Goal: Task Accomplishment & Management: Use online tool/utility

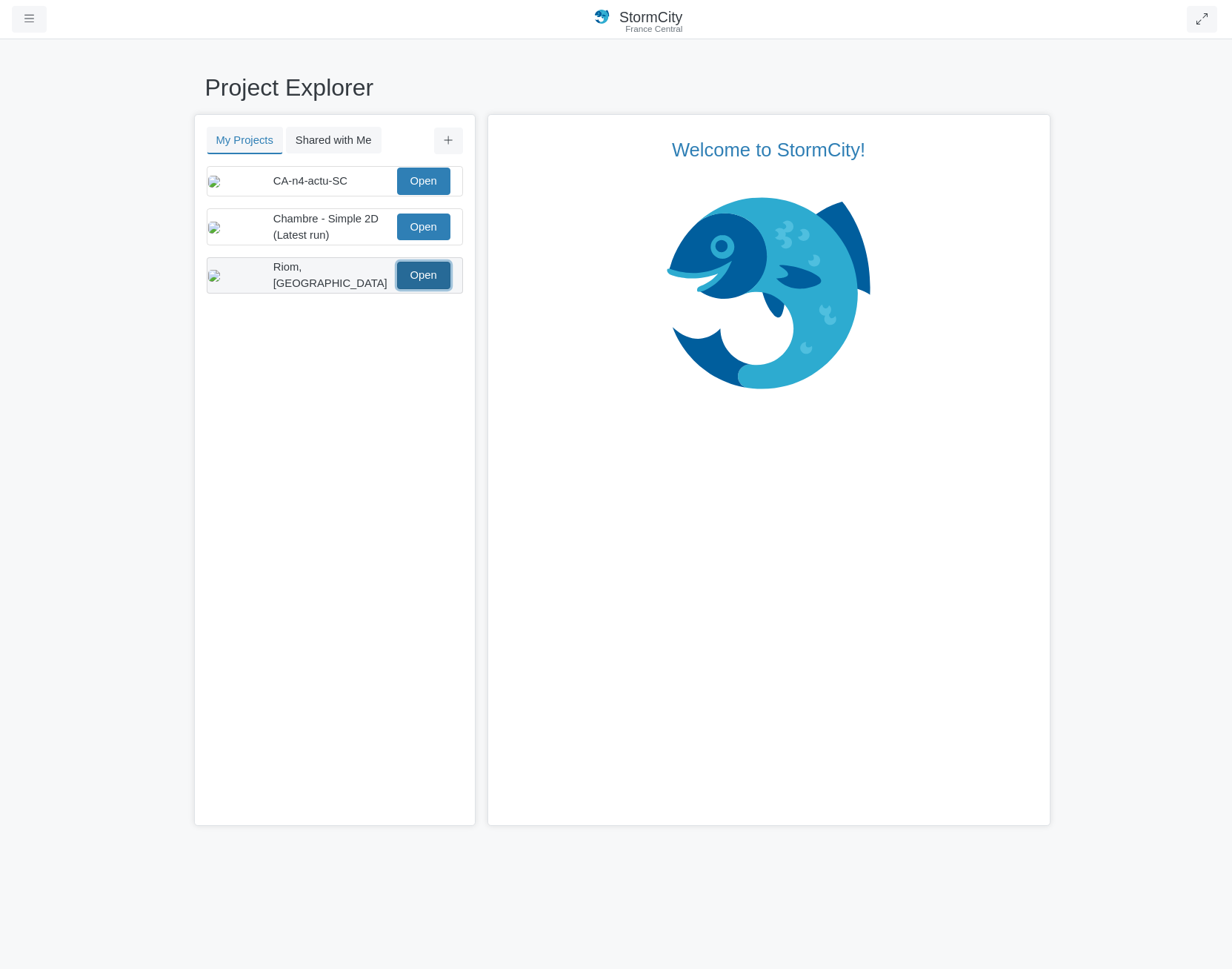
click at [428, 285] on link "Open" at bounding box center [424, 275] width 54 height 26
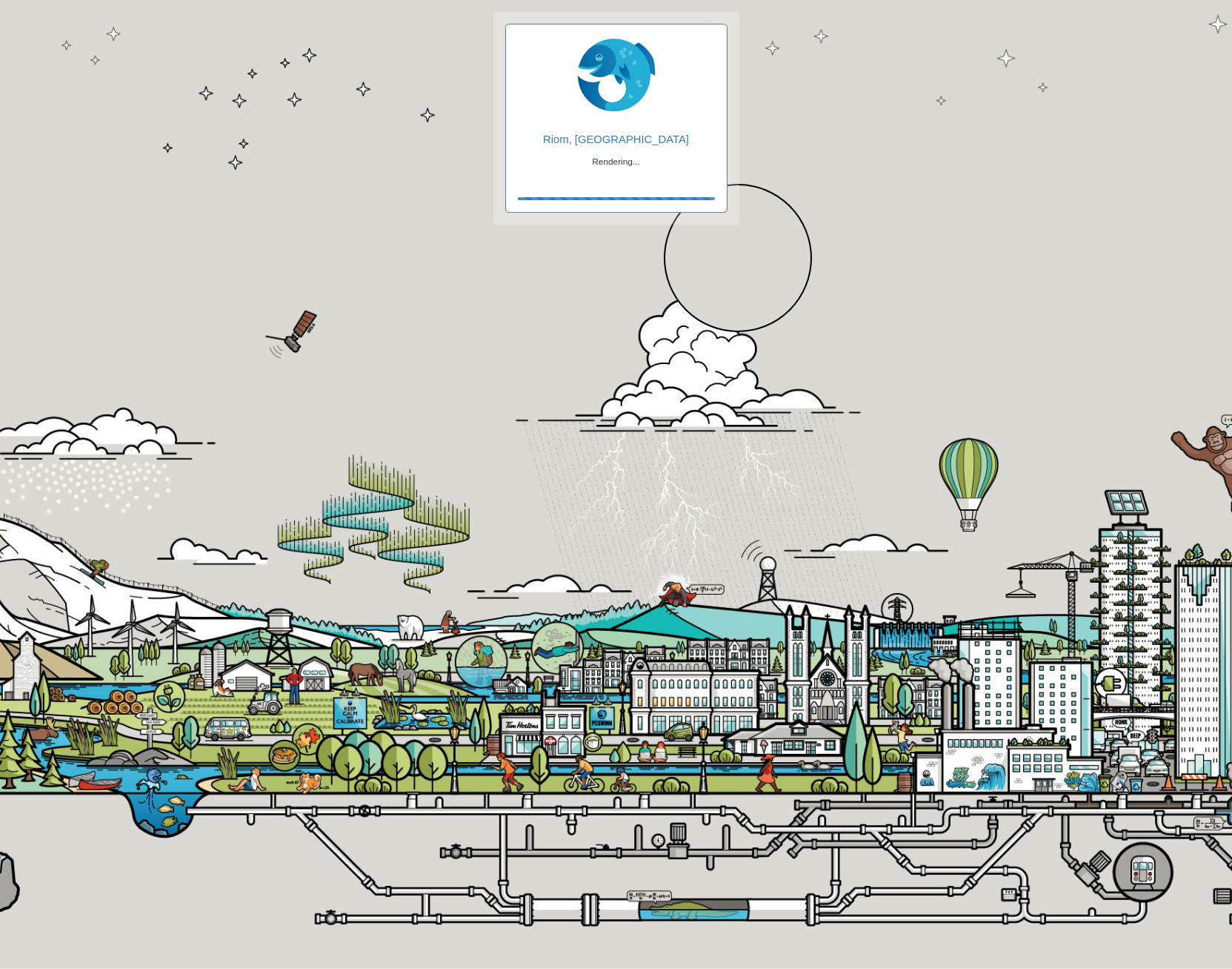
checkbox input "true"
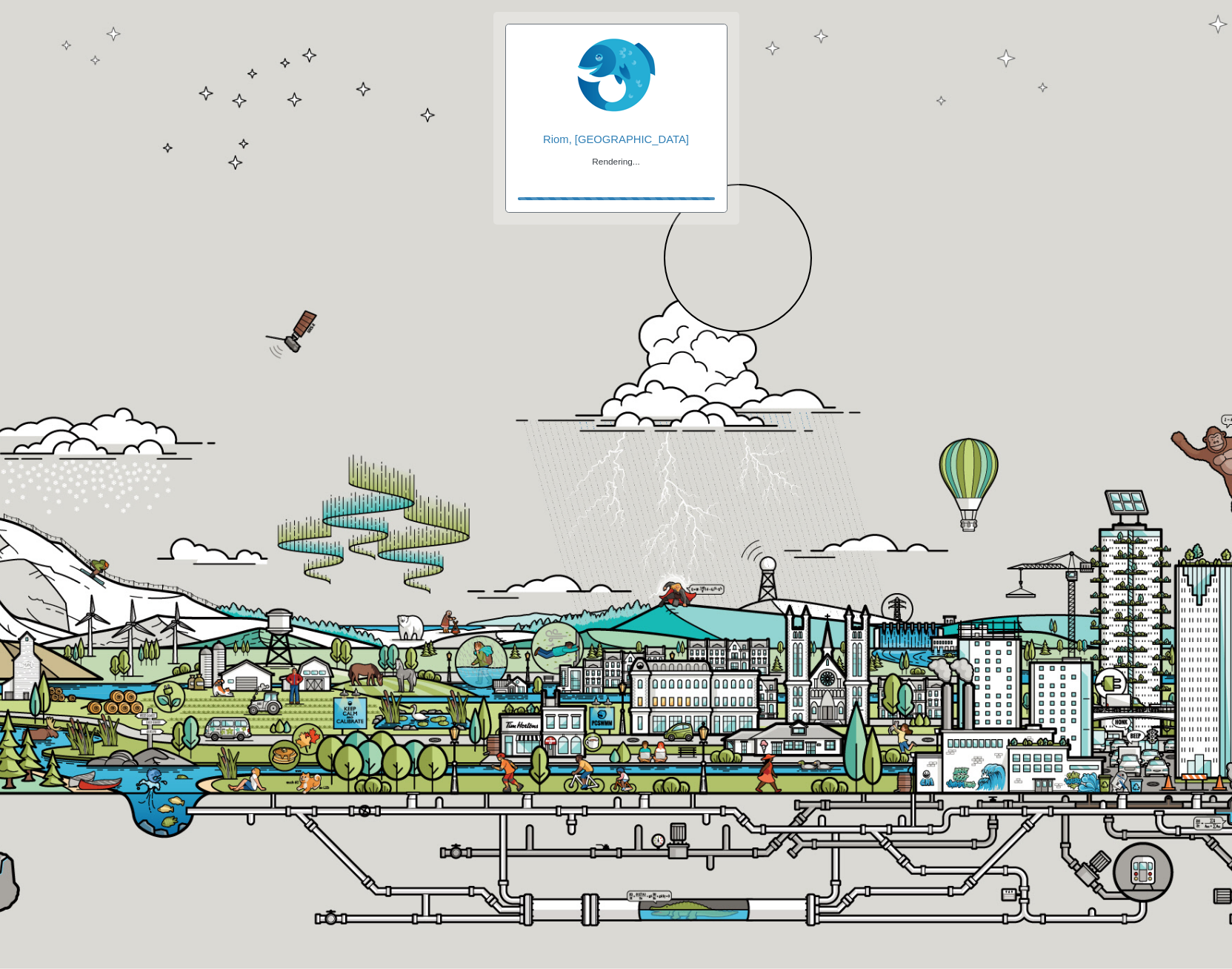
checkbox input "true"
checkbox input "false"
checkbox input "true"
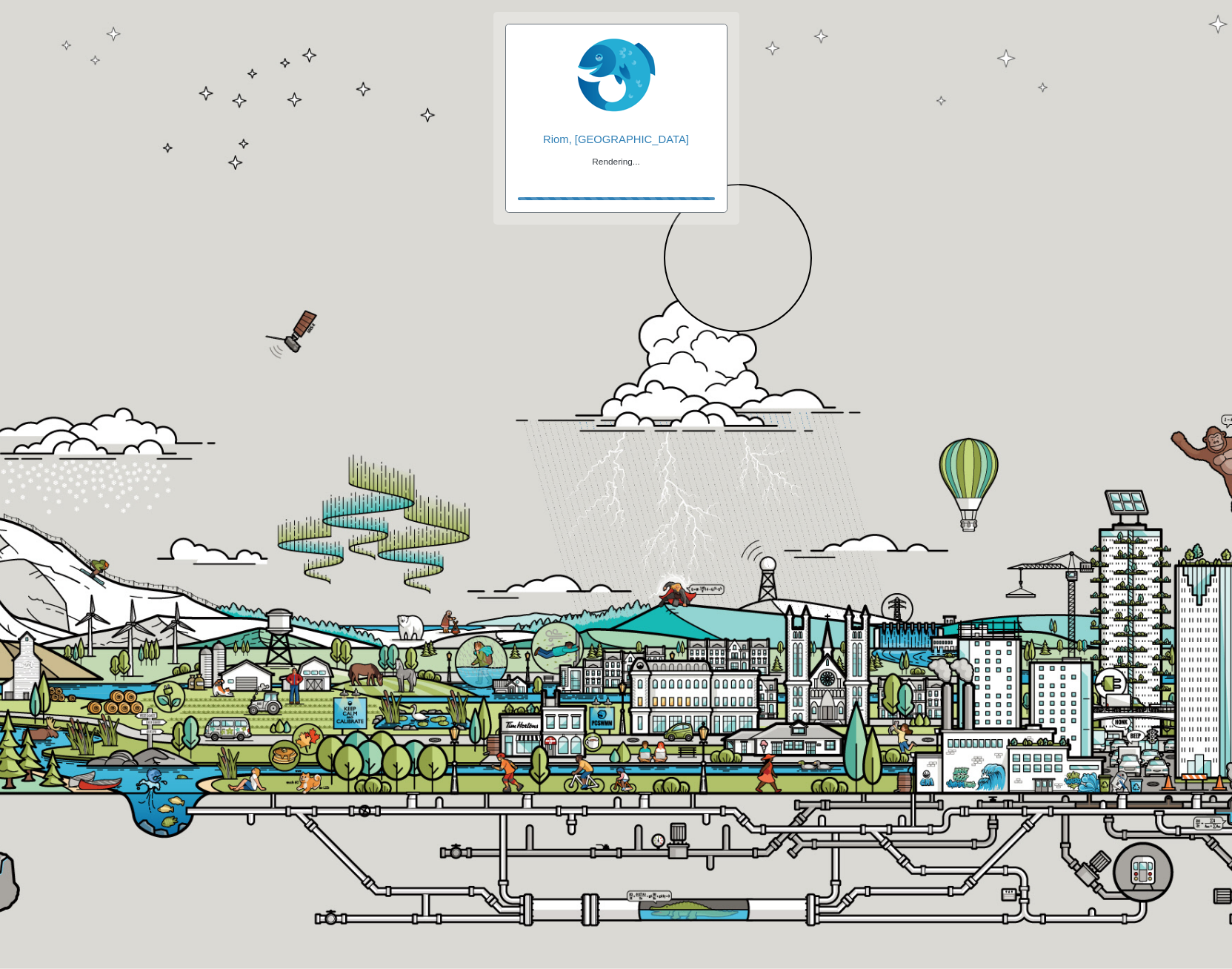
checkbox input "true"
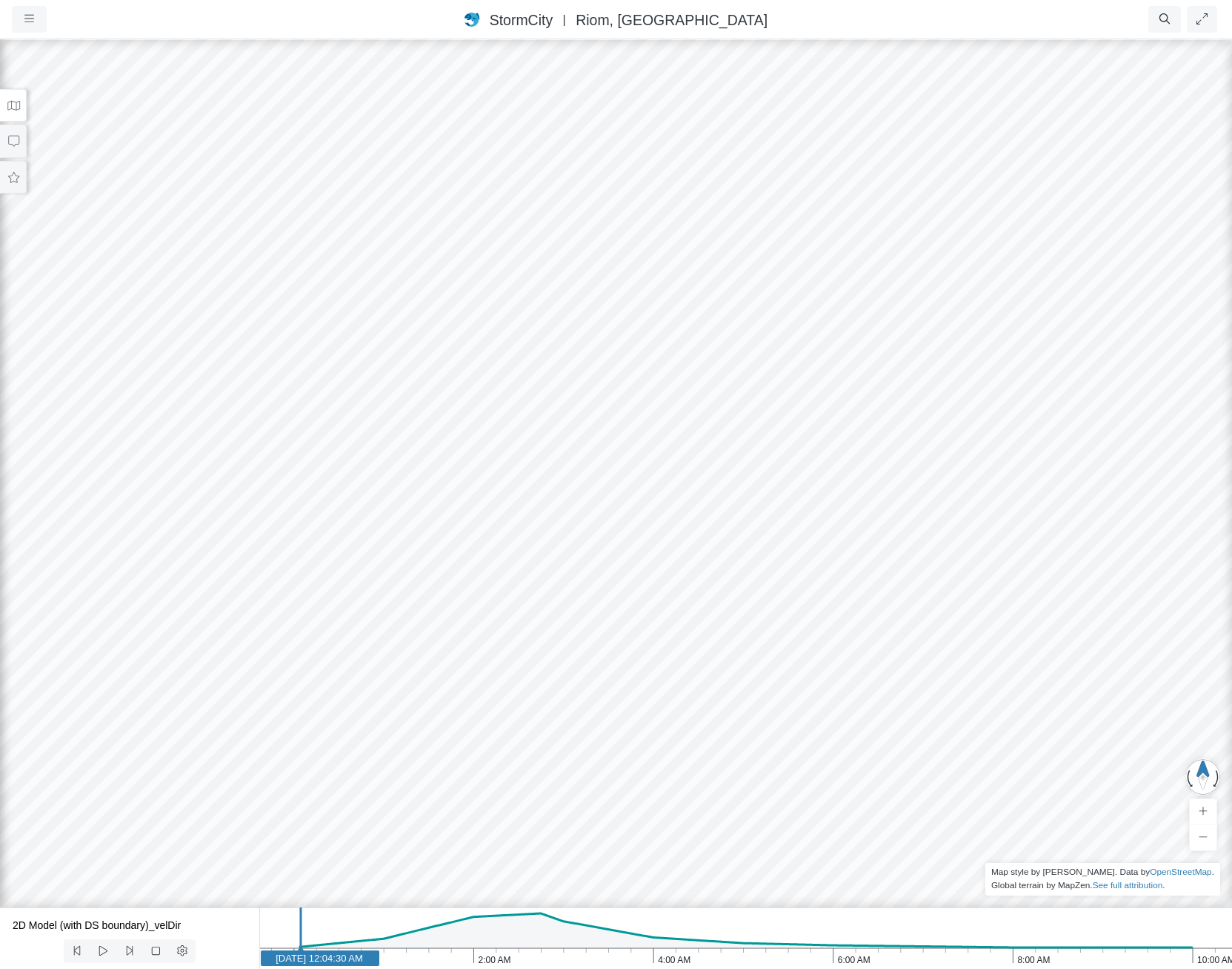
click at [8, 95] on button at bounding box center [13, 105] width 26 height 33
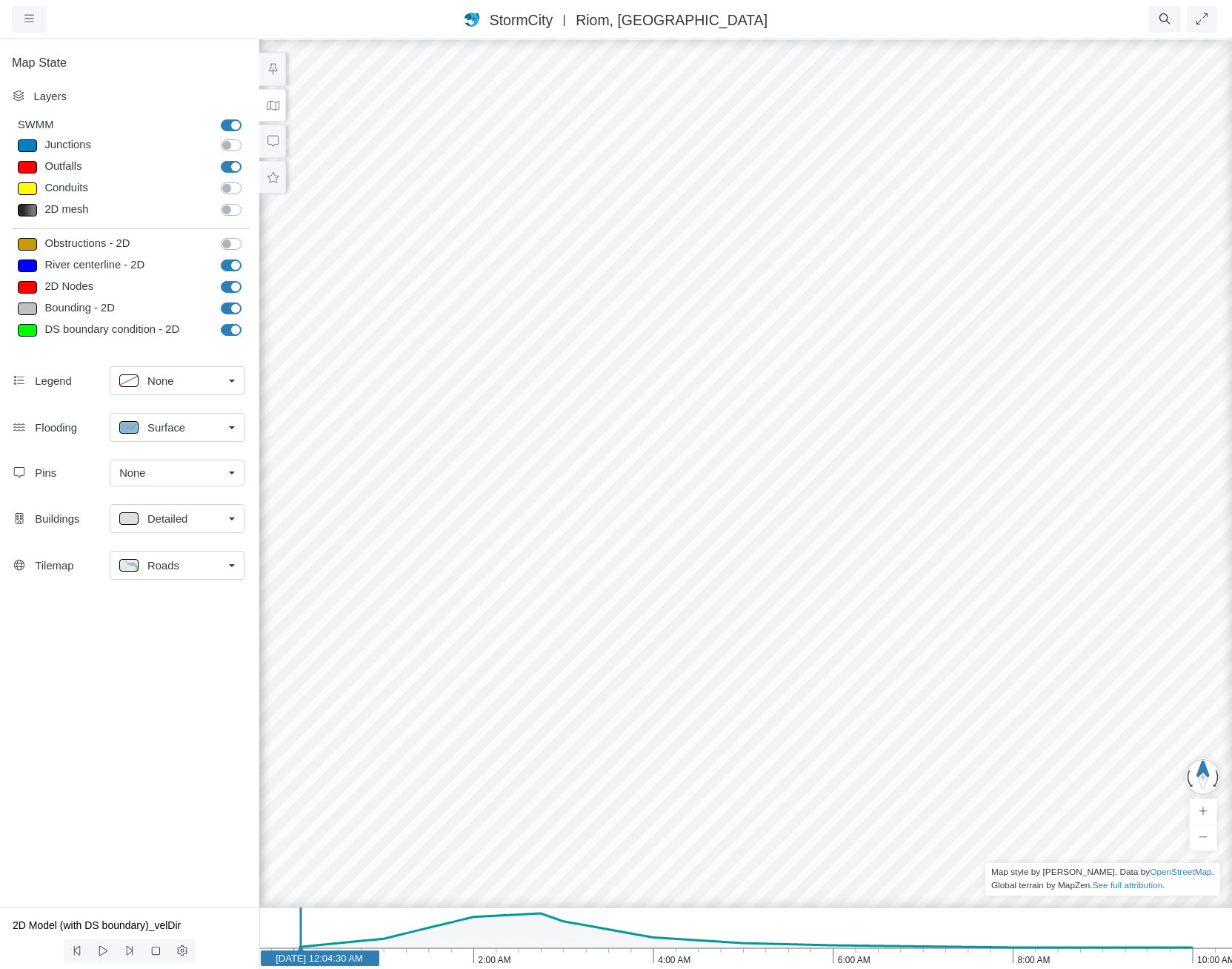
click at [247, 279] on label "2D Nodes" at bounding box center [247, 279] width 0 height 0
click at [225, 286] on input "2D Nodes" at bounding box center [227, 285] width 12 height 14
click at [247, 279] on label "2D Nodes" at bounding box center [247, 279] width 0 height 0
click at [225, 286] on input "2D Nodes" at bounding box center [227, 285] width 12 height 14
checkbox input "true"
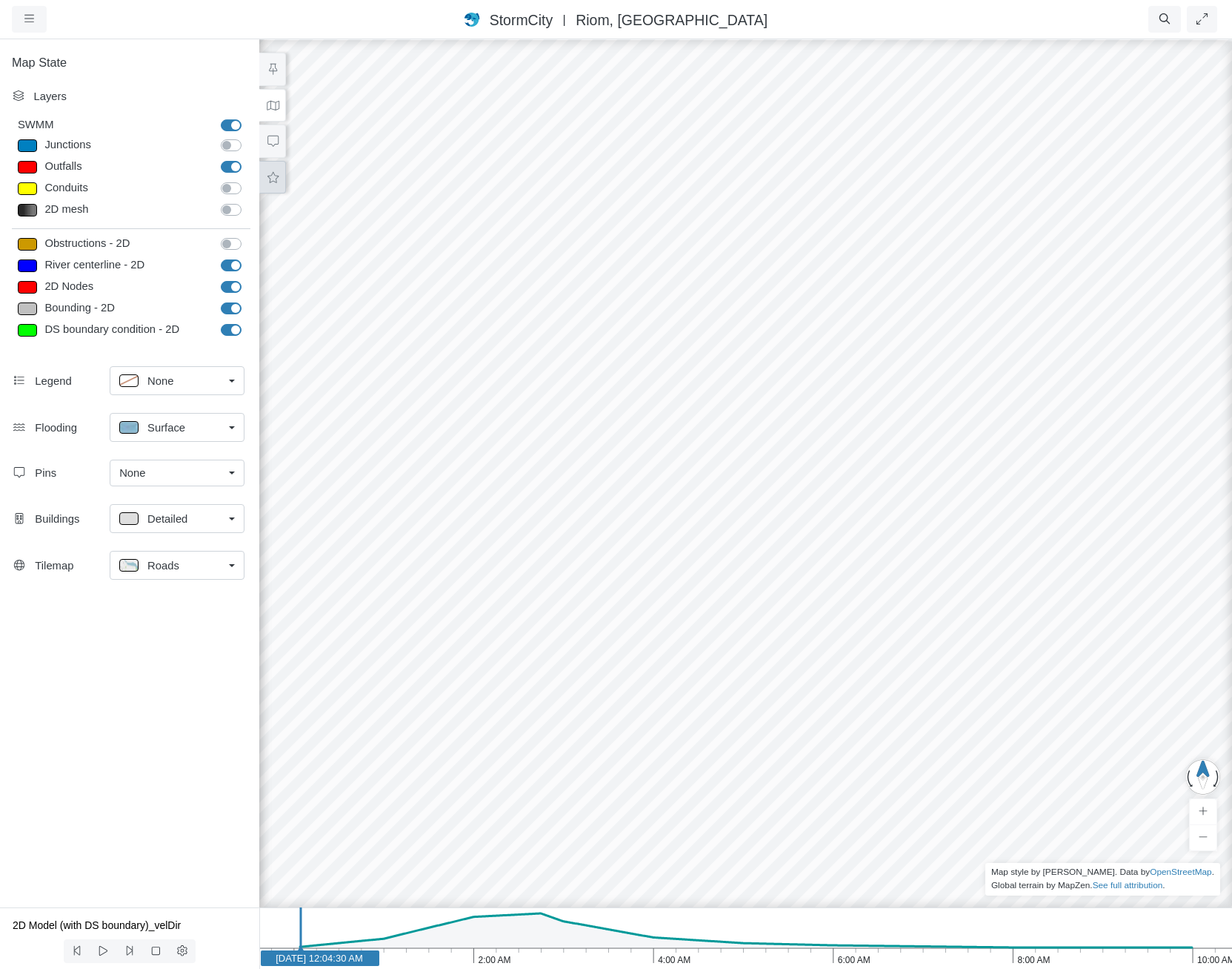
click at [271, 176] on icon at bounding box center [273, 177] width 14 height 11
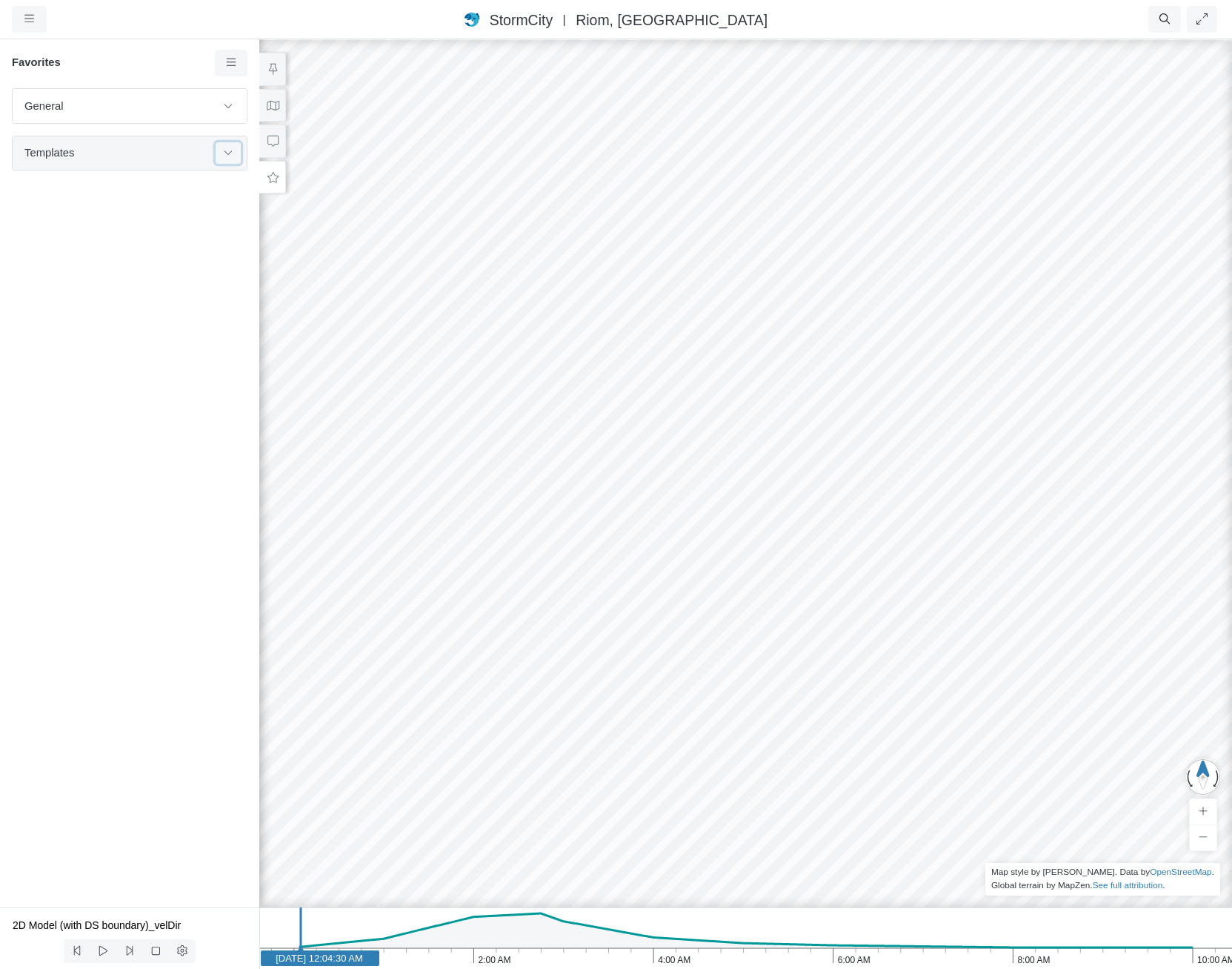
click at [225, 159] on button at bounding box center [228, 153] width 25 height 21
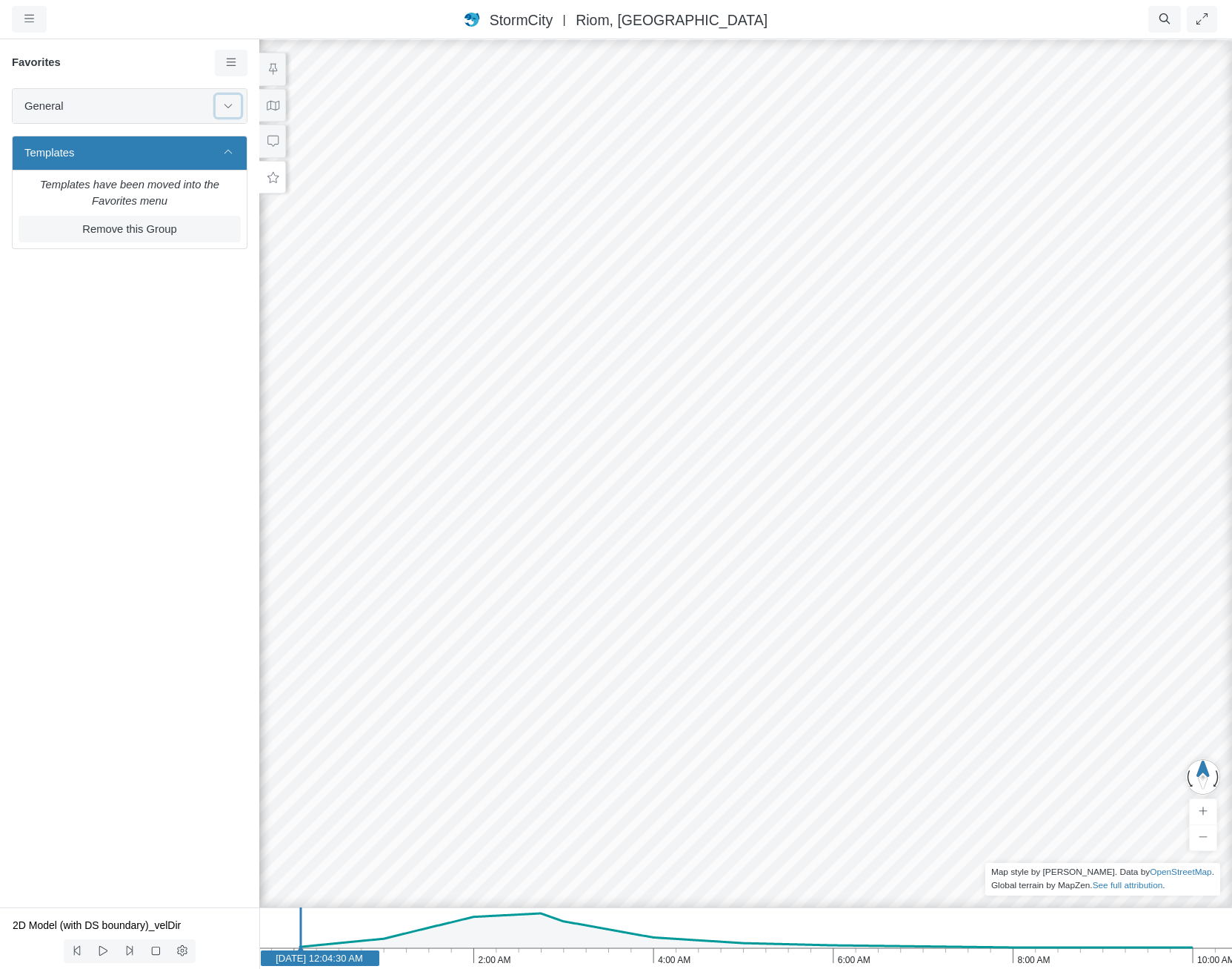
click at [222, 102] on icon at bounding box center [228, 105] width 12 height 10
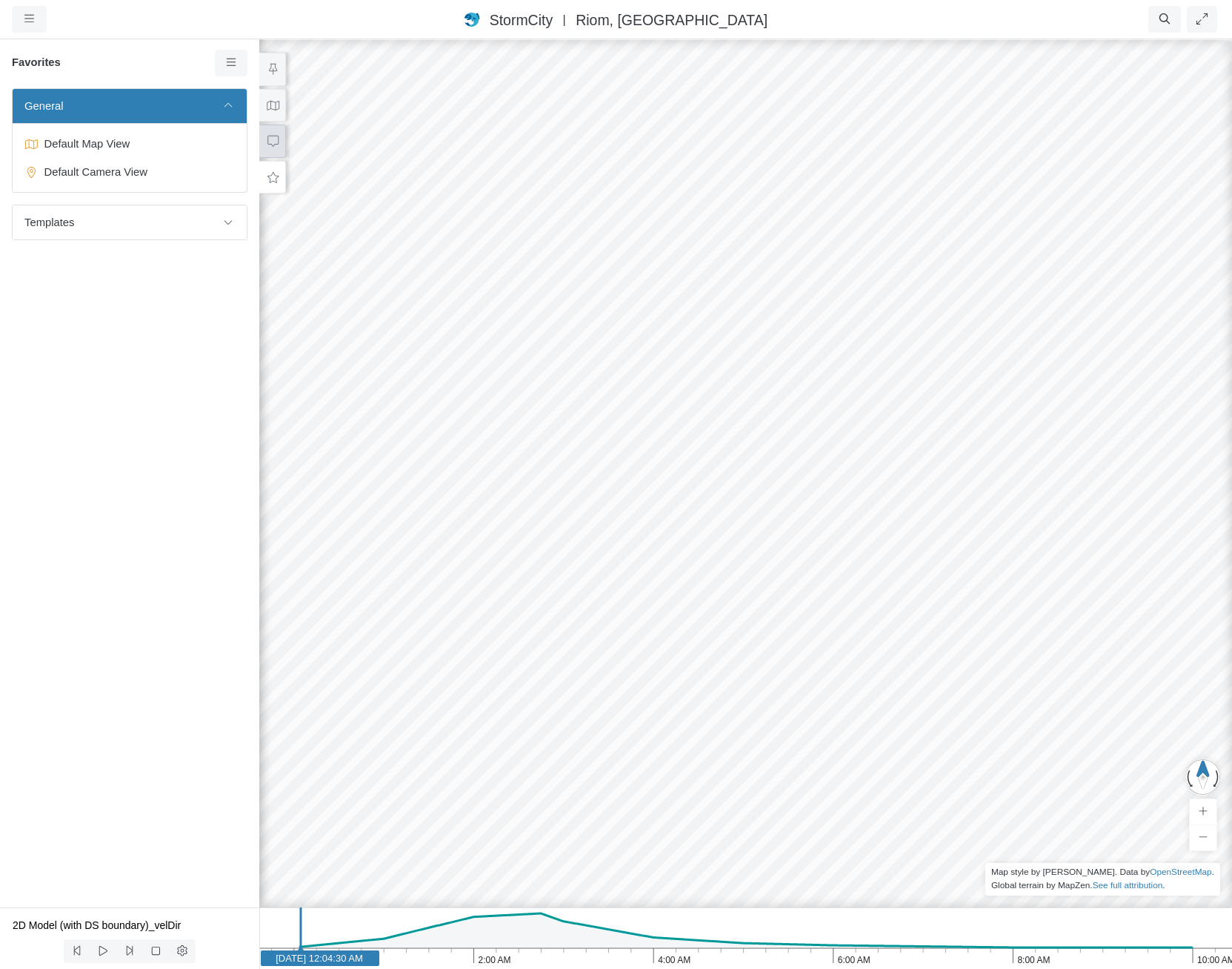
click at [280, 141] on button at bounding box center [272, 141] width 26 height 33
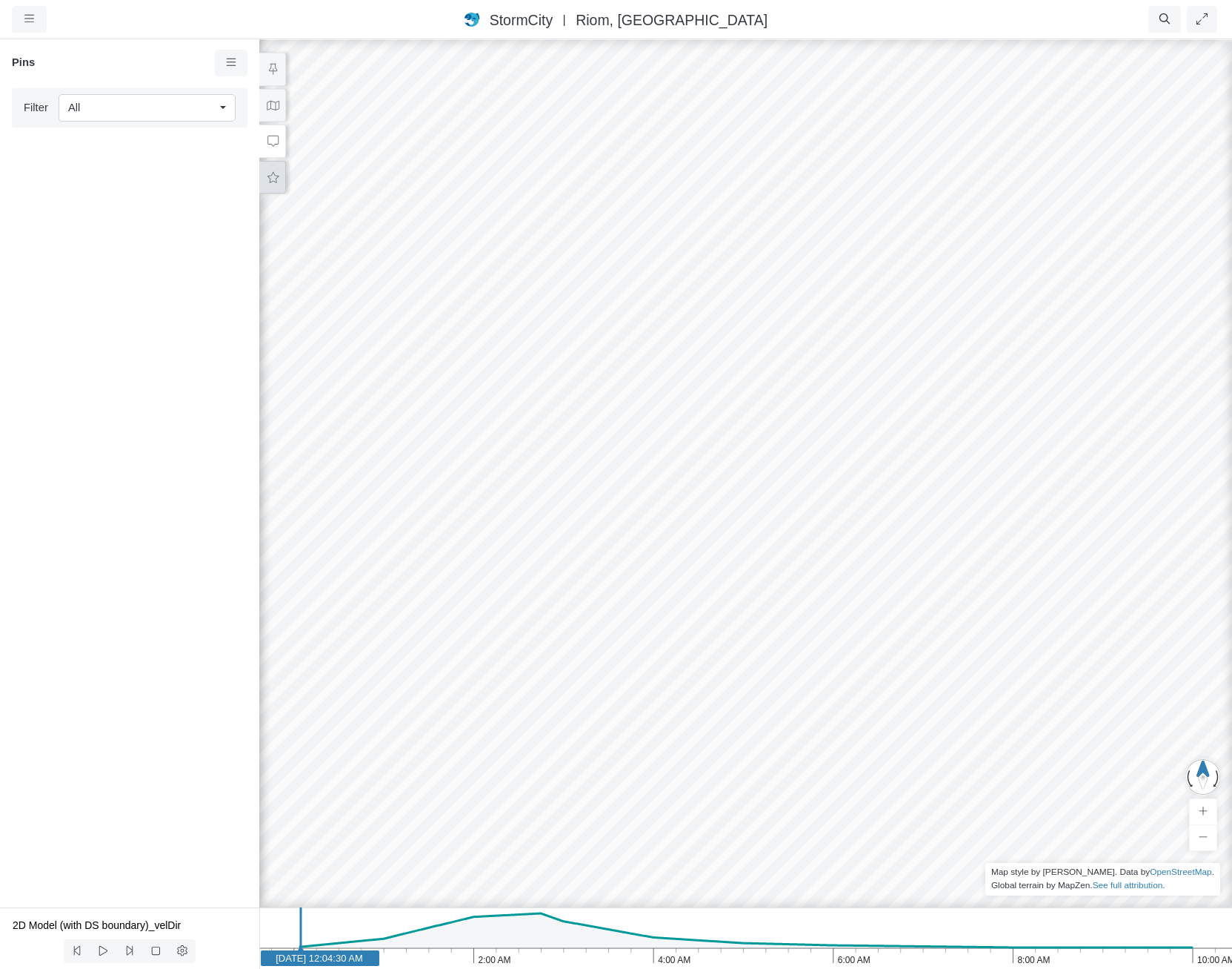
click at [278, 167] on button at bounding box center [272, 177] width 26 height 33
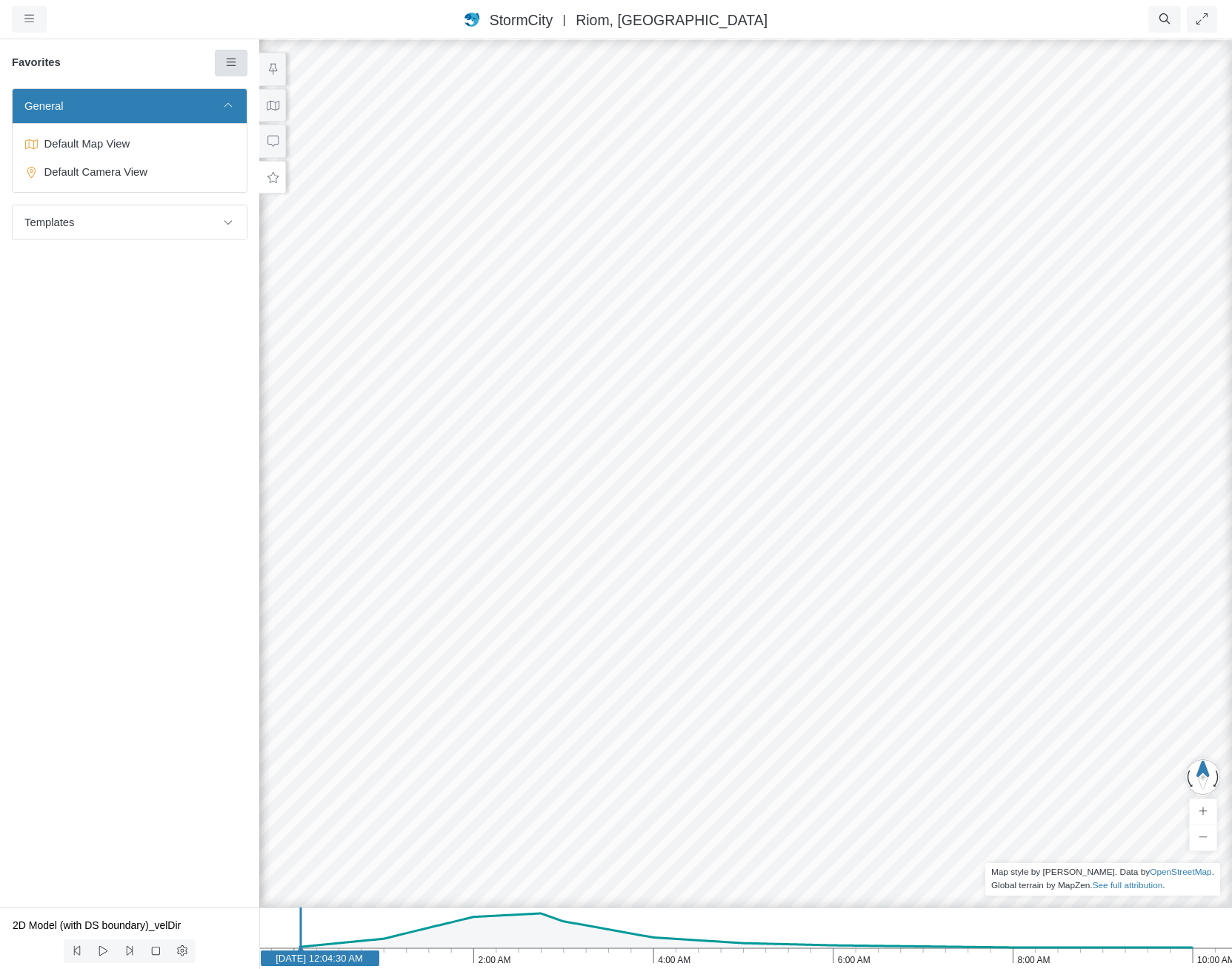
click at [229, 57] on icon at bounding box center [232, 62] width 14 height 11
click at [276, 198] on span "Manage Templates" at bounding box center [292, 194] width 93 height 12
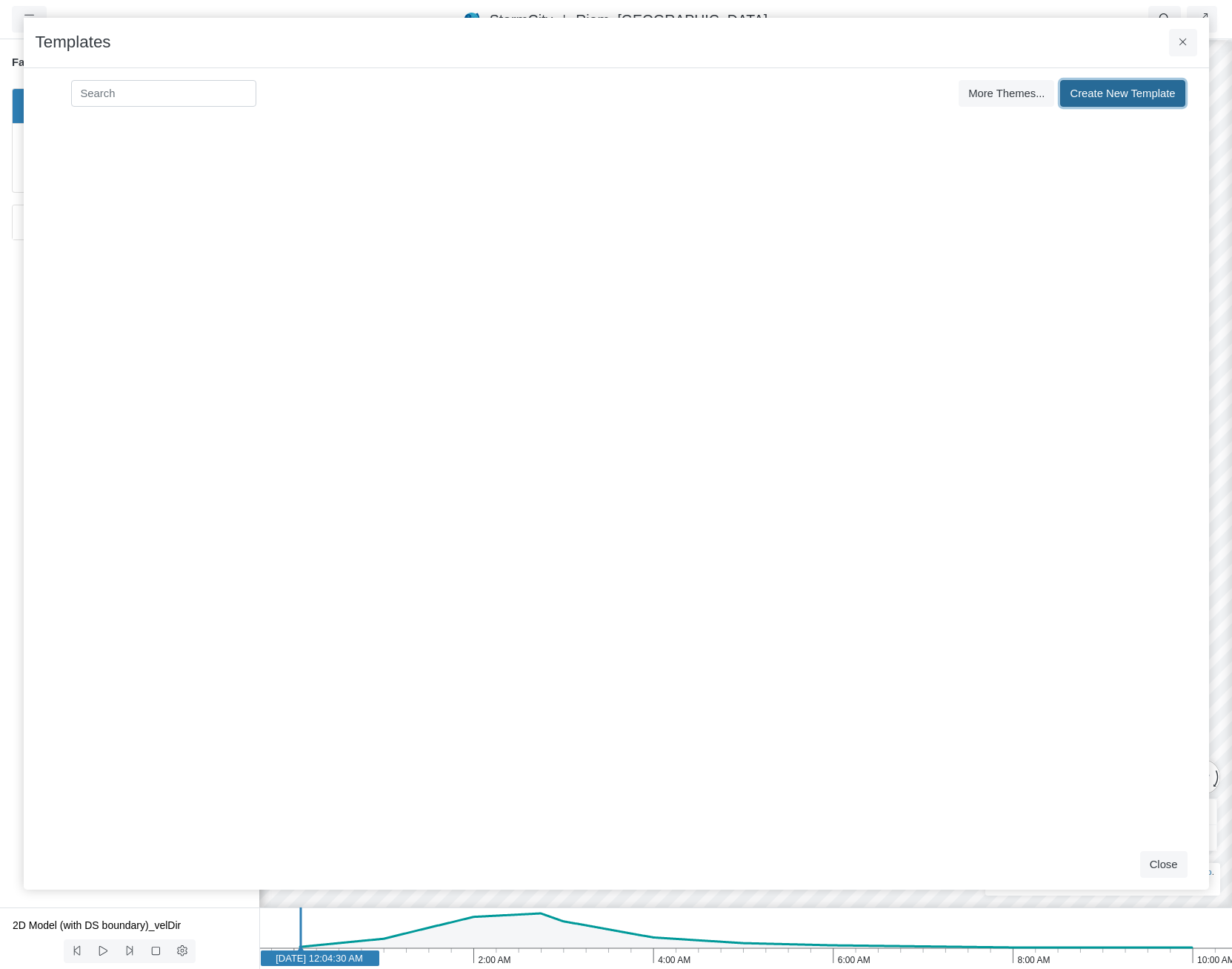
click at [1134, 97] on span "Create New Template" at bounding box center [1123, 93] width 105 height 12
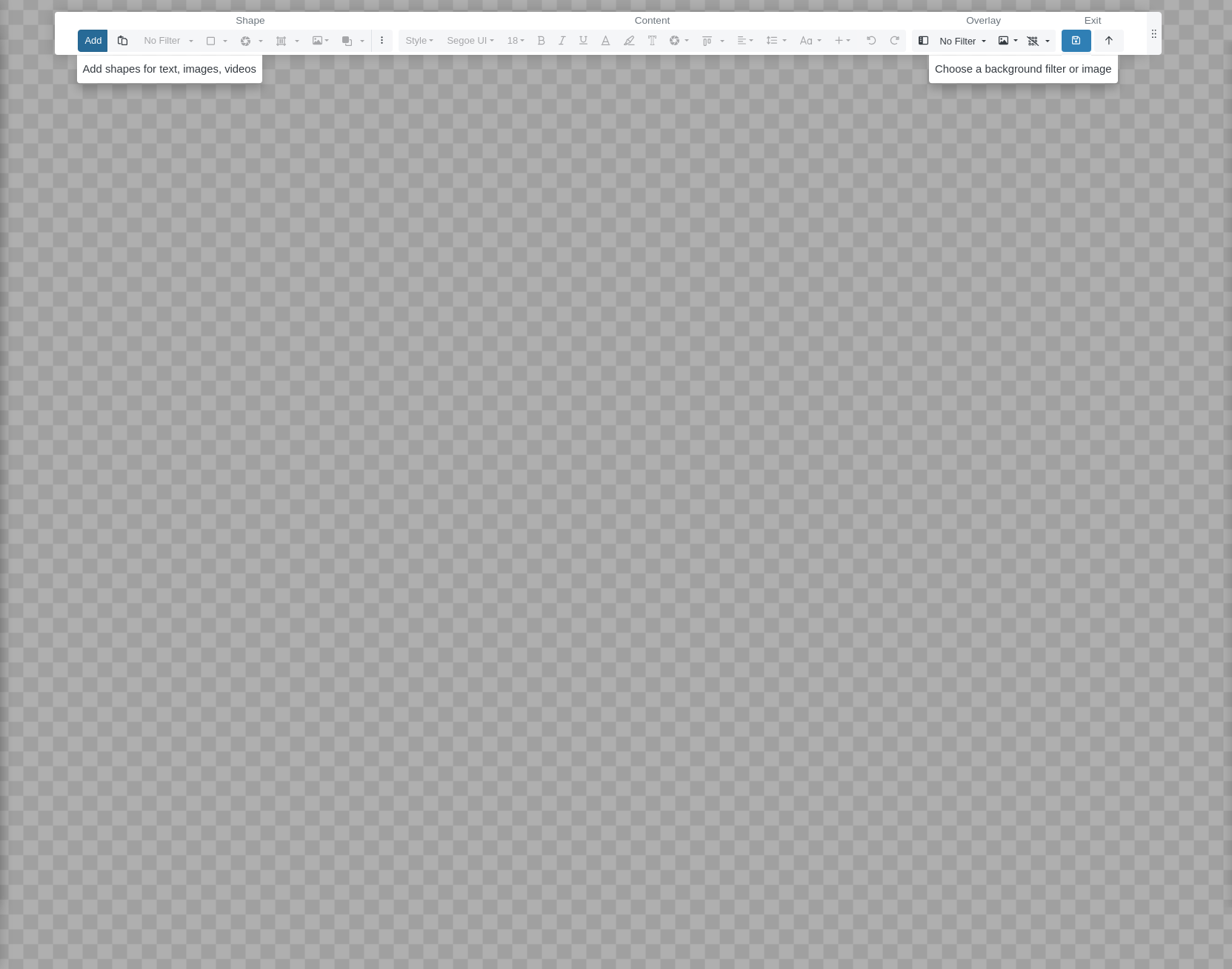
click at [91, 39] on button "Add" at bounding box center [93, 40] width 29 height 21
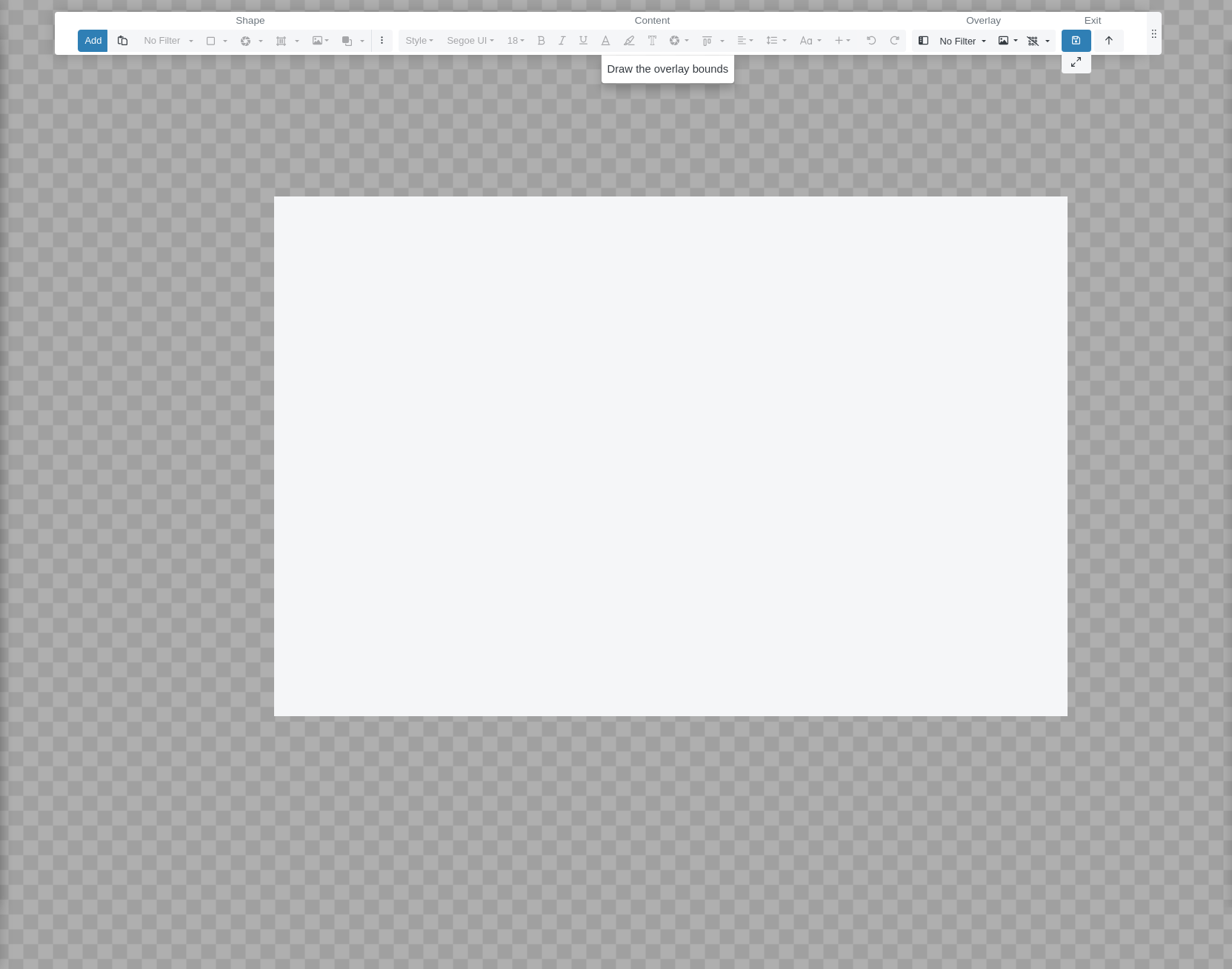
drag, startPoint x: 681, startPoint y: 471, endPoint x: 1060, endPoint y: 726, distance: 456.8
click at [1060, 726] on div at bounding box center [616, 484] width 1233 height 969
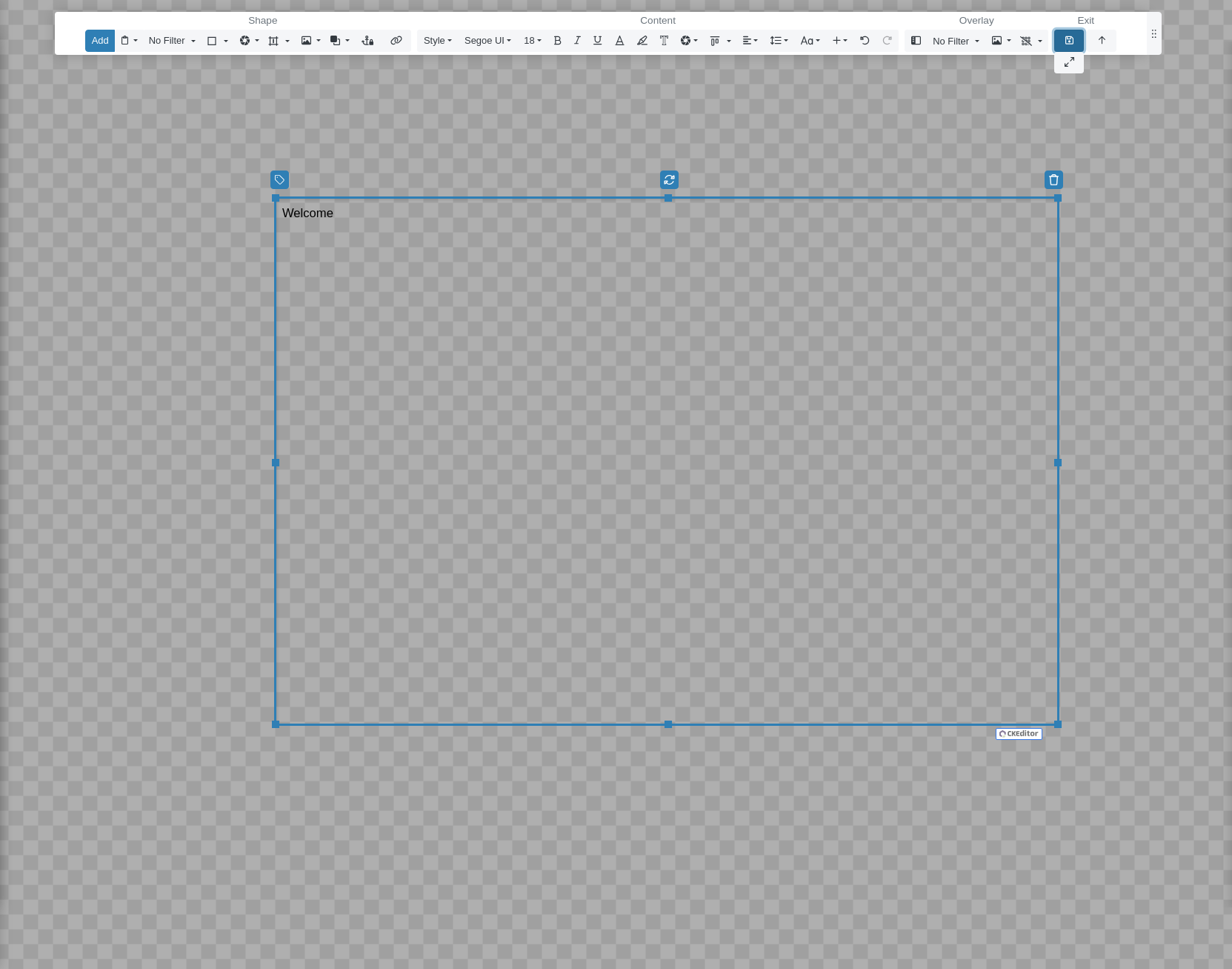
click at [1074, 37] on button "button" at bounding box center [1069, 40] width 29 height 21
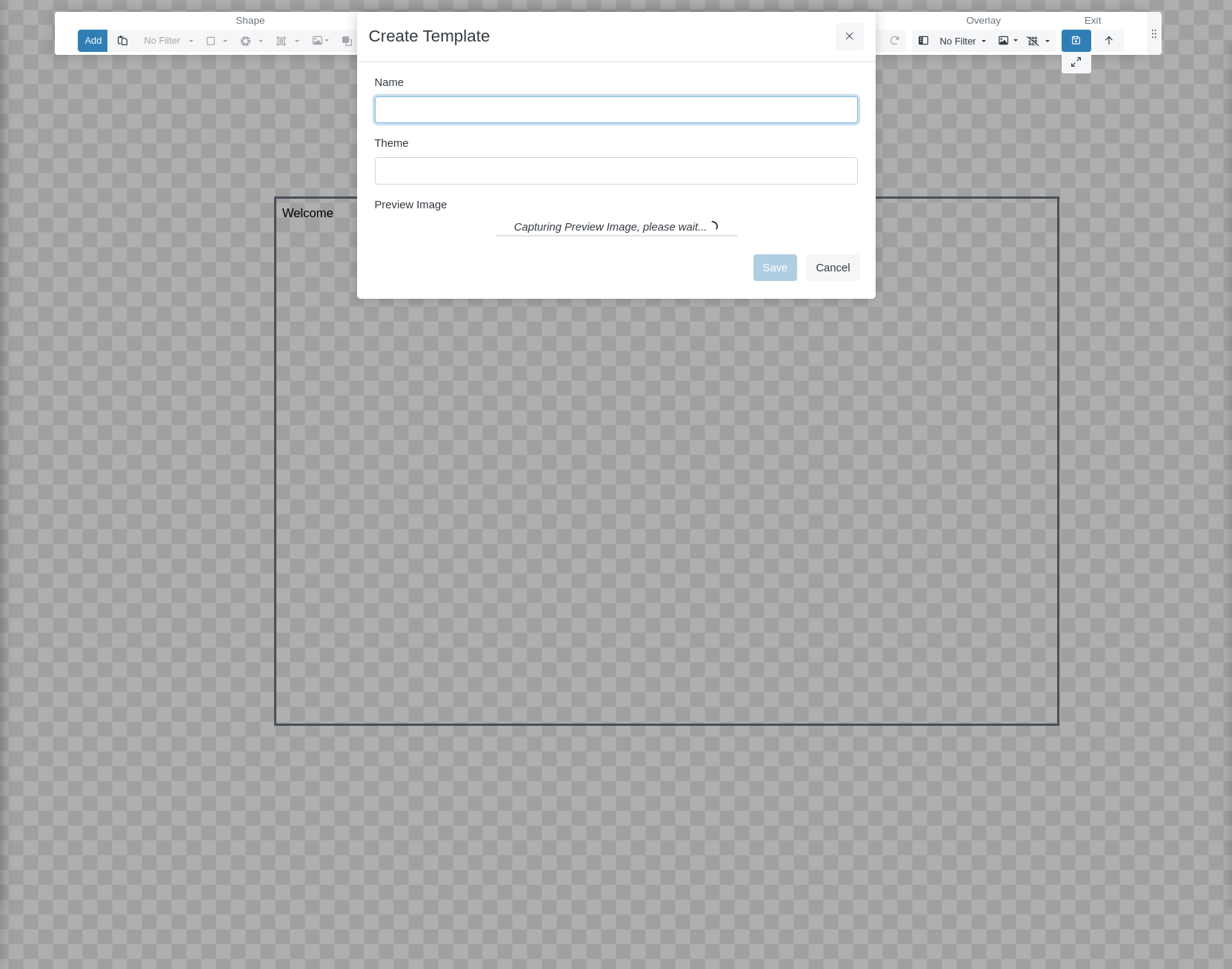
click at [502, 110] on input "Name" at bounding box center [616, 109] width 483 height 26
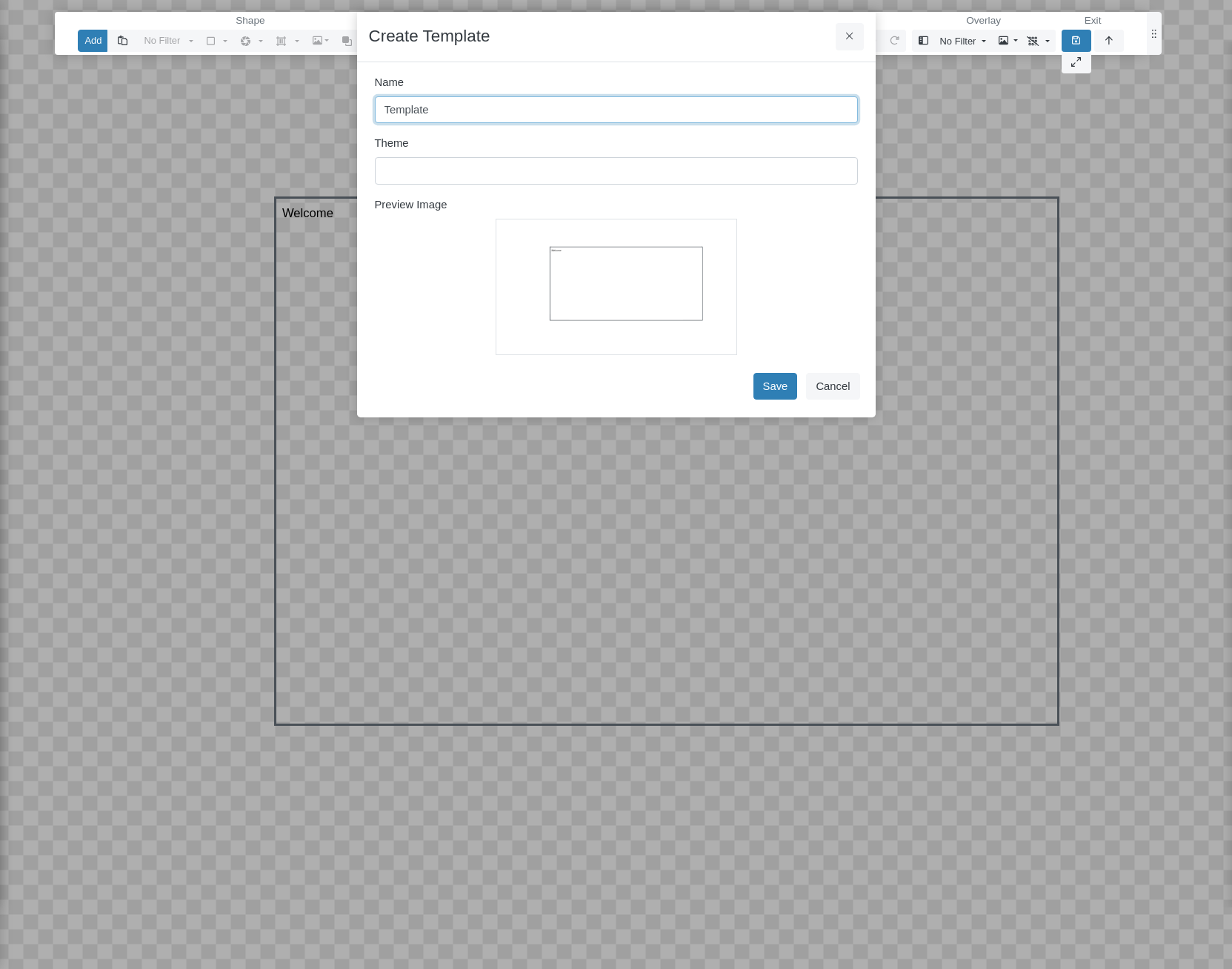
type input "Template"
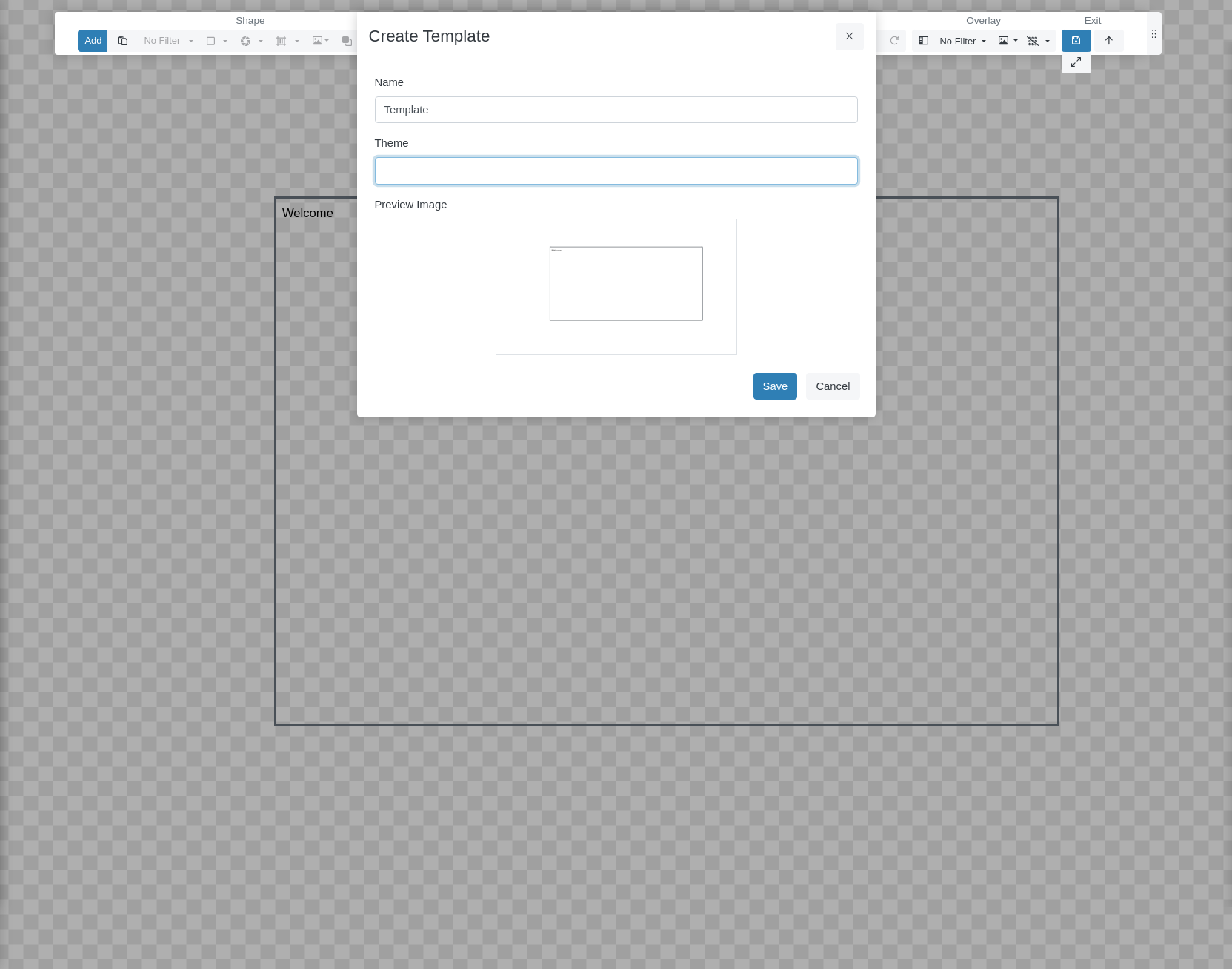
click at [679, 171] on input "text" at bounding box center [616, 169] width 483 height 26
type input "Test"
click at [774, 383] on button "Save" at bounding box center [776, 386] width 45 height 26
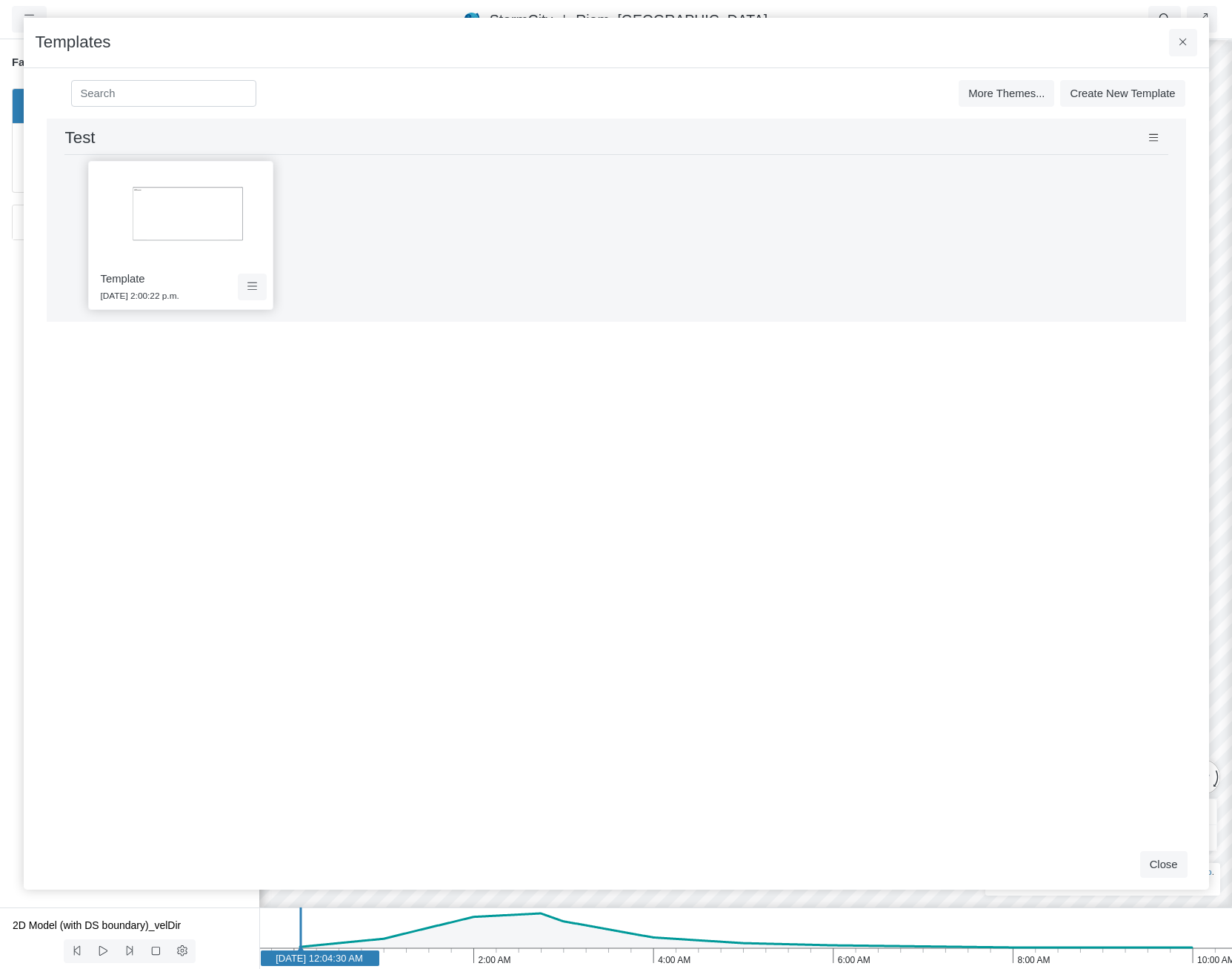
click at [197, 218] on img at bounding box center [180, 216] width 172 height 97
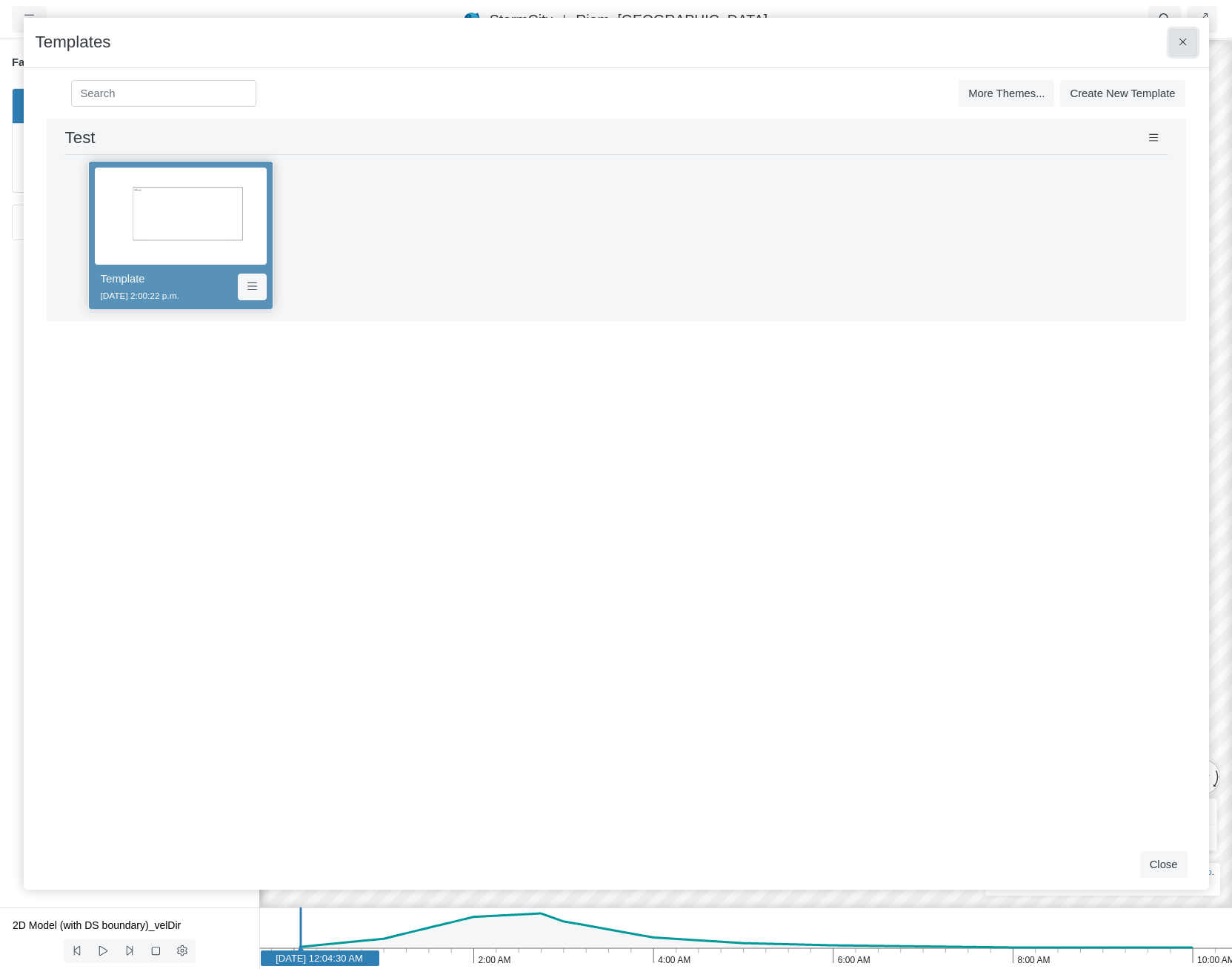
click at [1185, 46] on icon at bounding box center [1183, 41] width 8 height 11
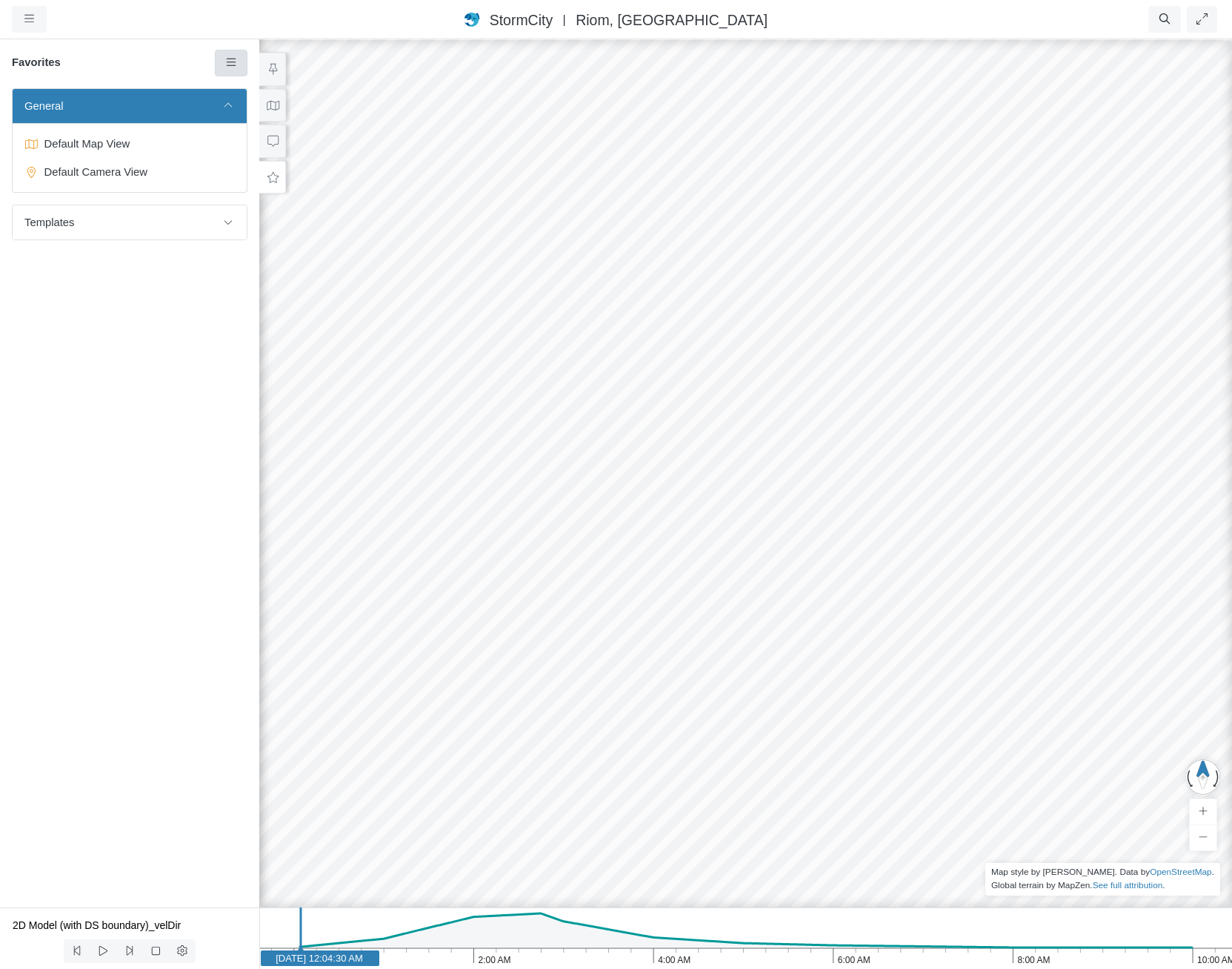
click at [230, 55] on link at bounding box center [232, 62] width 33 height 26
click at [237, 89] on icon at bounding box center [232, 91] width 15 height 11
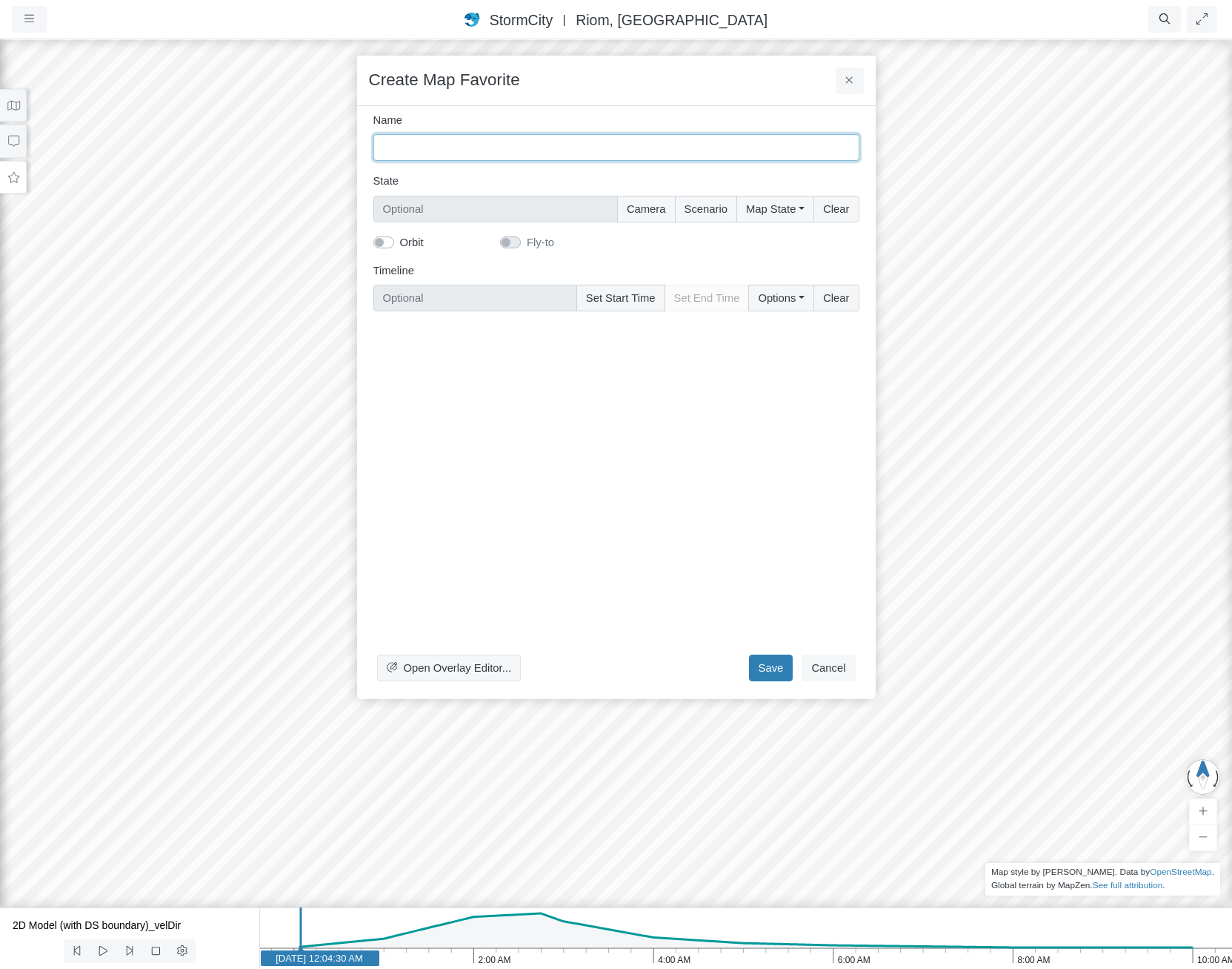
click at [410, 151] on input "Name" at bounding box center [616, 147] width 486 height 26
type input "M"
type input "Intro"
click at [737, 241] on div "Orbit Fly-to" at bounding box center [616, 242] width 508 height 17
click at [785, 299] on button "Options" at bounding box center [781, 297] width 65 height 26
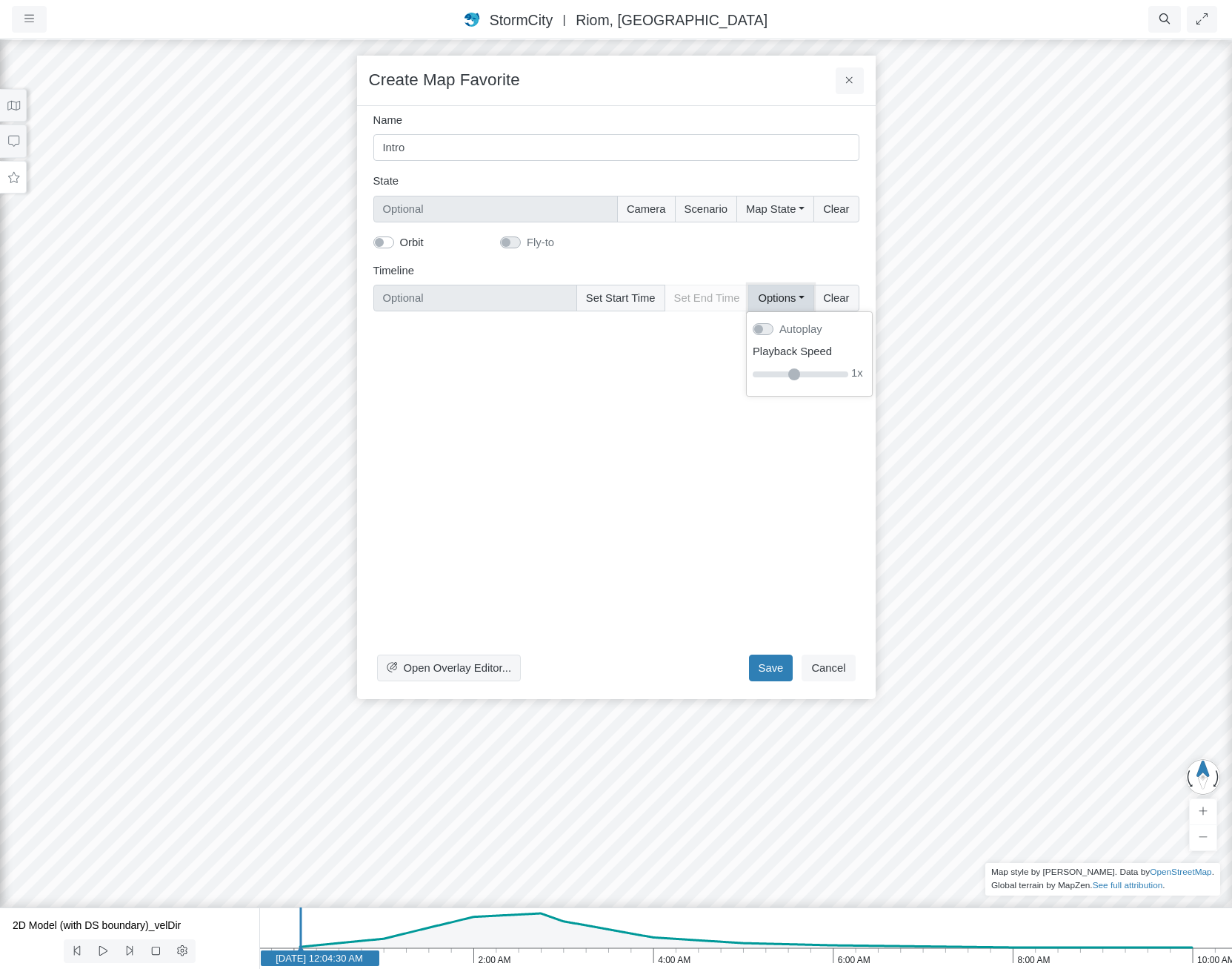
click at [785, 299] on button "Options" at bounding box center [781, 297] width 65 height 26
click at [779, 204] on button "Map State" at bounding box center [774, 208] width 77 height 26
click at [650, 209] on button "Camera" at bounding box center [647, 208] width 58 height 26
type input "Camera"
checkbox input "true"
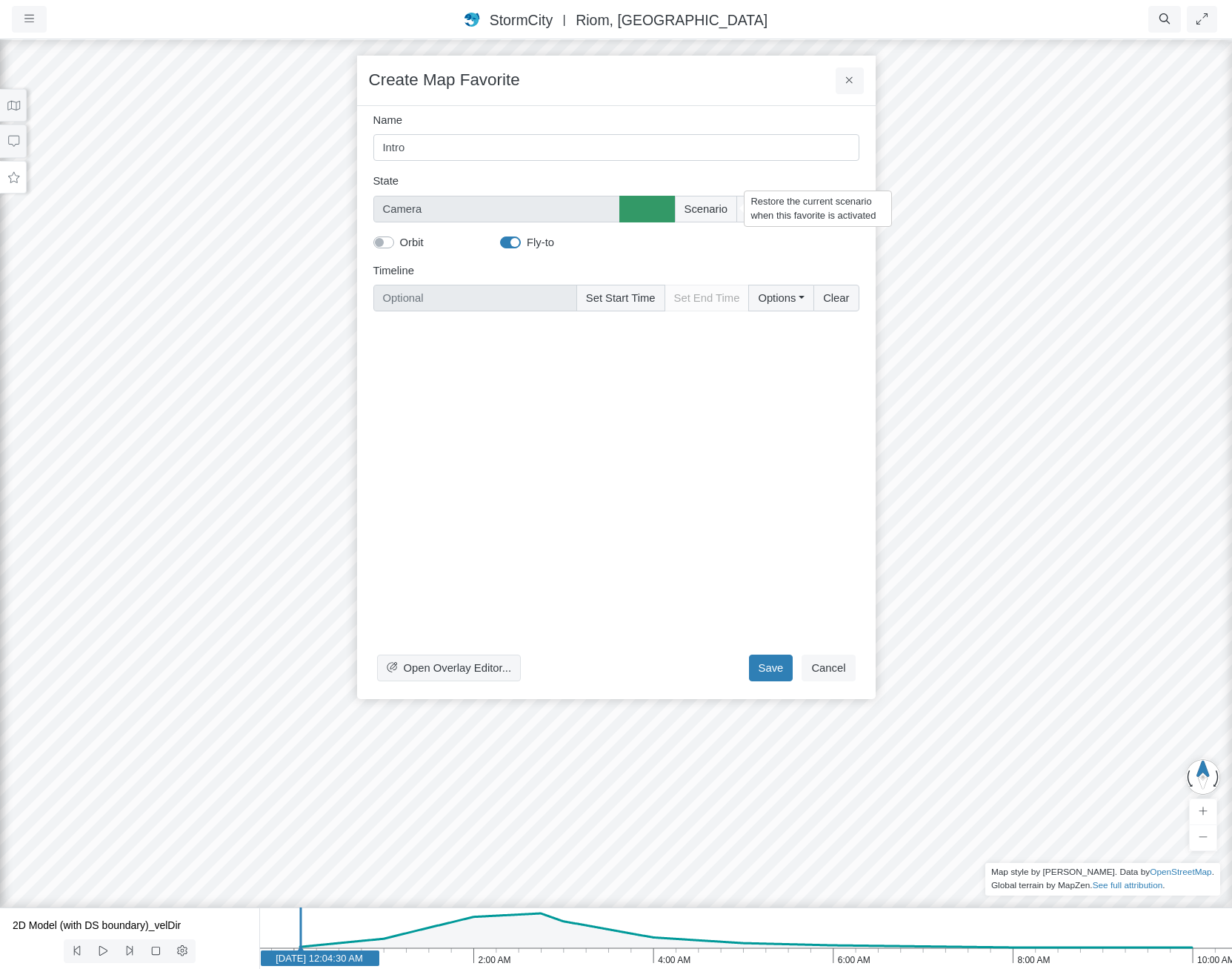
click at [769, 209] on div "Restore the current scenario when this favorite is activated" at bounding box center [818, 208] width 148 height 36
click at [779, 211] on button "Map State" at bounding box center [774, 208] width 77 height 26
click at [783, 240] on label "Select All" at bounding box center [796, 240] width 45 height 17
click at [758, 240] on input "Select All" at bounding box center [752, 239] width 12 height 14
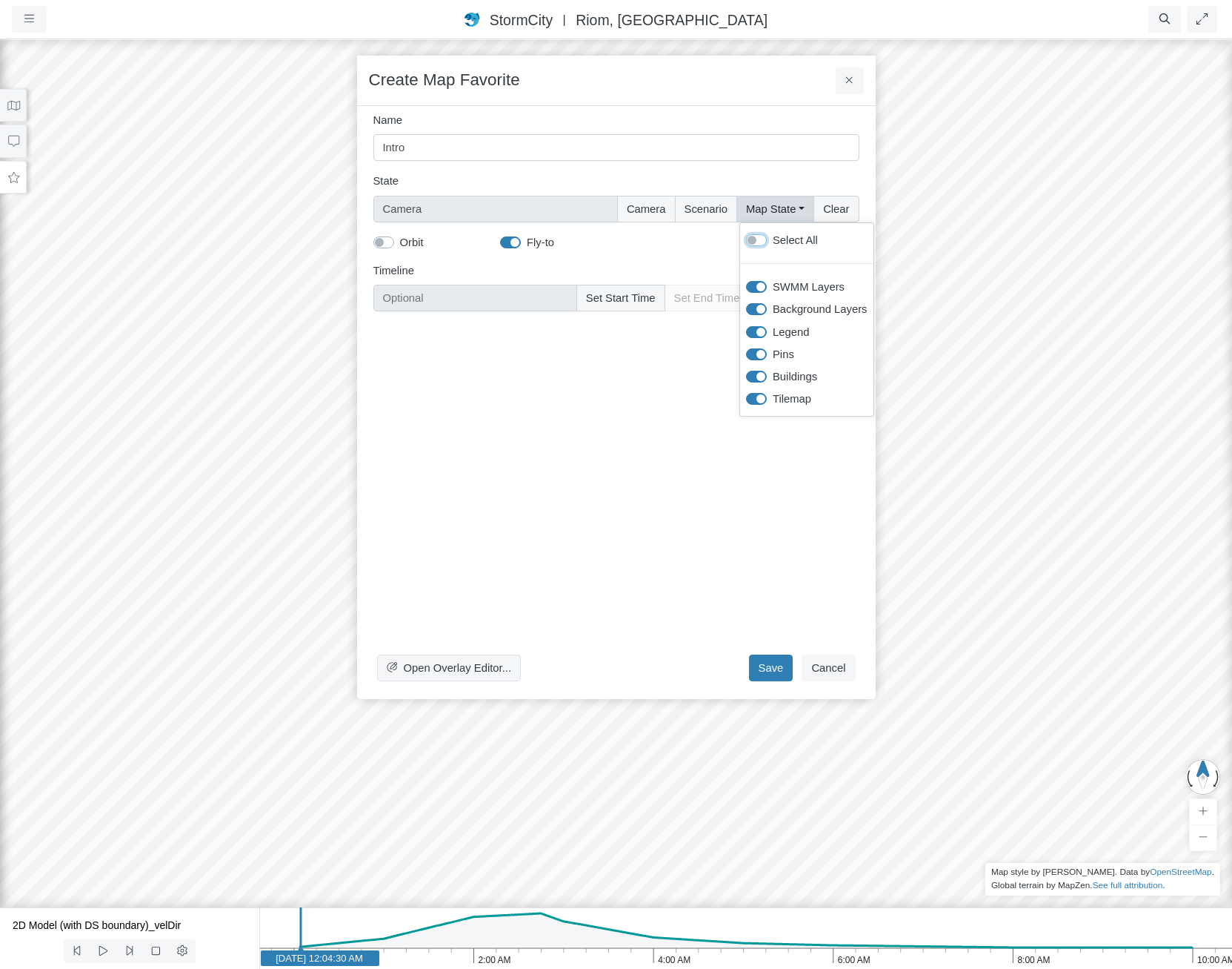
checkbox input "true"
type input "Camera + Full Map State"
checkbox input "true"
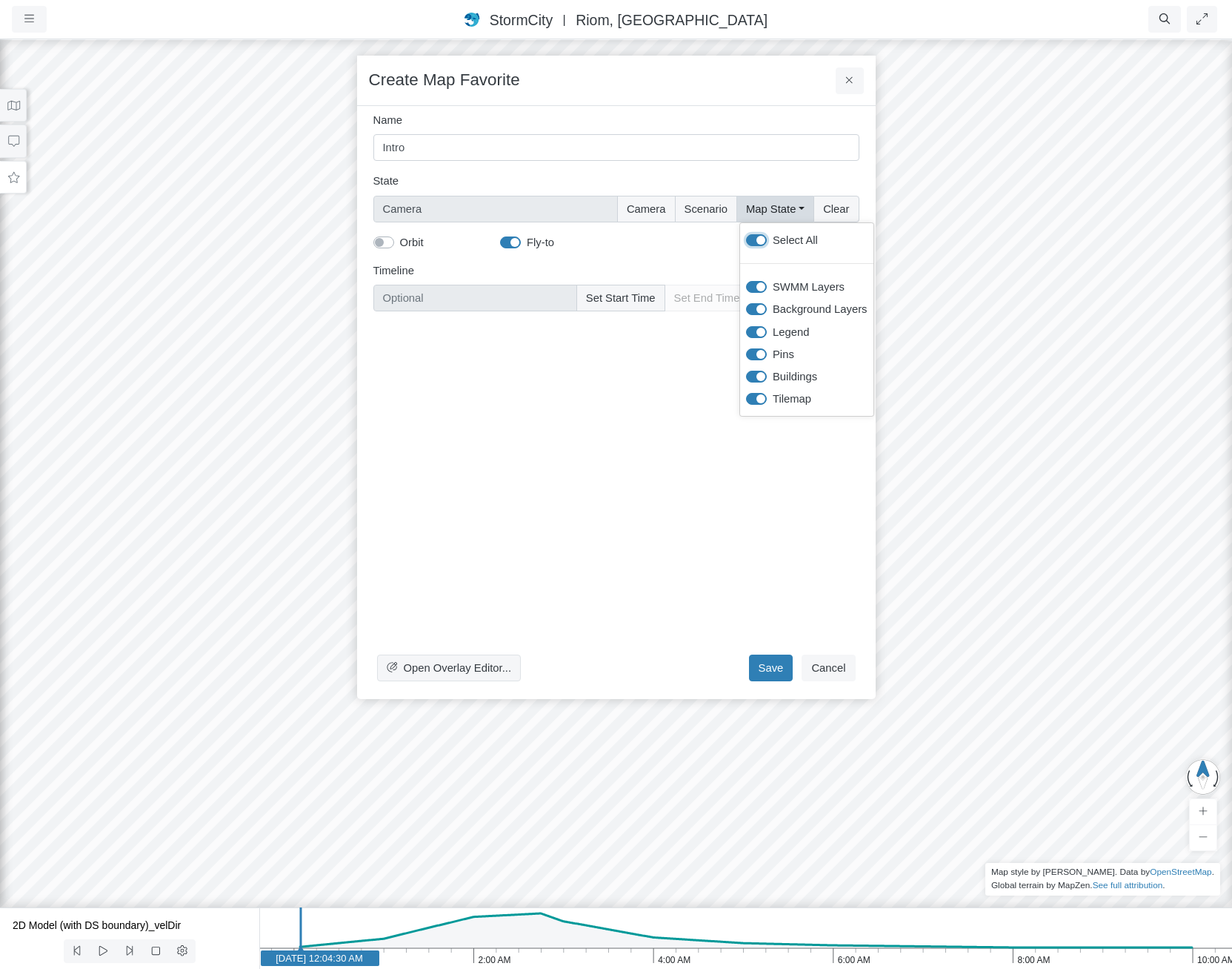
checkbox input "true"
click at [668, 398] on div "Open Overlay Editor... Save Cancel" at bounding box center [616, 505] width 486 height 364
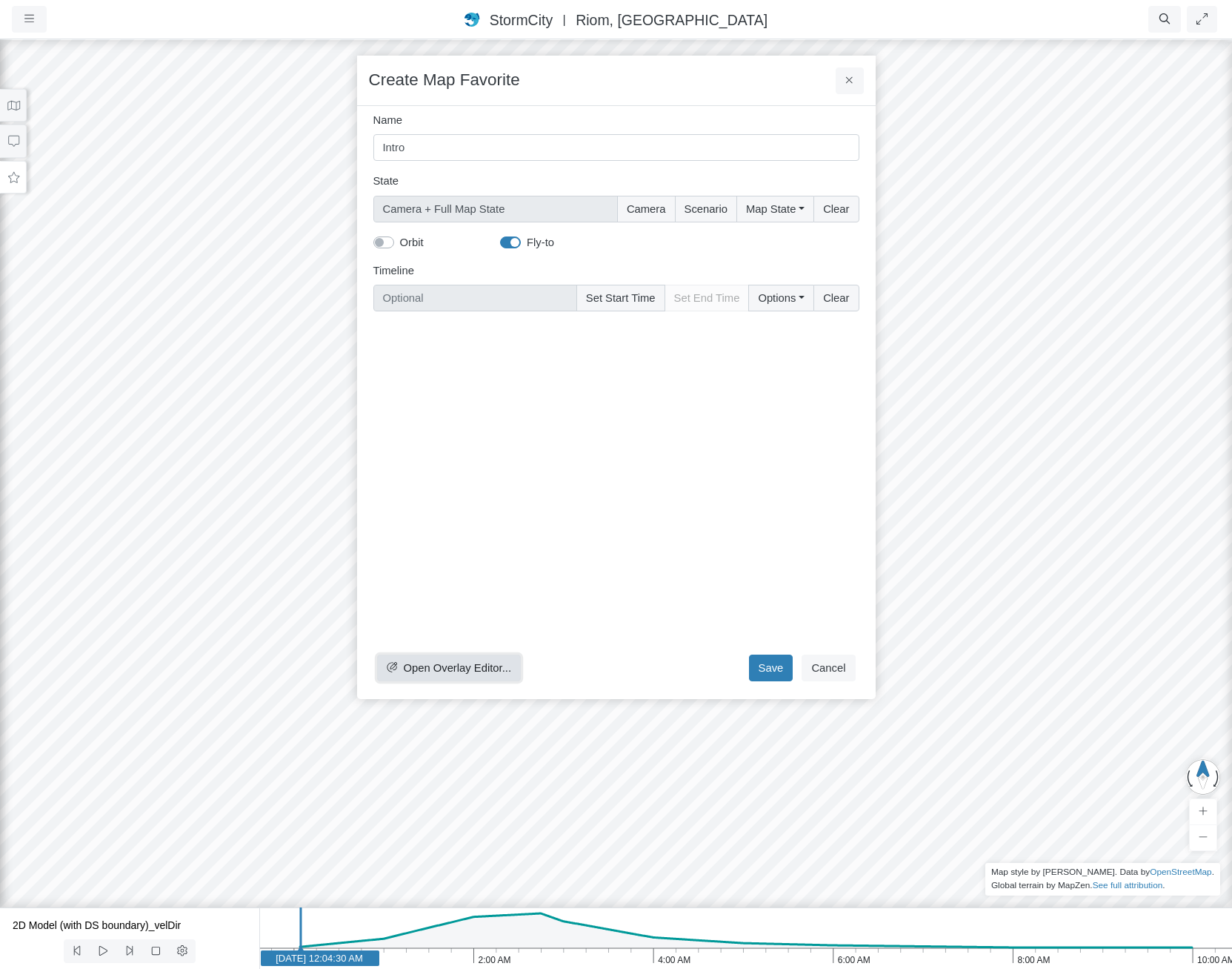
click at [491, 665] on span "Open Overlay Editor..." at bounding box center [457, 668] width 108 height 12
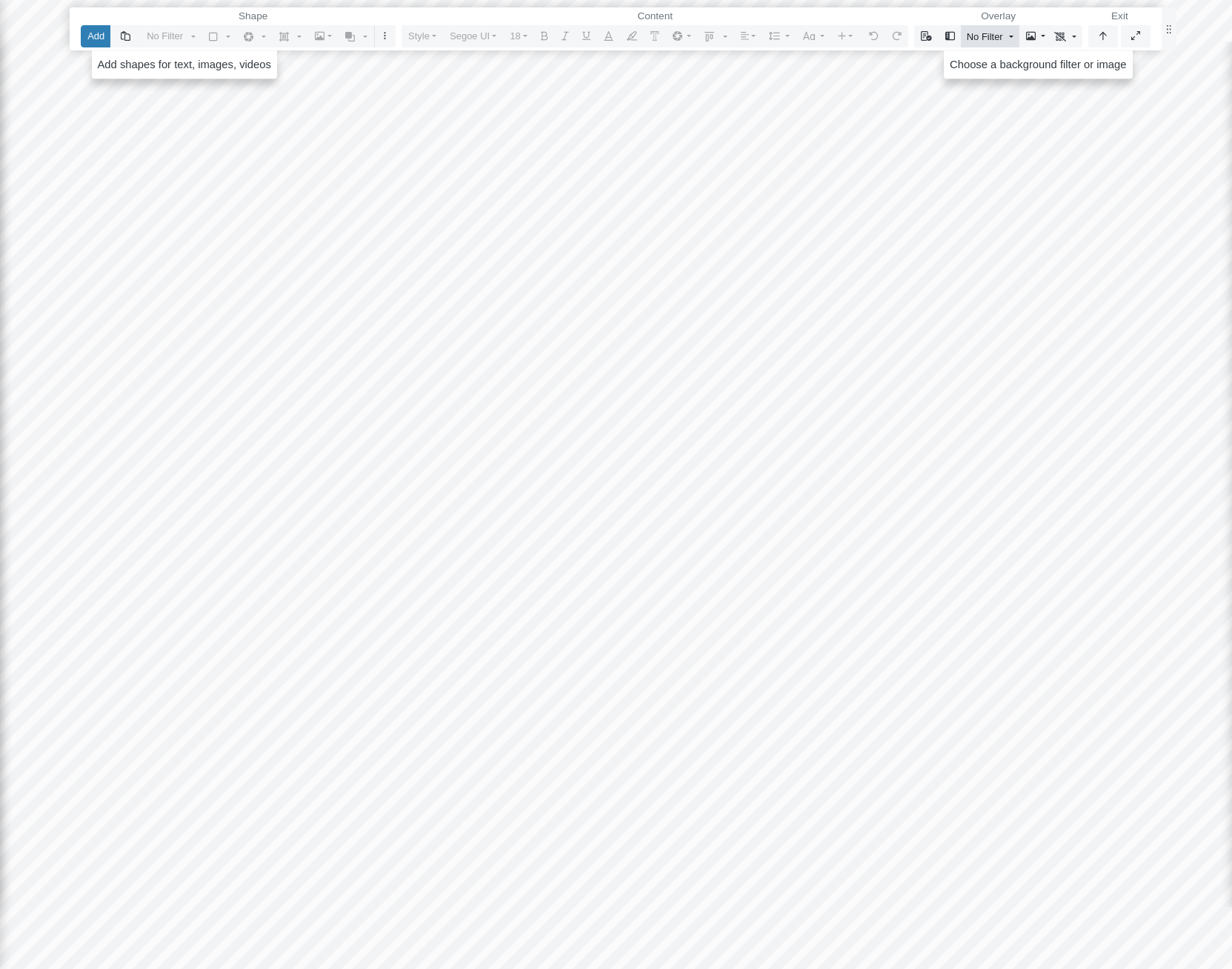
click at [992, 33] on span "No Filter" at bounding box center [985, 36] width 36 height 14
click at [927, 35] on icon "button" at bounding box center [926, 36] width 11 height 10
click at [934, 66] on link "Apply Template" at bounding box center [979, 65] width 116 height 22
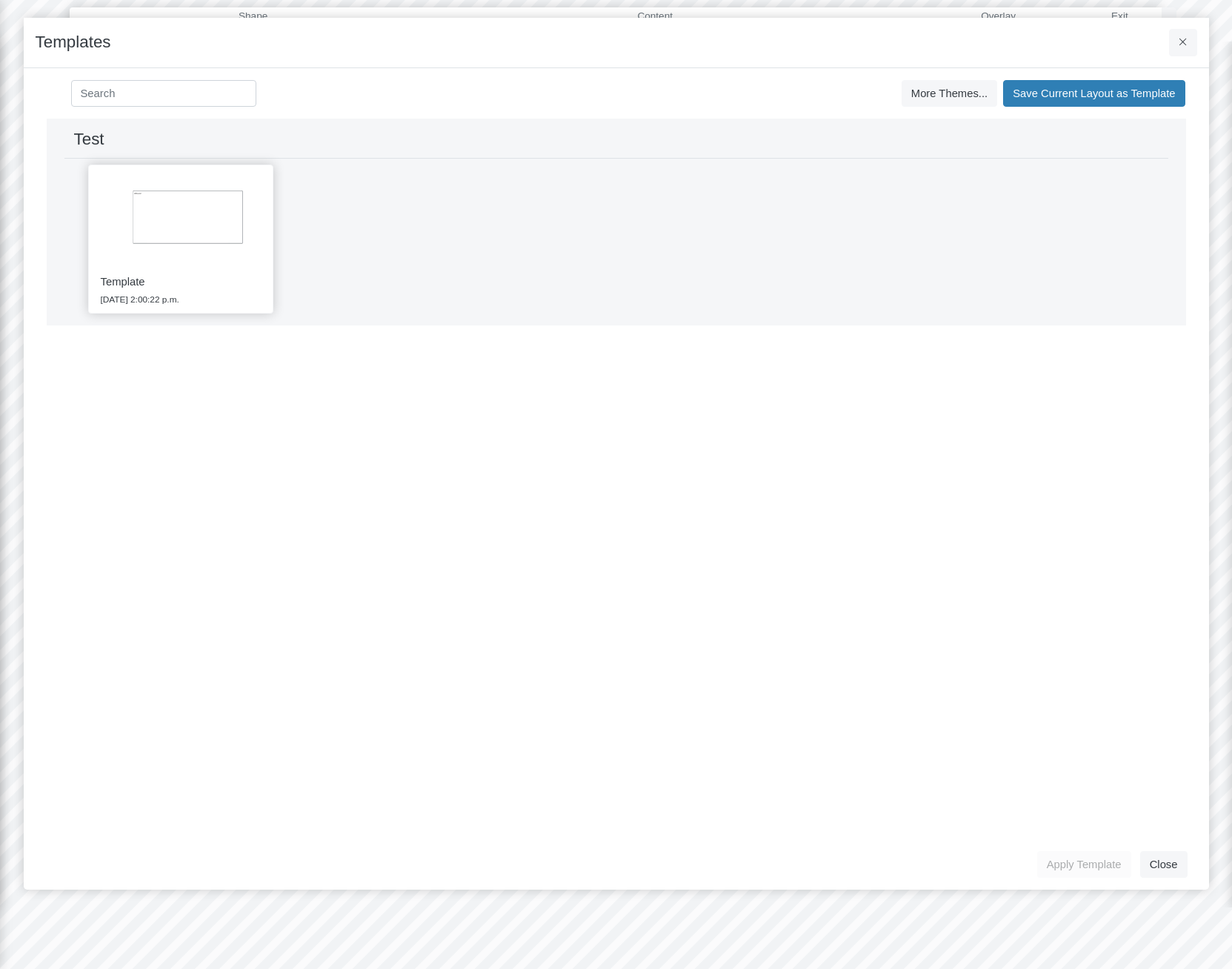
click at [224, 224] on img at bounding box center [180, 220] width 172 height 97
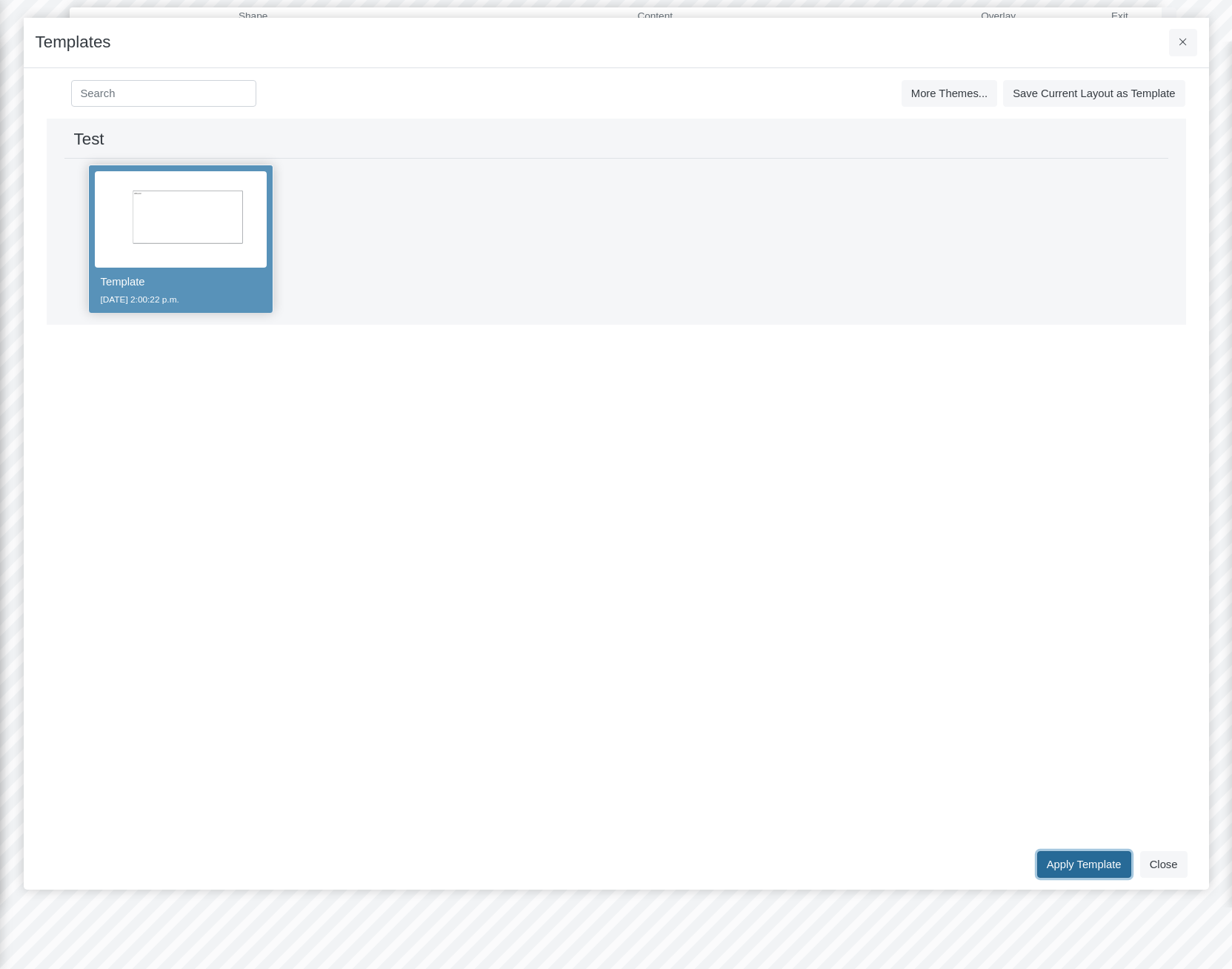
click at [1082, 854] on button "Apply Template" at bounding box center [1084, 864] width 94 height 26
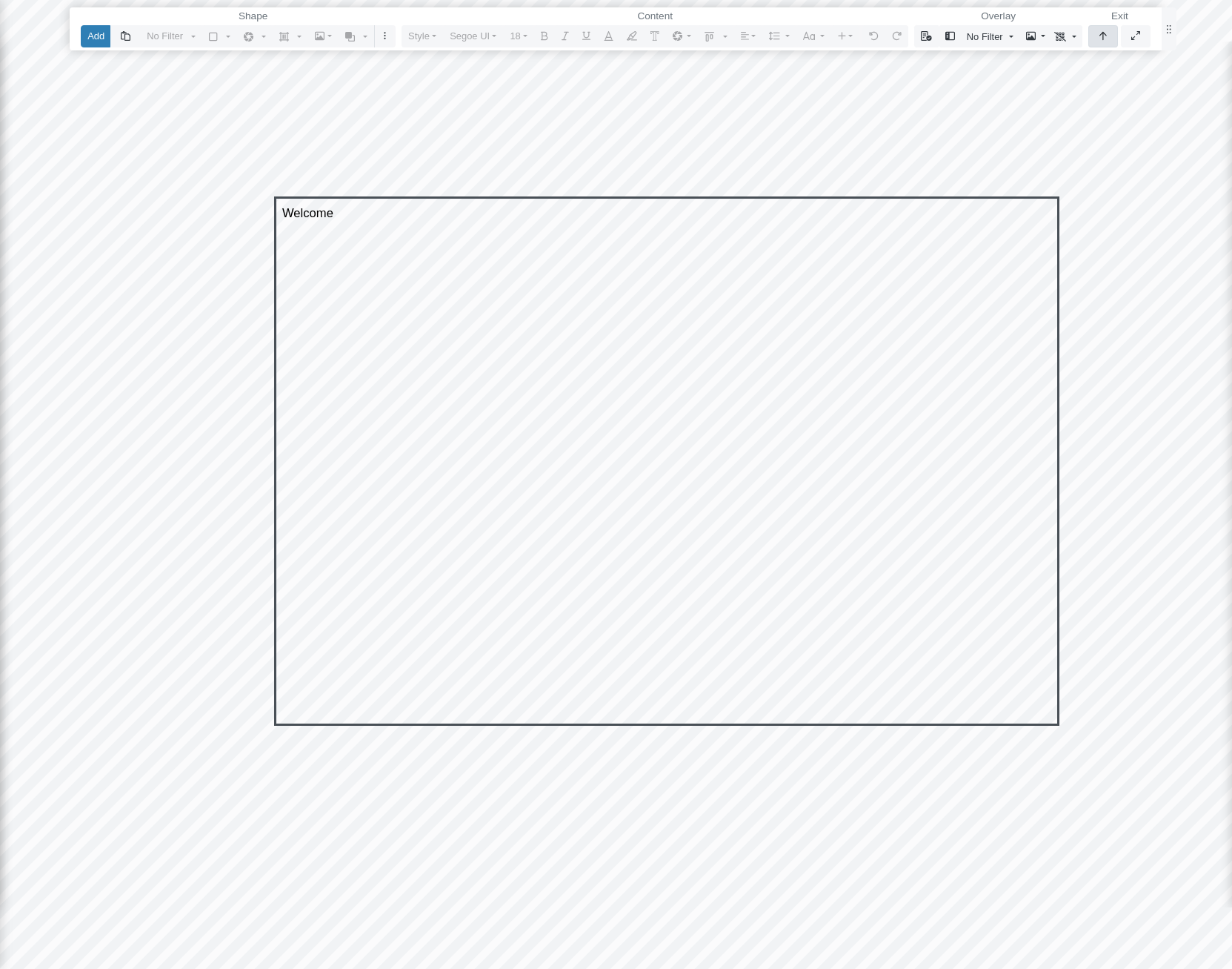
click at [1099, 39] on button "button" at bounding box center [1103, 36] width 29 height 21
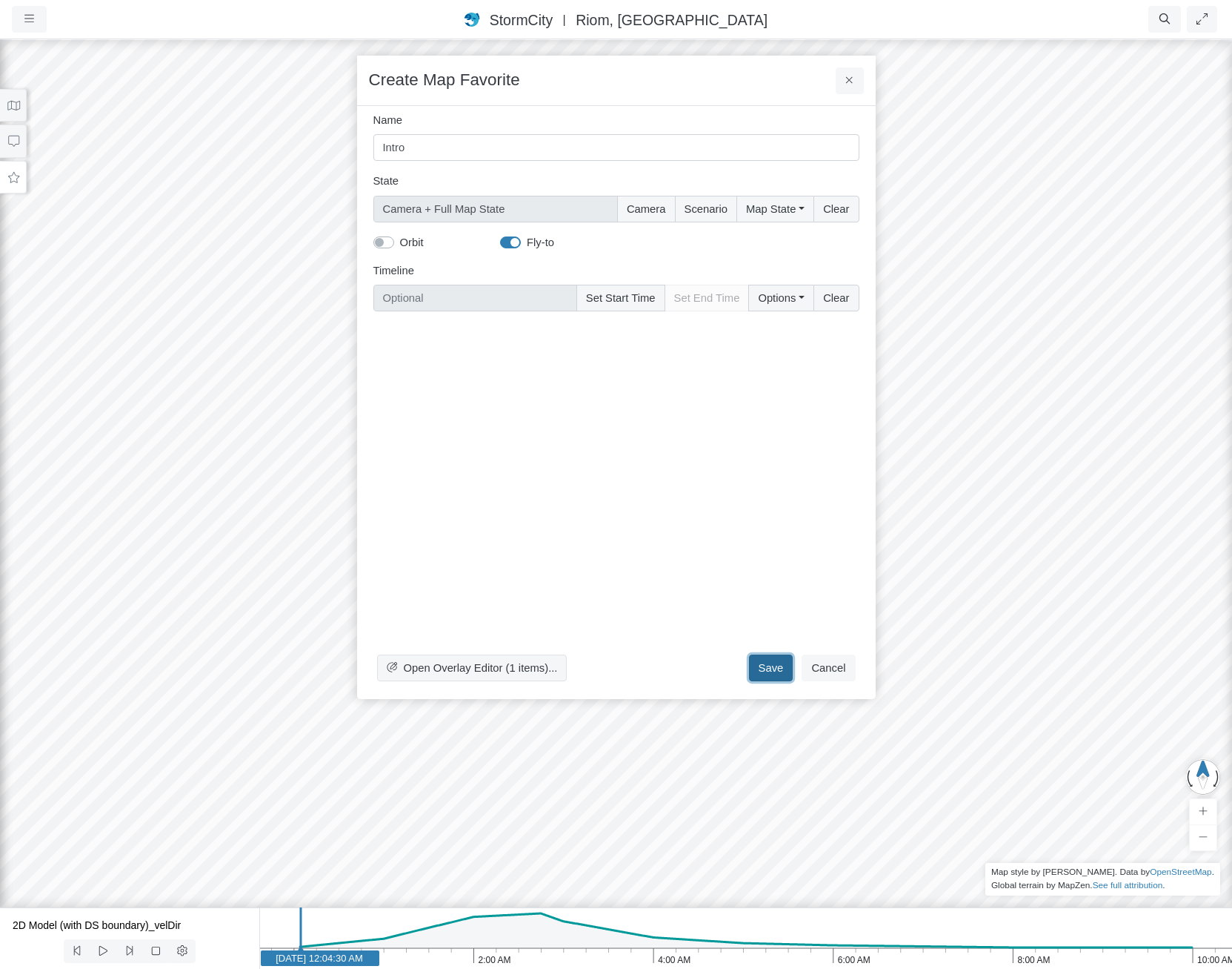
click at [782, 672] on button "Save" at bounding box center [771, 667] width 45 height 26
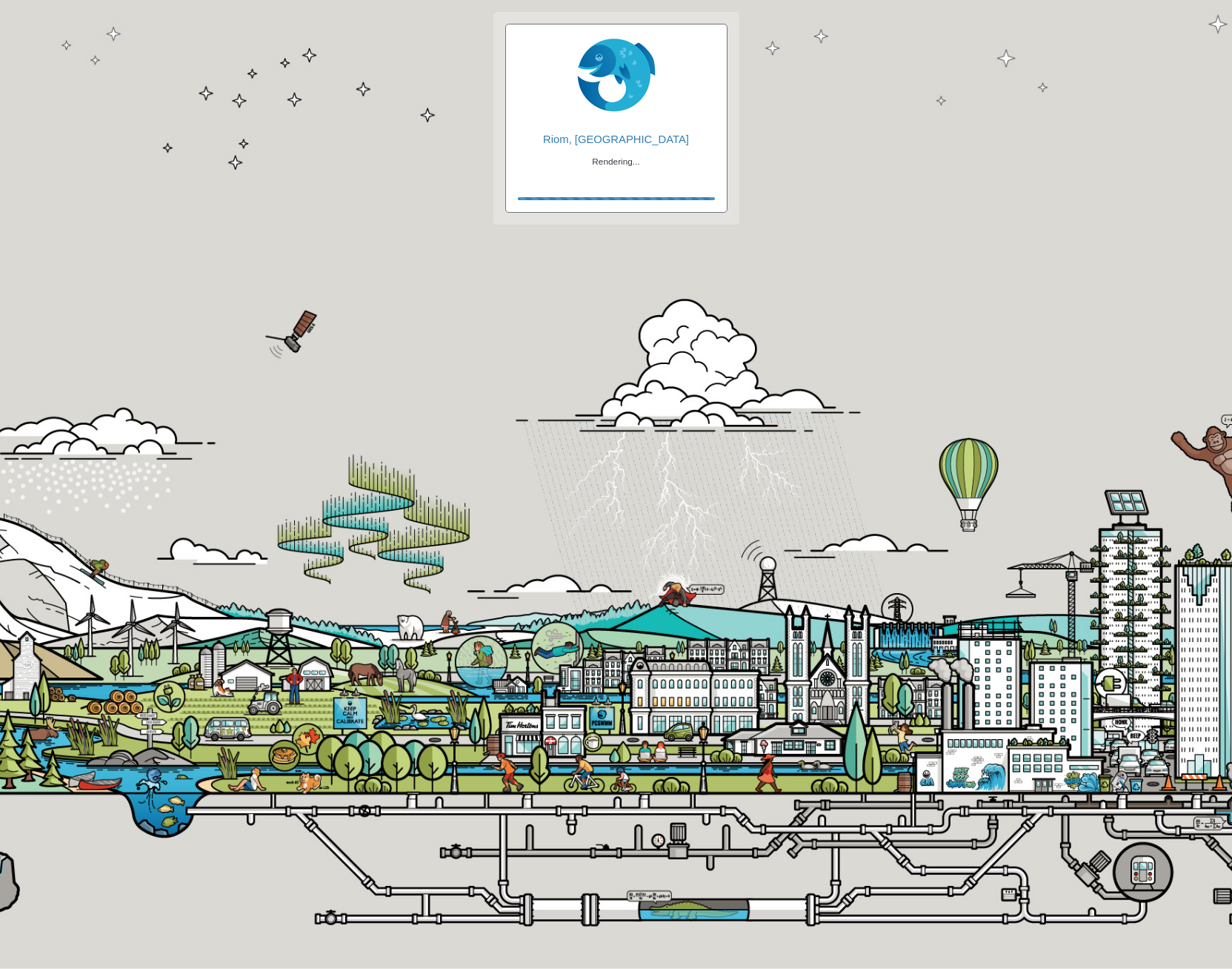
checkbox input "true"
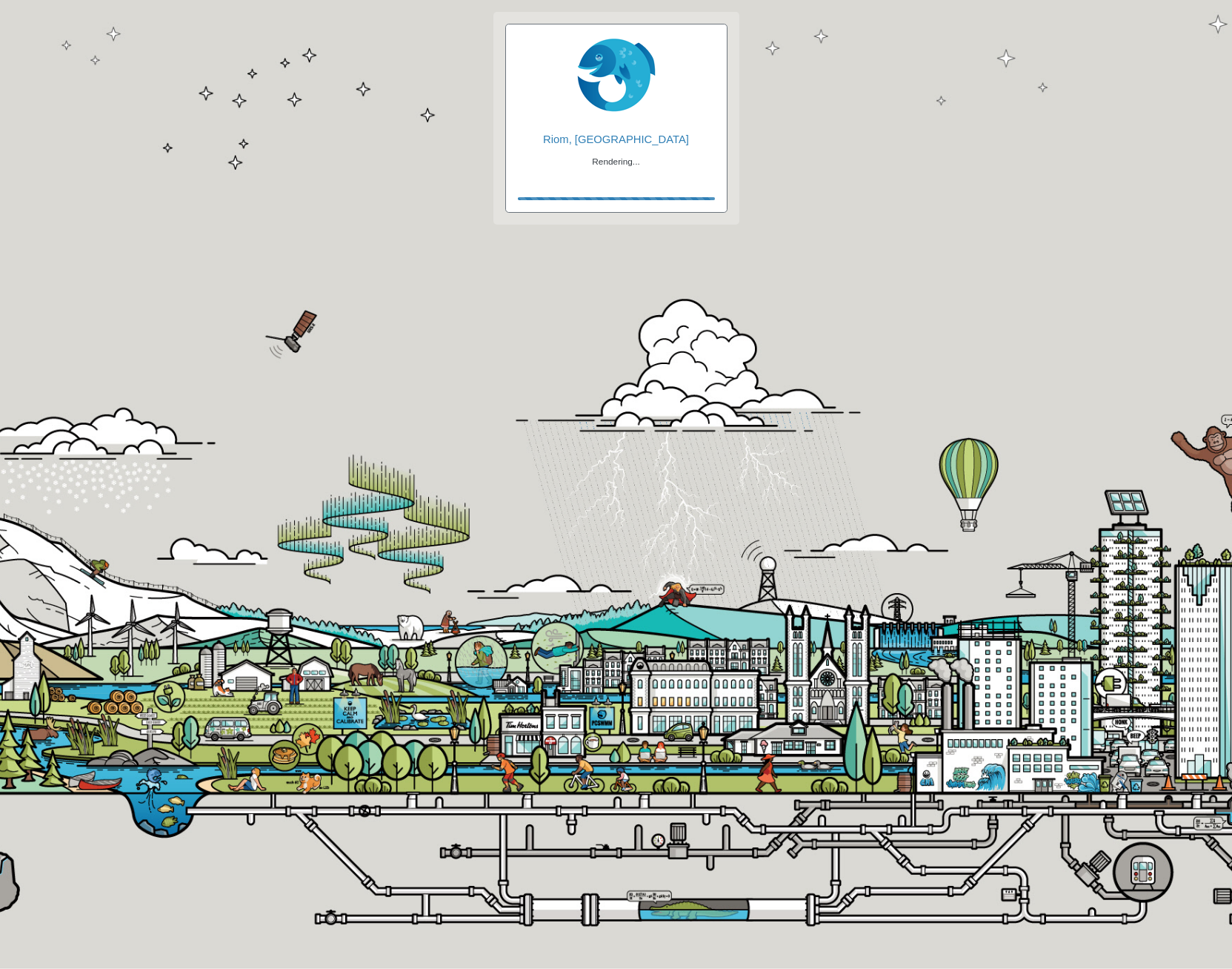
checkbox input "true"
checkbox input "false"
checkbox input "true"
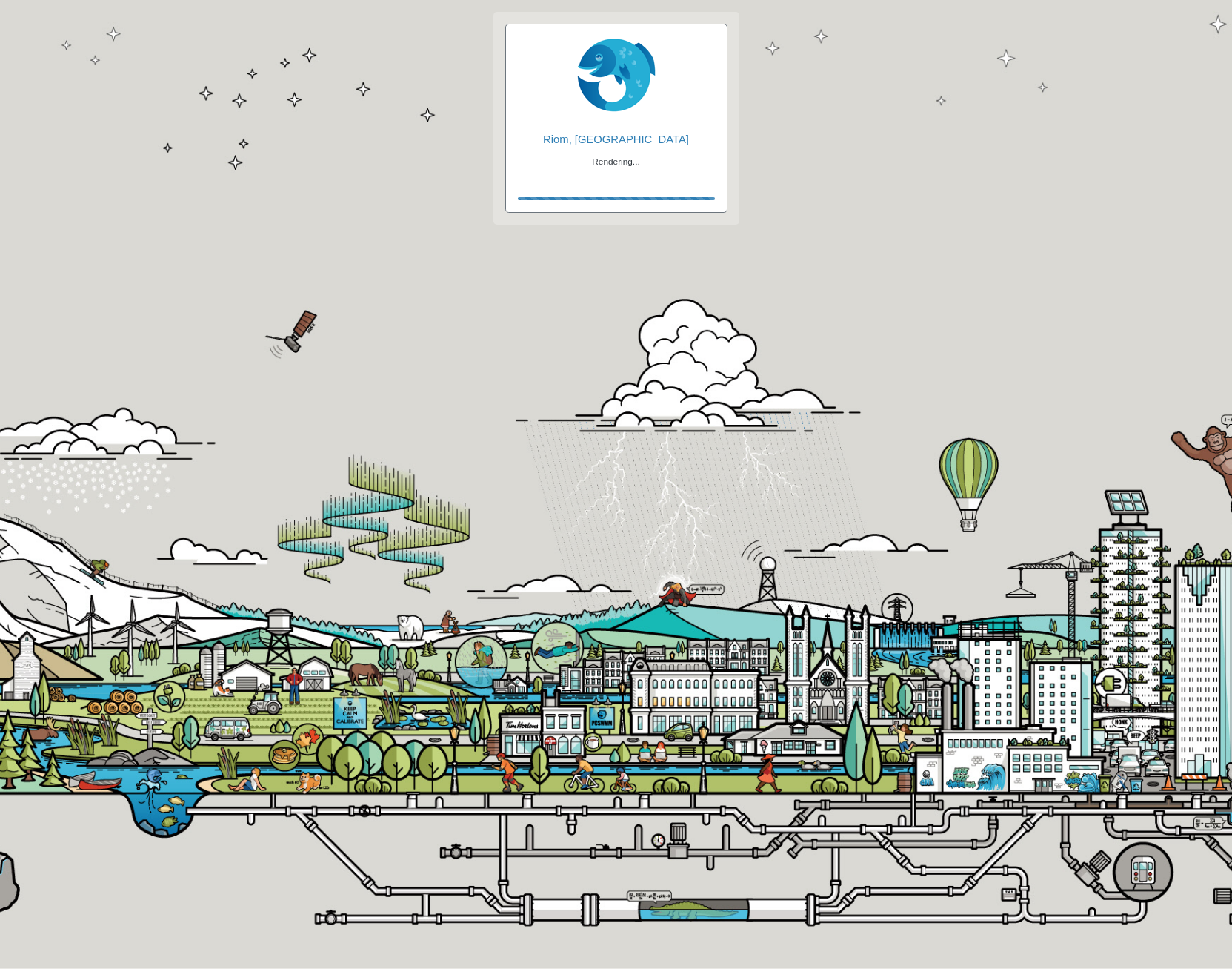
checkbox input "true"
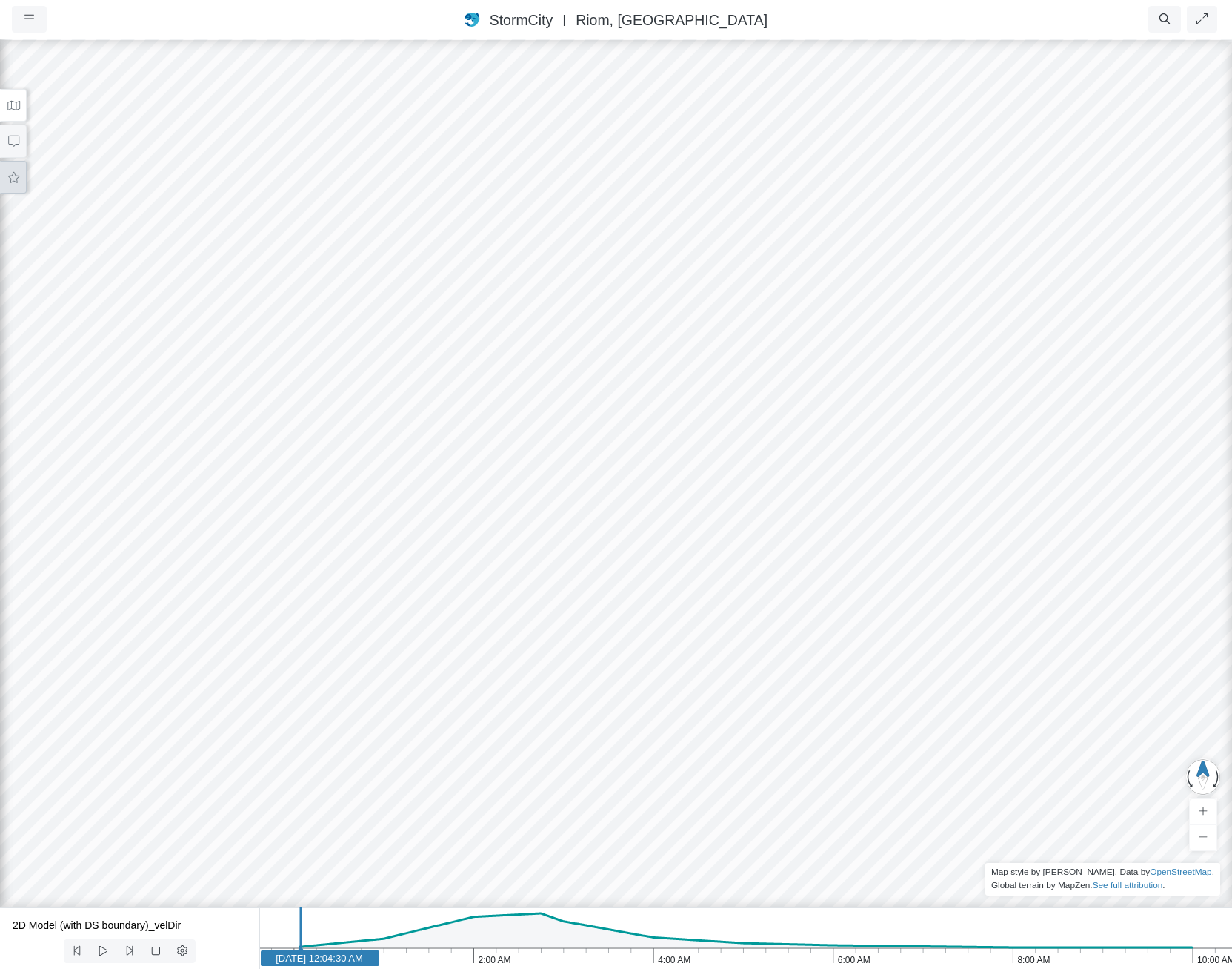
click at [18, 172] on icon at bounding box center [14, 177] width 14 height 11
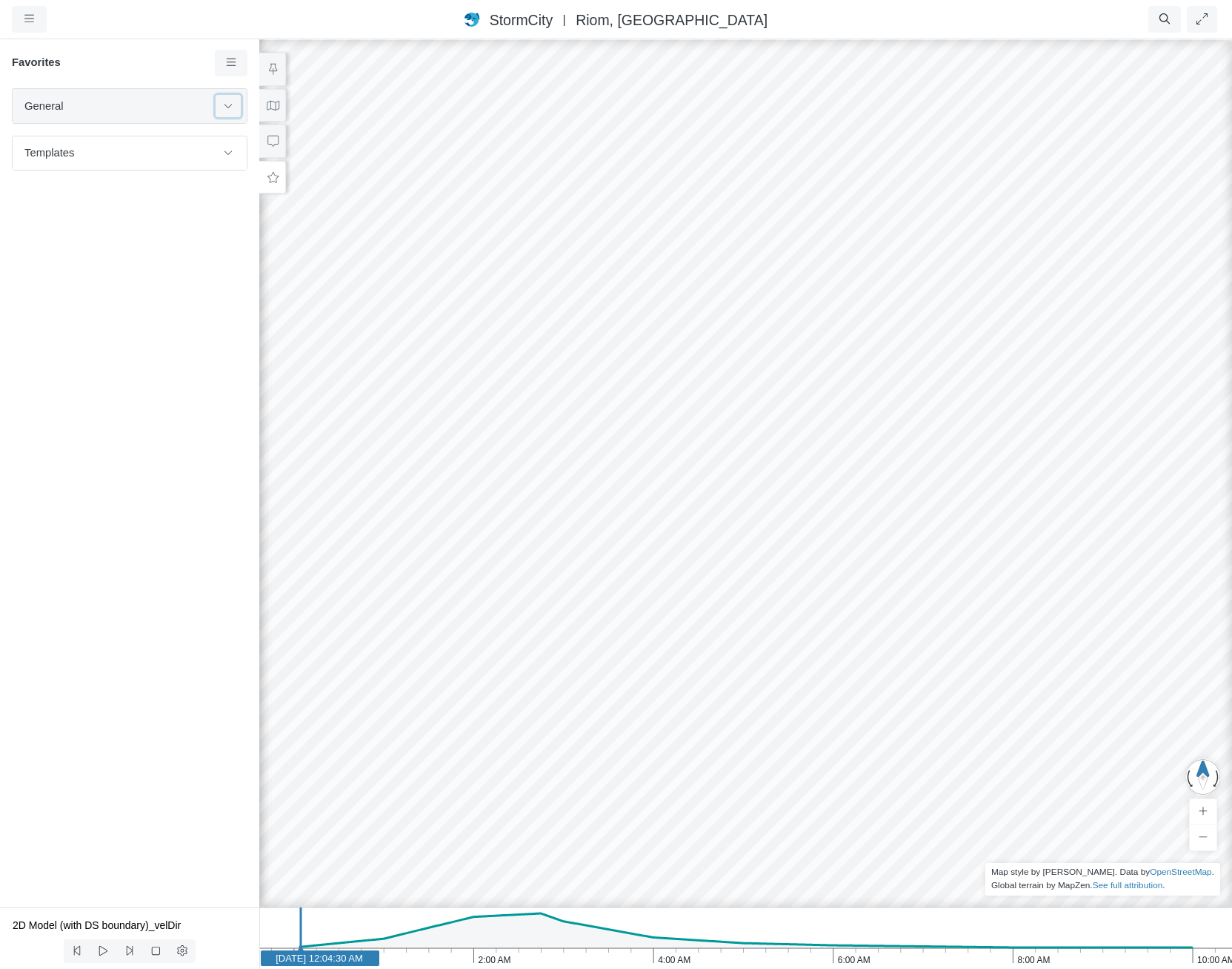
click at [237, 106] on button at bounding box center [228, 105] width 25 height 21
click at [135, 206] on span "Intro" at bounding box center [131, 200] width 185 height 17
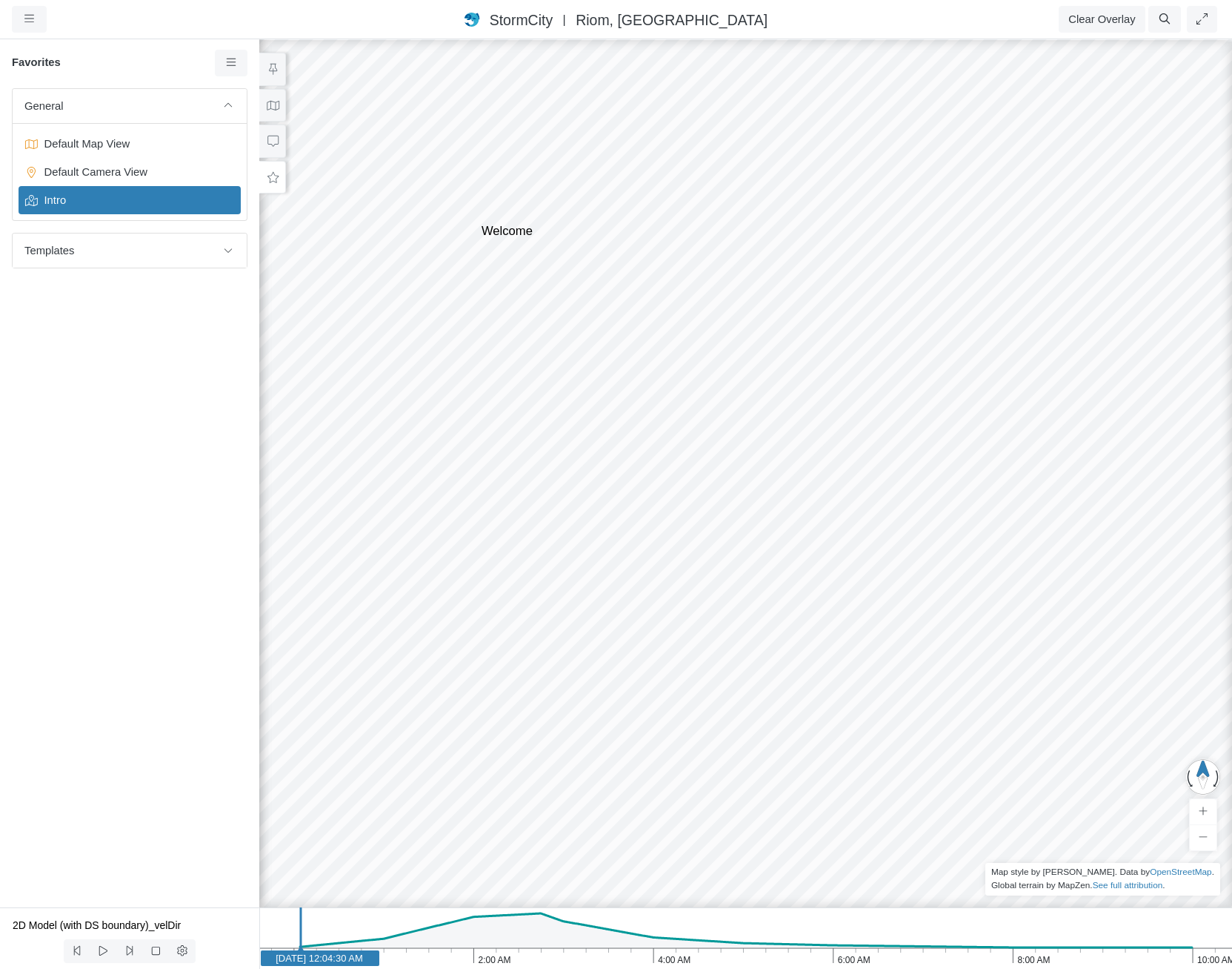
click at [141, 28] on div "Projects Groups Users Preferences Profiles Data Centers Accounts Support About …" at bounding box center [104, 19] width 185 height 26
drag, startPoint x: 606, startPoint y: 572, endPoint x: 713, endPoint y: 639, distance: 126.2
click at [713, 639] on div at bounding box center [745, 503] width 1232 height 931
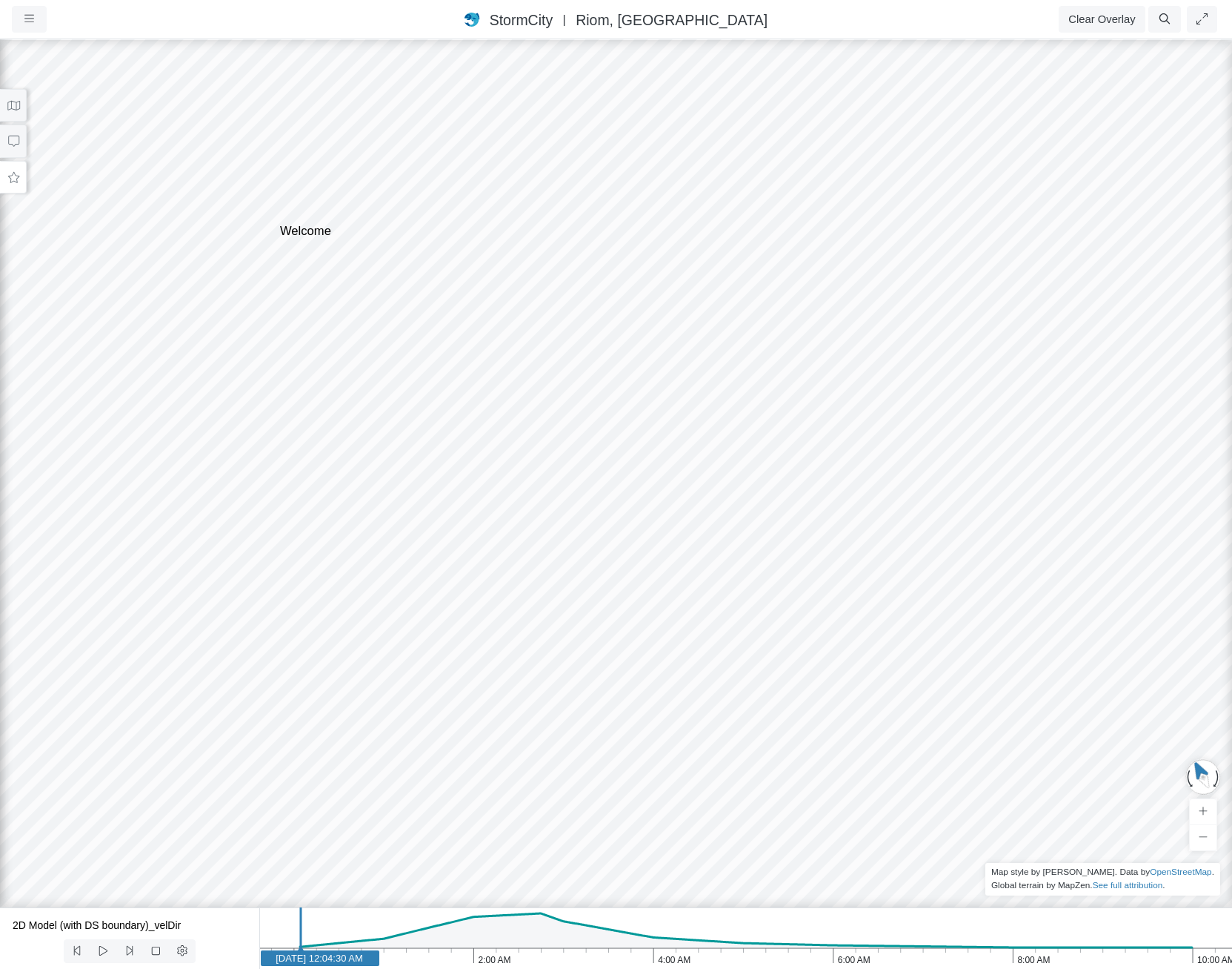
drag, startPoint x: 760, startPoint y: 606, endPoint x: 1101, endPoint y: 520, distance: 351.7
drag, startPoint x: 922, startPoint y: 558, endPoint x: -16, endPoint y: 324, distance: 966.7
drag, startPoint x: 665, startPoint y: 465, endPoint x: 469, endPoint y: 556, distance: 216.1
drag, startPoint x: 660, startPoint y: 506, endPoint x: 504, endPoint y: 839, distance: 367.7
drag, startPoint x: 804, startPoint y: 491, endPoint x: 759, endPoint y: 253, distance: 242.2
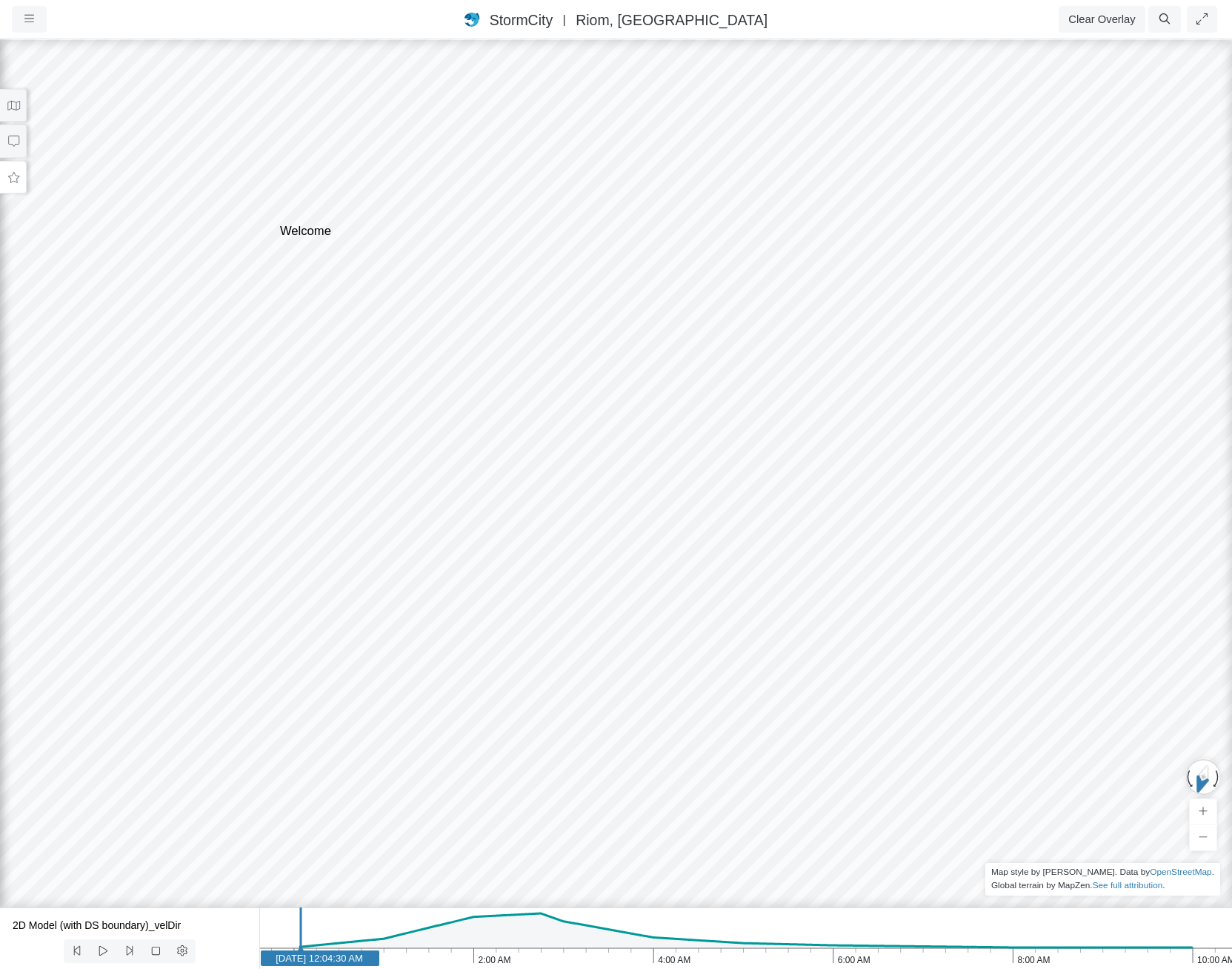
click at [759, 253] on div at bounding box center [616, 503] width 1232 height 931
drag, startPoint x: 666, startPoint y: 649, endPoint x: 288, endPoint y: 618, distance: 379.3
drag, startPoint x: 950, startPoint y: 558, endPoint x: 244, endPoint y: 683, distance: 717.0
drag, startPoint x: 968, startPoint y: 587, endPoint x: 1025, endPoint y: 593, distance: 57.3
click at [1025, 593] on div at bounding box center [616, 503] width 1232 height 931
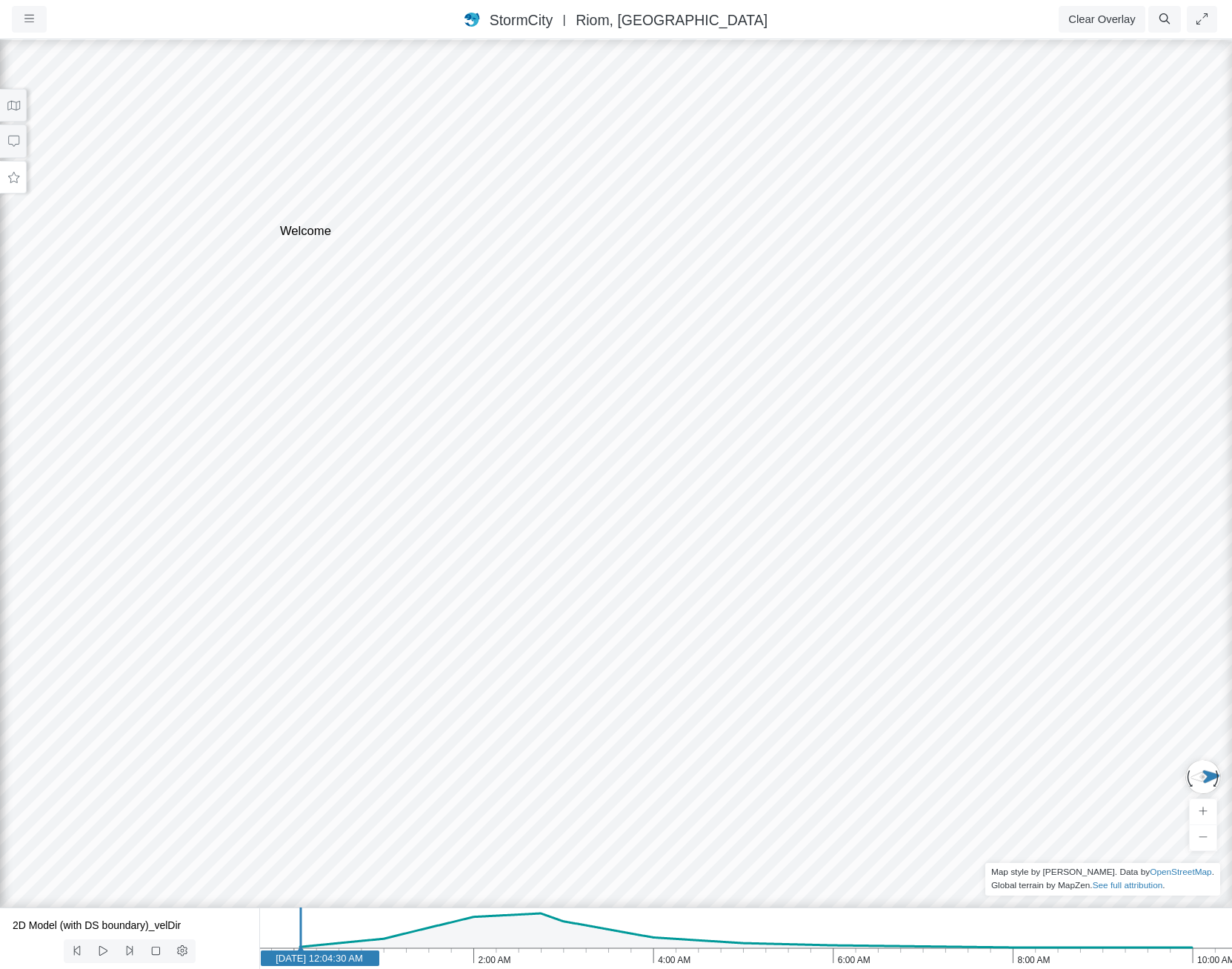
drag, startPoint x: 933, startPoint y: 587, endPoint x: 447, endPoint y: 556, distance: 487.0
drag, startPoint x: 765, startPoint y: 675, endPoint x: 776, endPoint y: 595, distance: 80.8
click at [776, 595] on div at bounding box center [616, 503] width 1232 height 931
click at [17, 104] on icon at bounding box center [14, 105] width 14 height 11
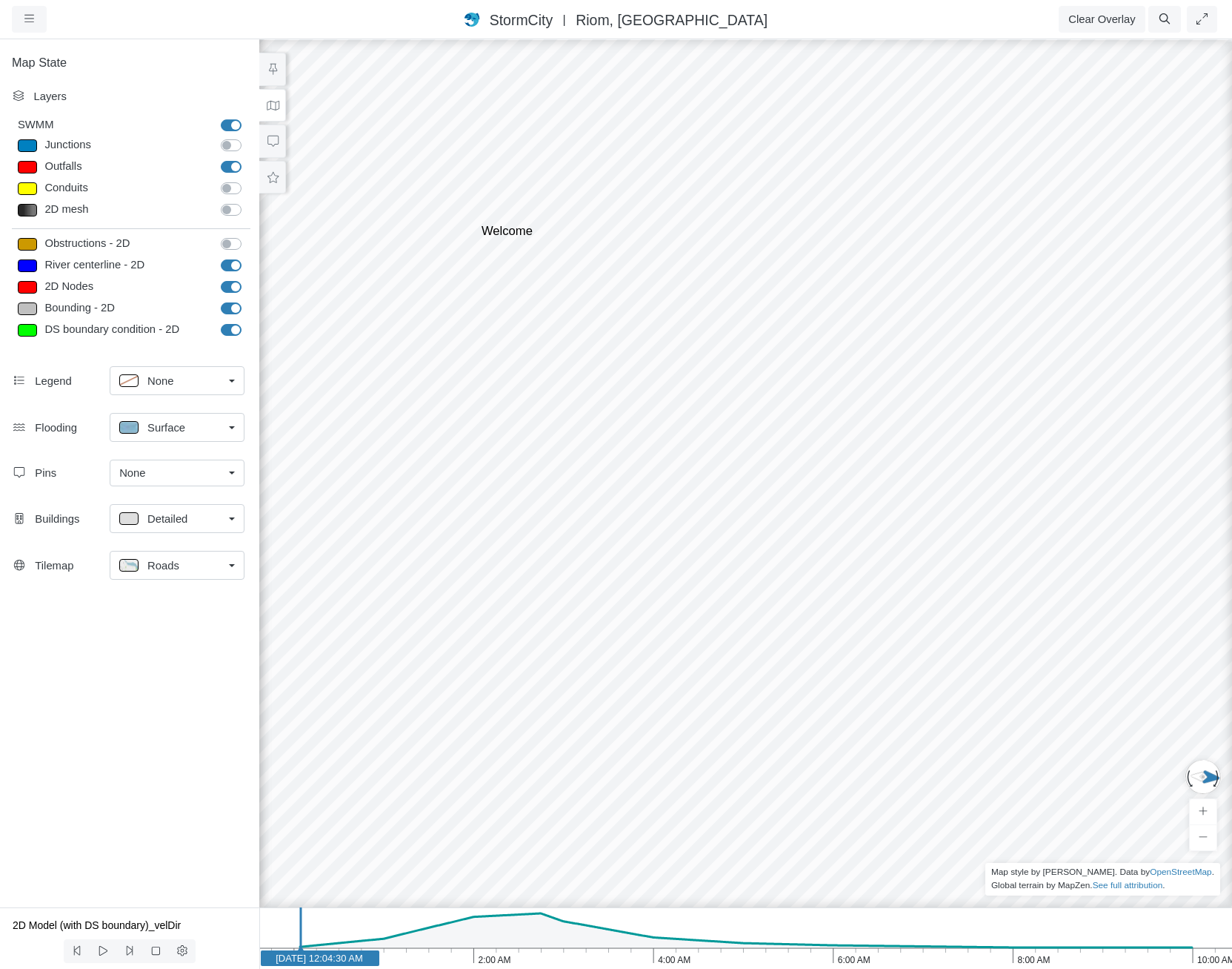
click at [572, 21] on span "|" at bounding box center [564, 19] width 15 height 14
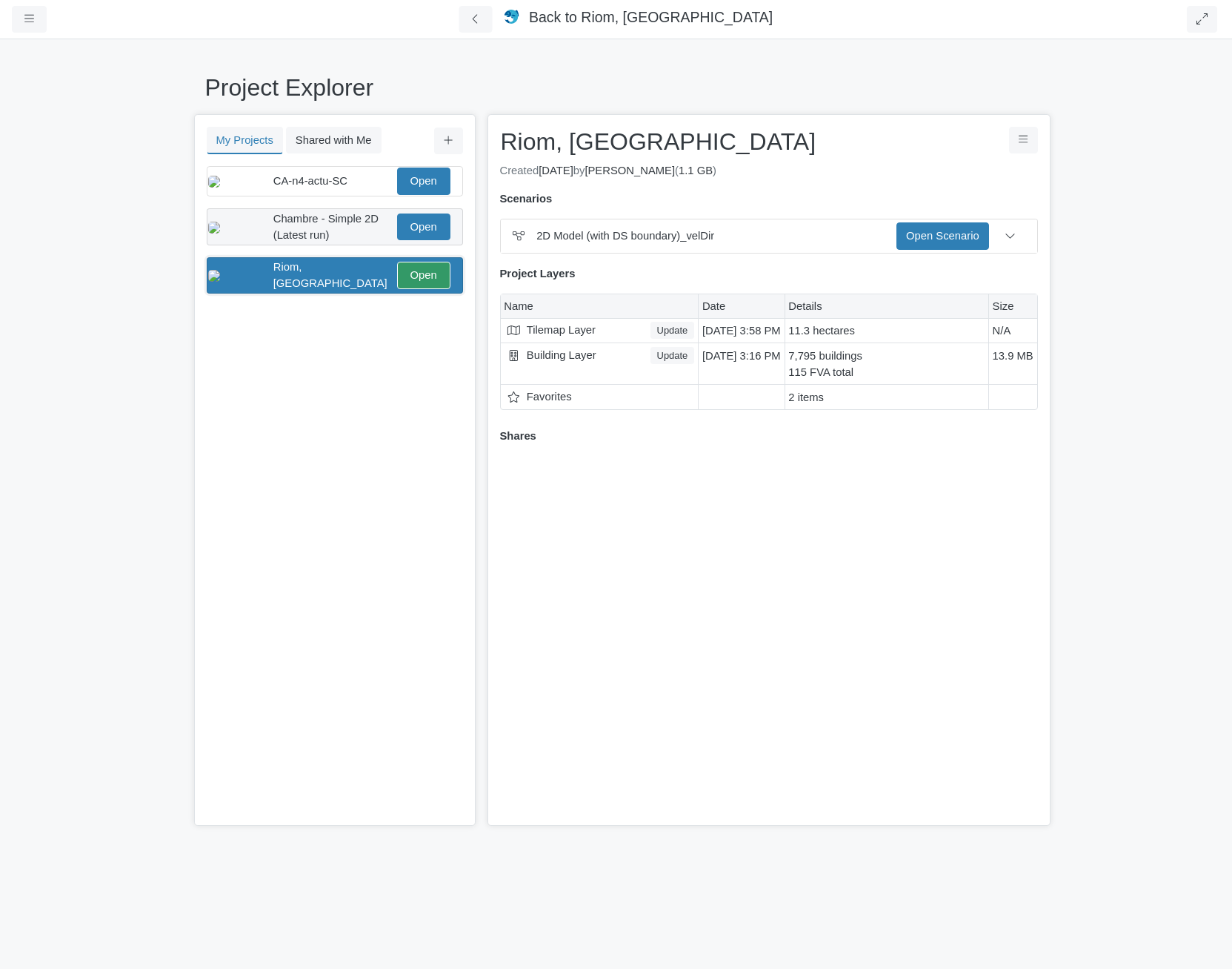
click at [349, 219] on span "Chambre - Simple 2D (Latest run)" at bounding box center [326, 226] width 105 height 28
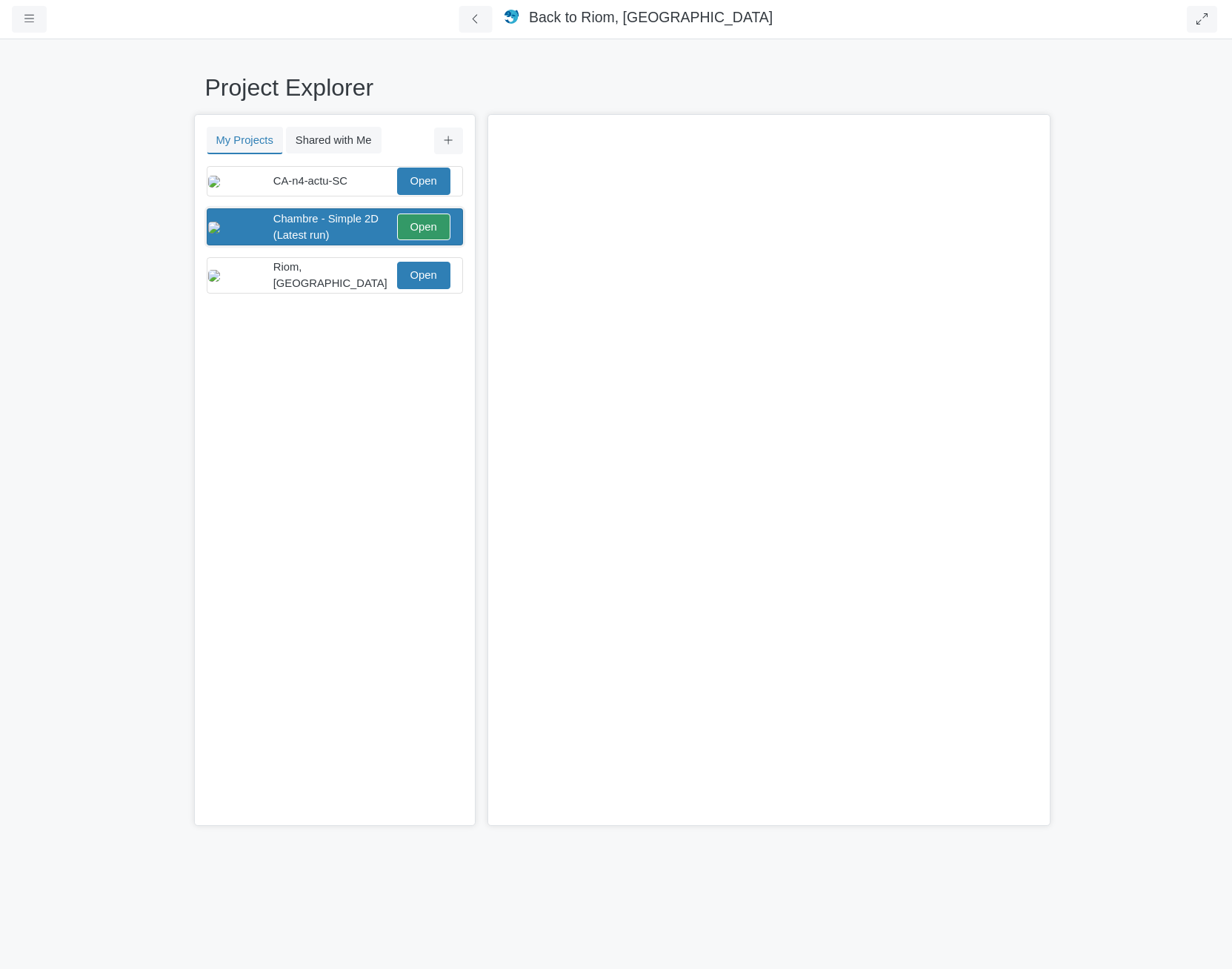
click at [300, 225] on span "Chambre - Simple 2D (Latest run)" at bounding box center [326, 226] width 105 height 28
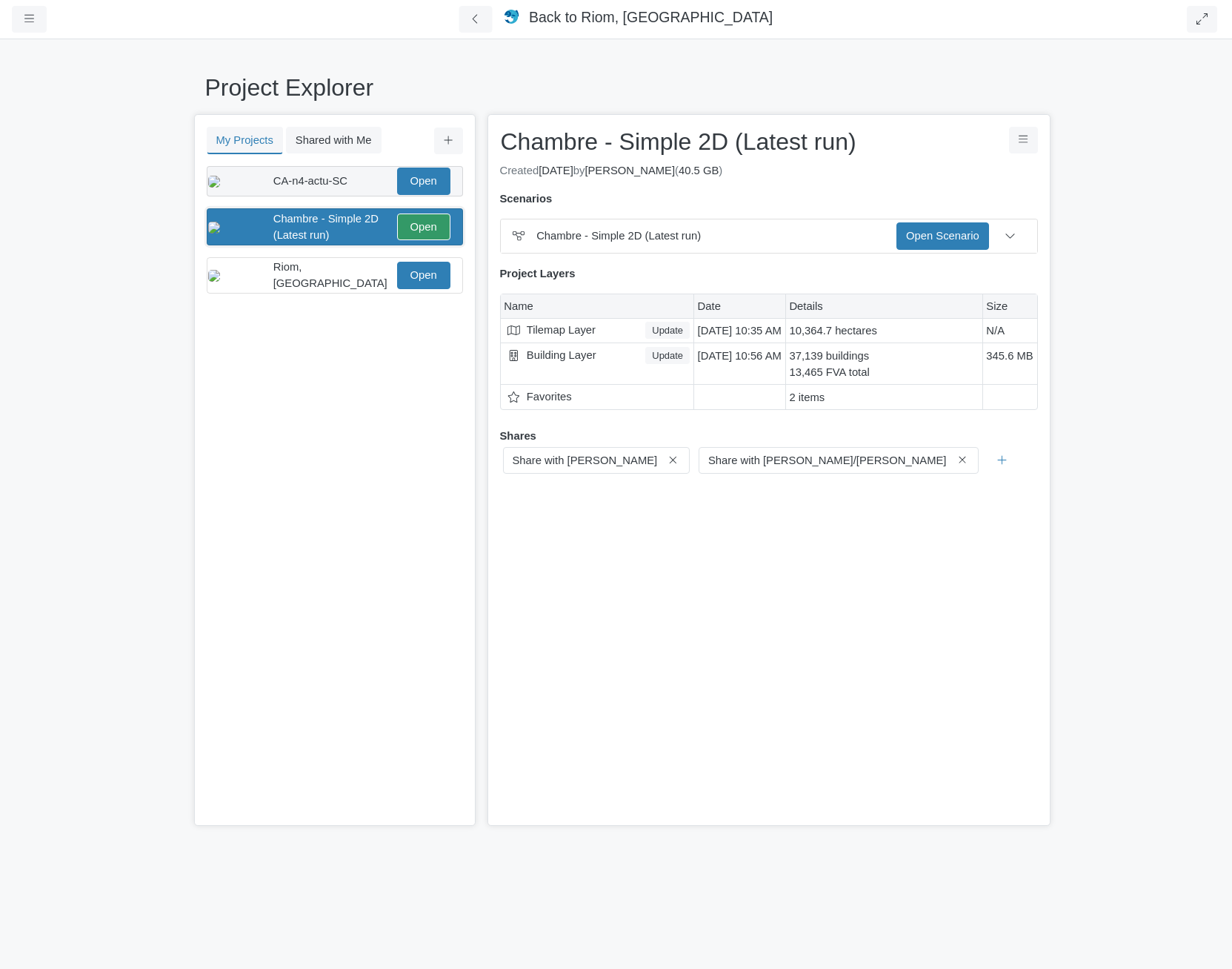
click at [276, 179] on span "CA-n4-actu-SC" at bounding box center [311, 181] width 74 height 12
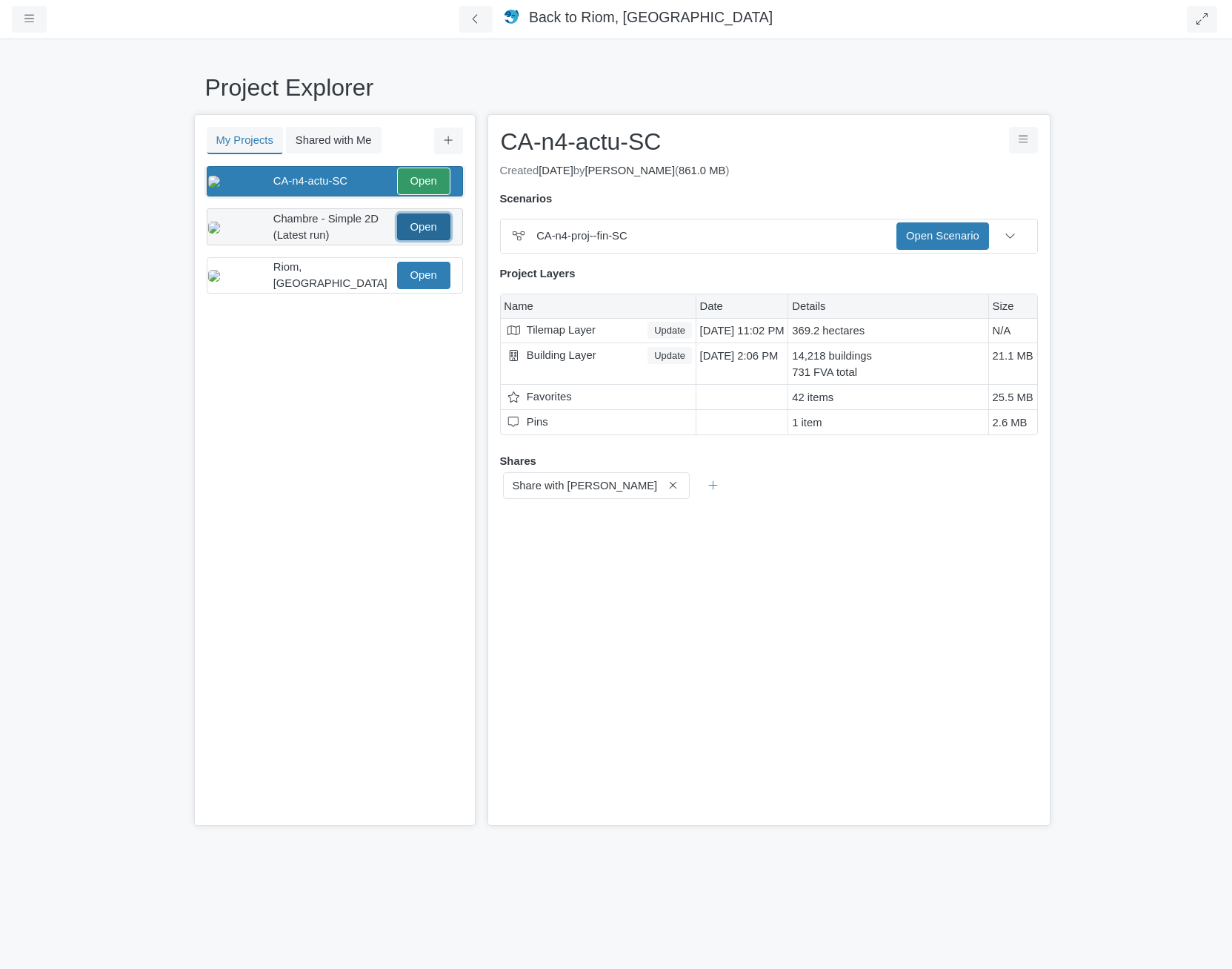
click at [417, 237] on link "Open" at bounding box center [424, 226] width 54 height 26
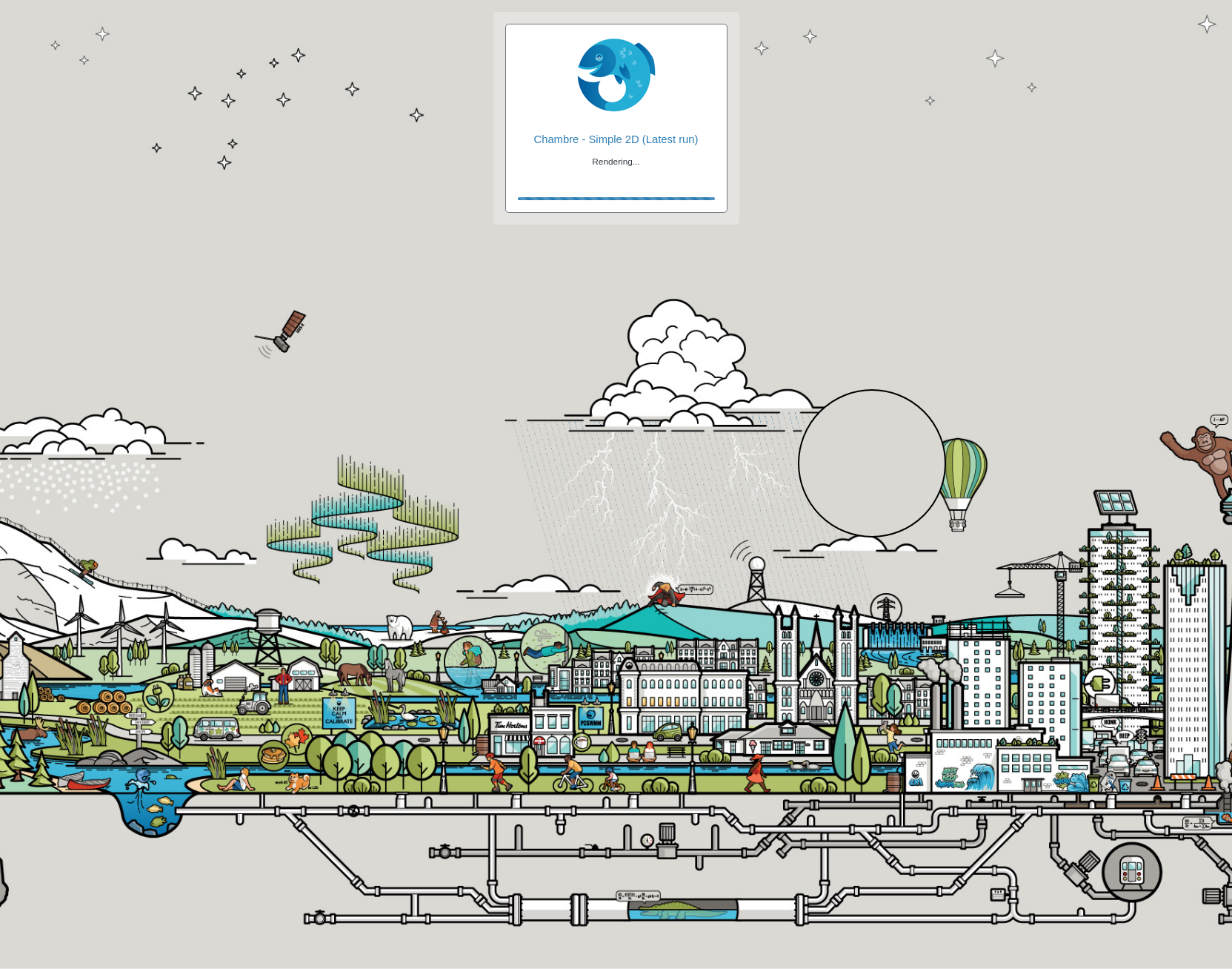
checkbox input "true"
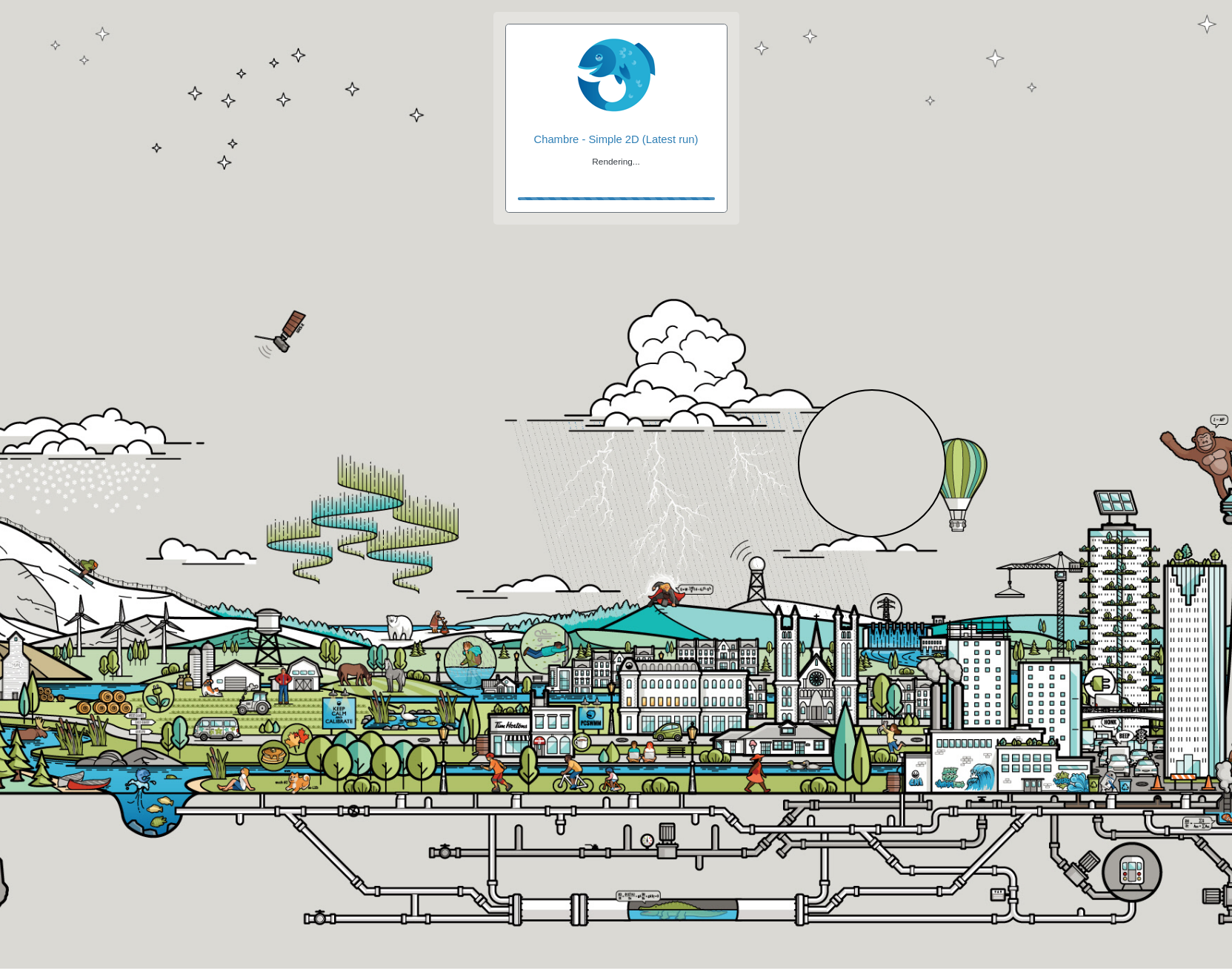
checkbox input "true"
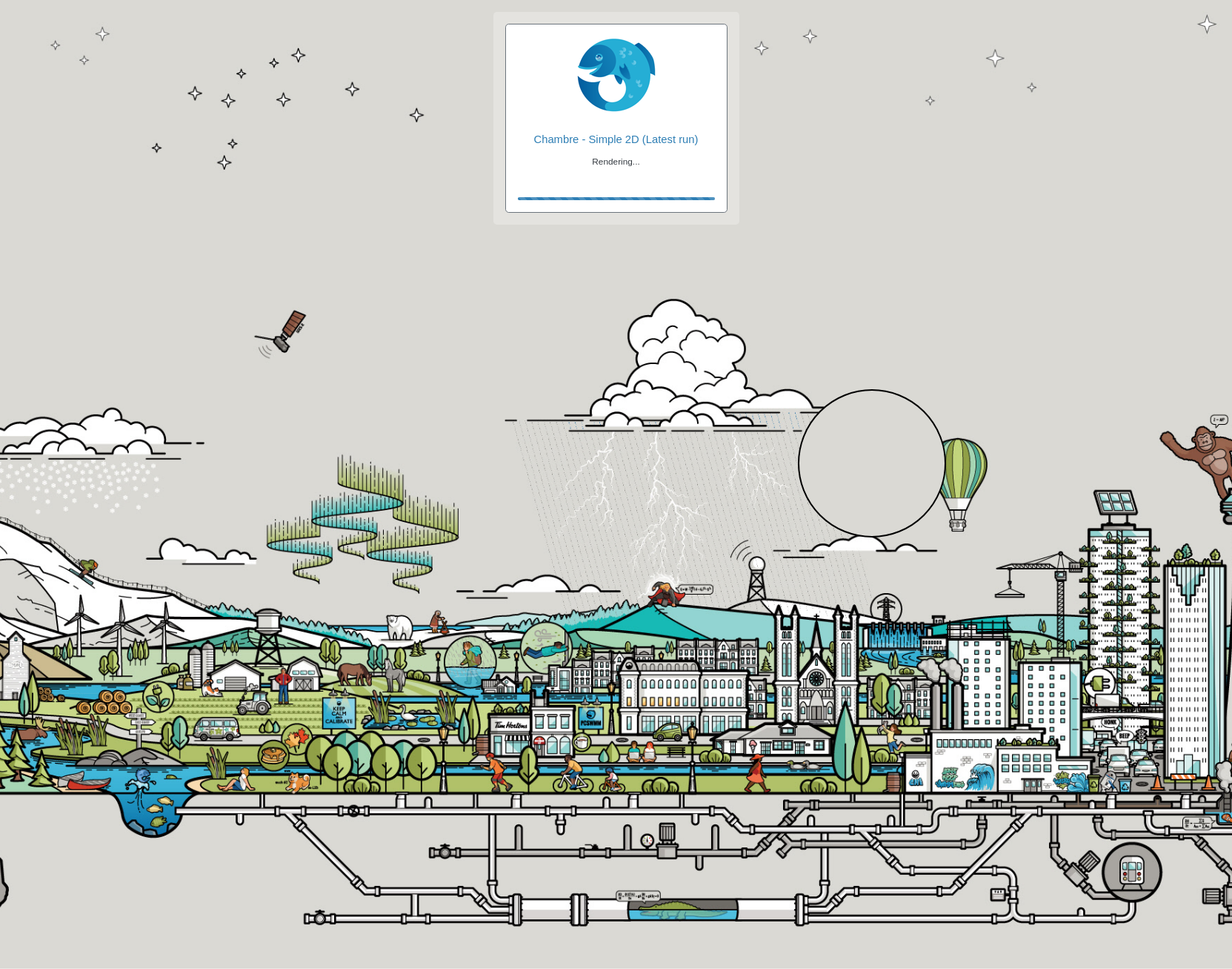
checkbox input "true"
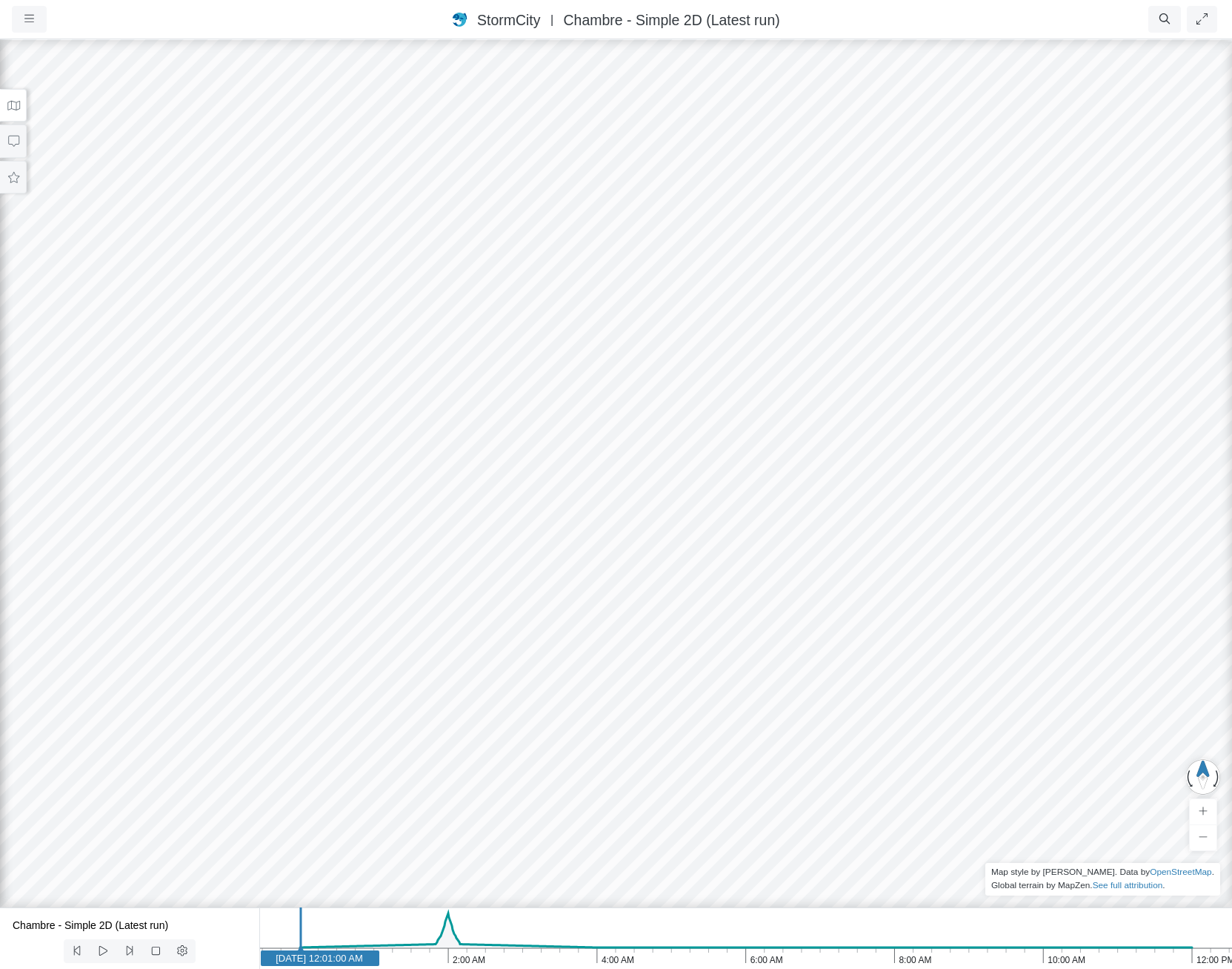
click at [7, 103] on icon at bounding box center [14, 105] width 14 height 11
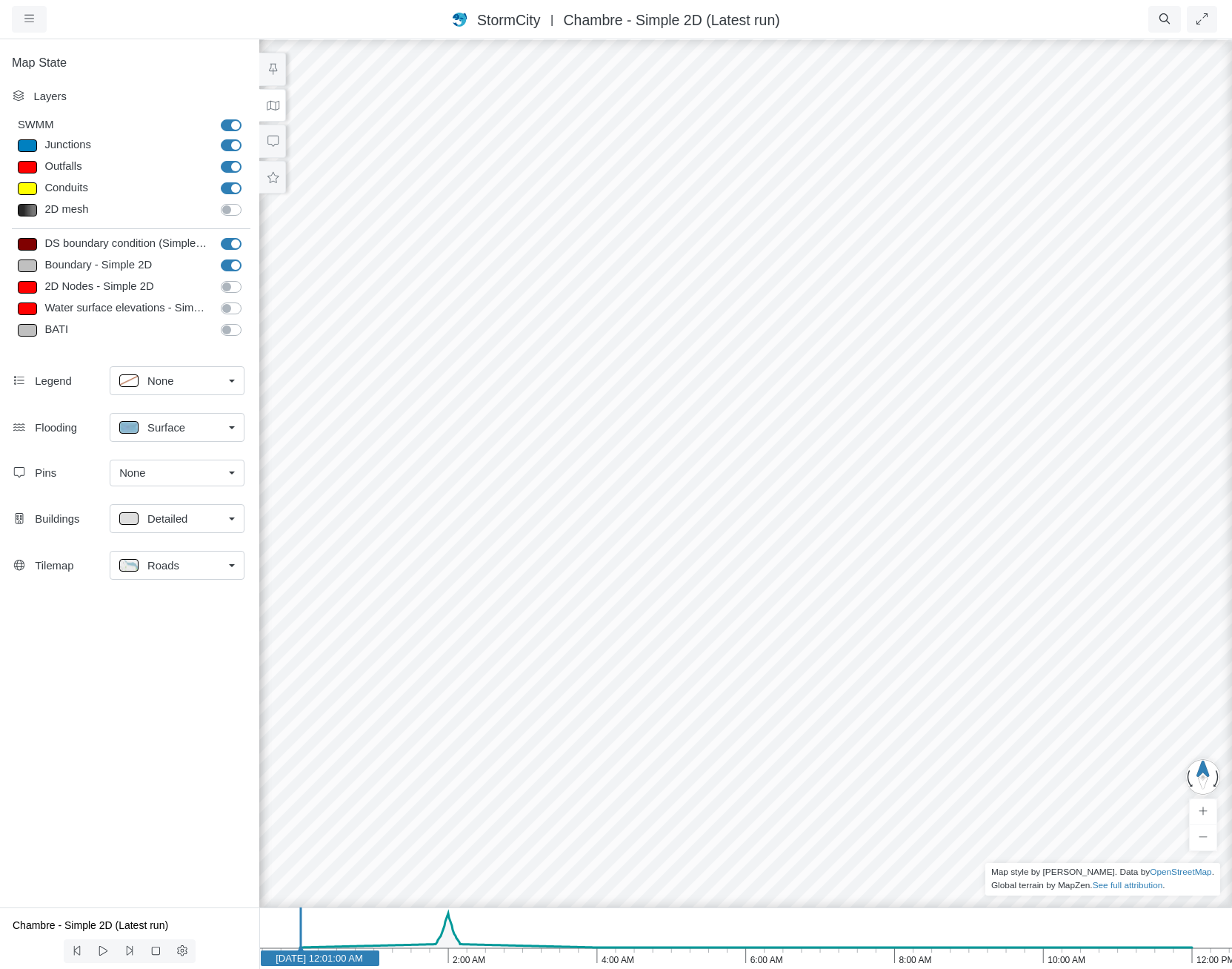
click at [247, 257] on label "Boundary - Simple 2D" at bounding box center [247, 257] width 0 height 0
click at [233, 263] on input "Boundary - Simple 2D" at bounding box center [227, 264] width 12 height 14
checkbox input "false"
click at [247, 236] on label "DS boundary condition (Simple 2D)" at bounding box center [247, 236] width 0 height 0
click at [233, 245] on input "DS boundary condition (Simple 2D)" at bounding box center [227, 242] width 12 height 14
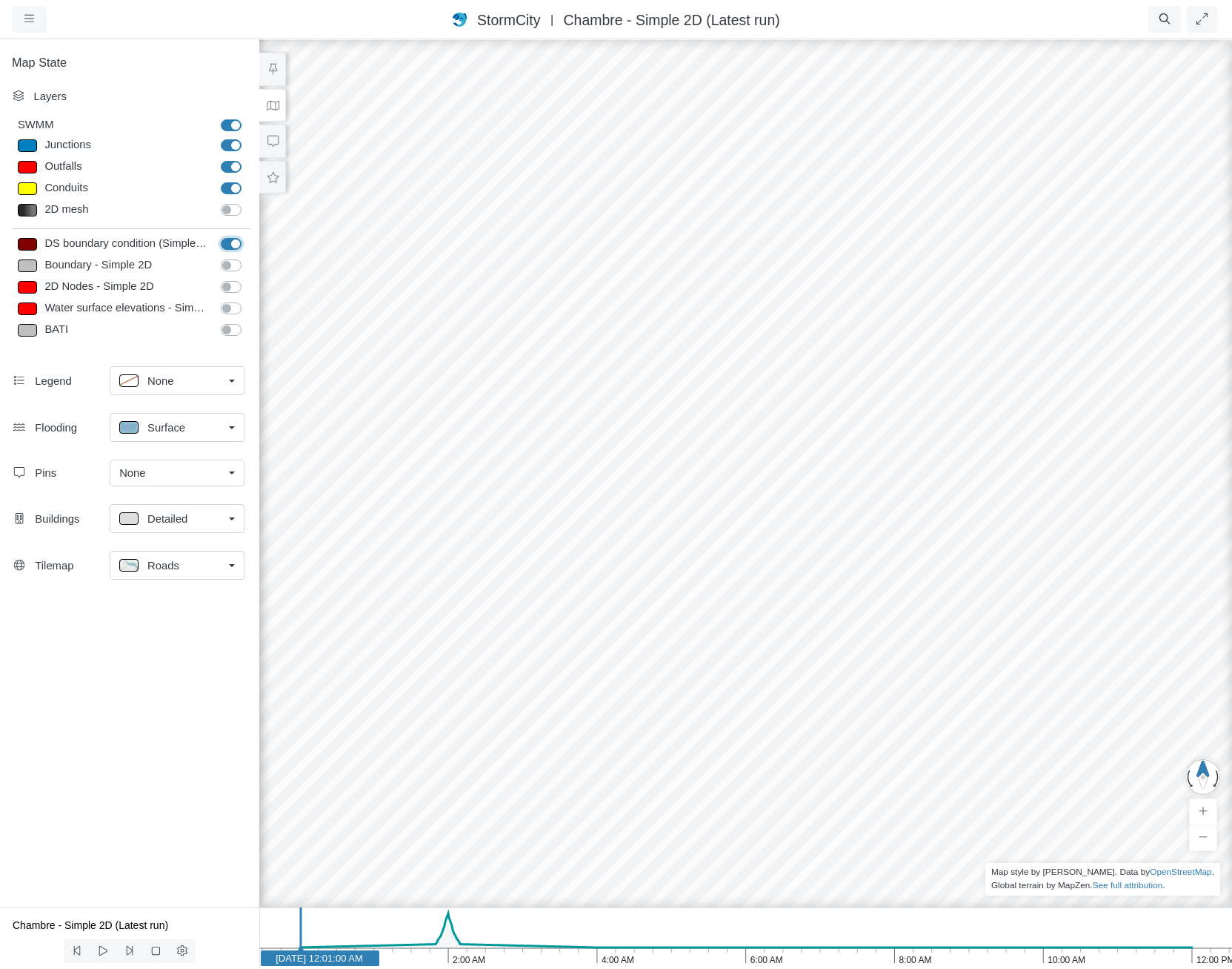
checkbox input "false"
click at [247, 321] on label "BATI" at bounding box center [247, 321] width 0 height 0
click at [233, 329] on input "BATI" at bounding box center [227, 328] width 12 height 14
checkbox input "true"
drag, startPoint x: 640, startPoint y: 435, endPoint x: 765, endPoint y: 366, distance: 142.8
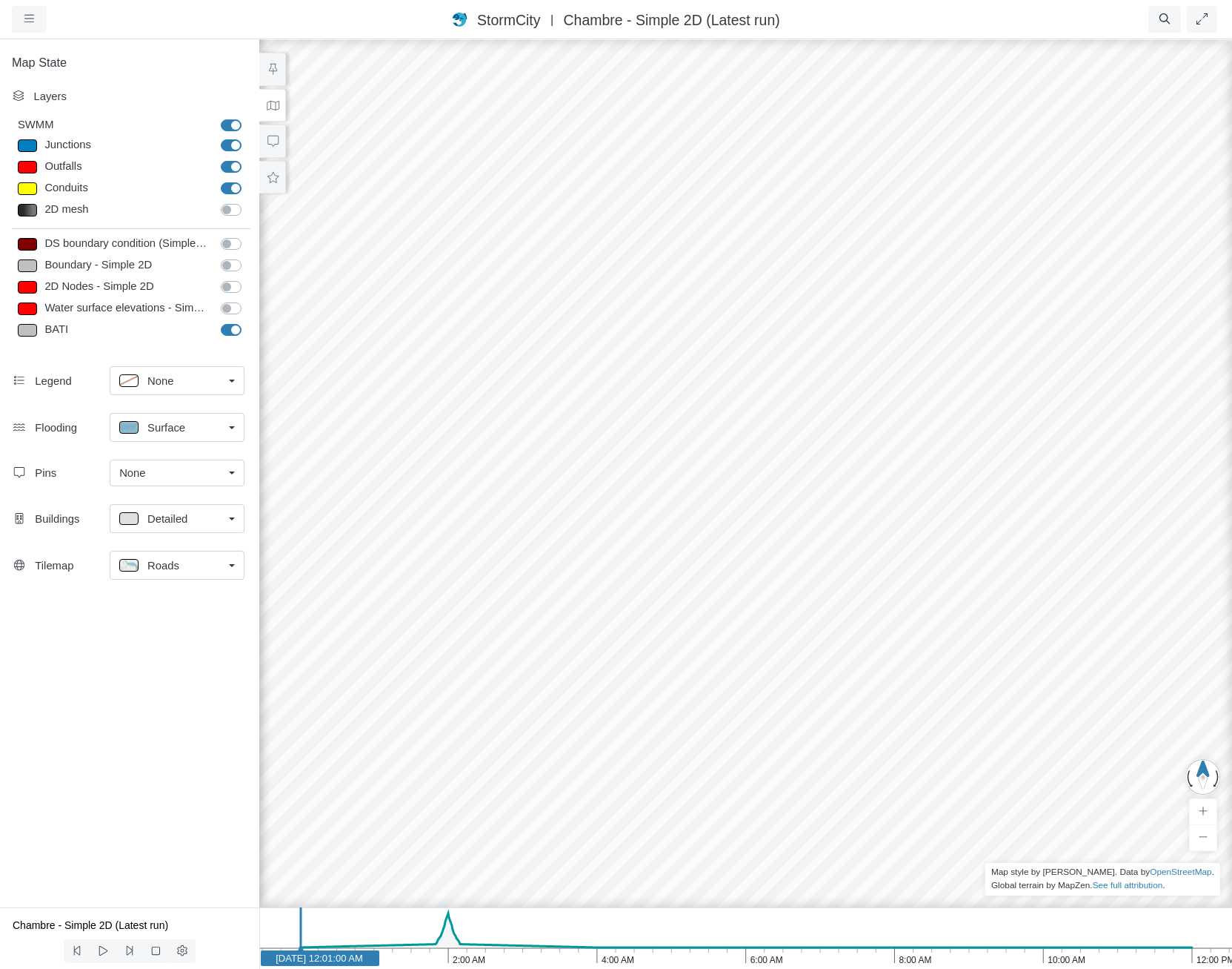
click at [765, 366] on div at bounding box center [745, 503] width 1232 height 931
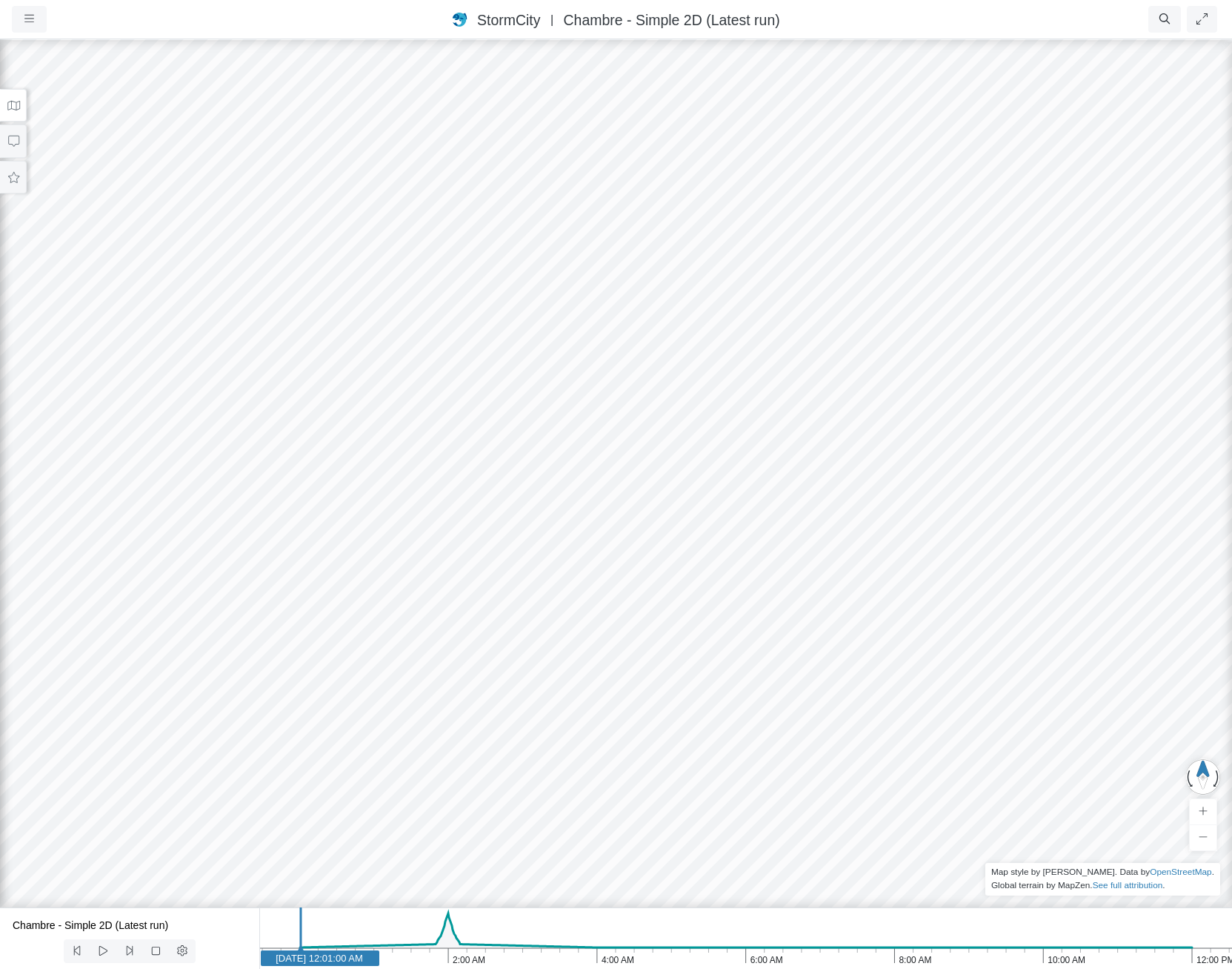
click at [4, 104] on button at bounding box center [13, 105] width 26 height 33
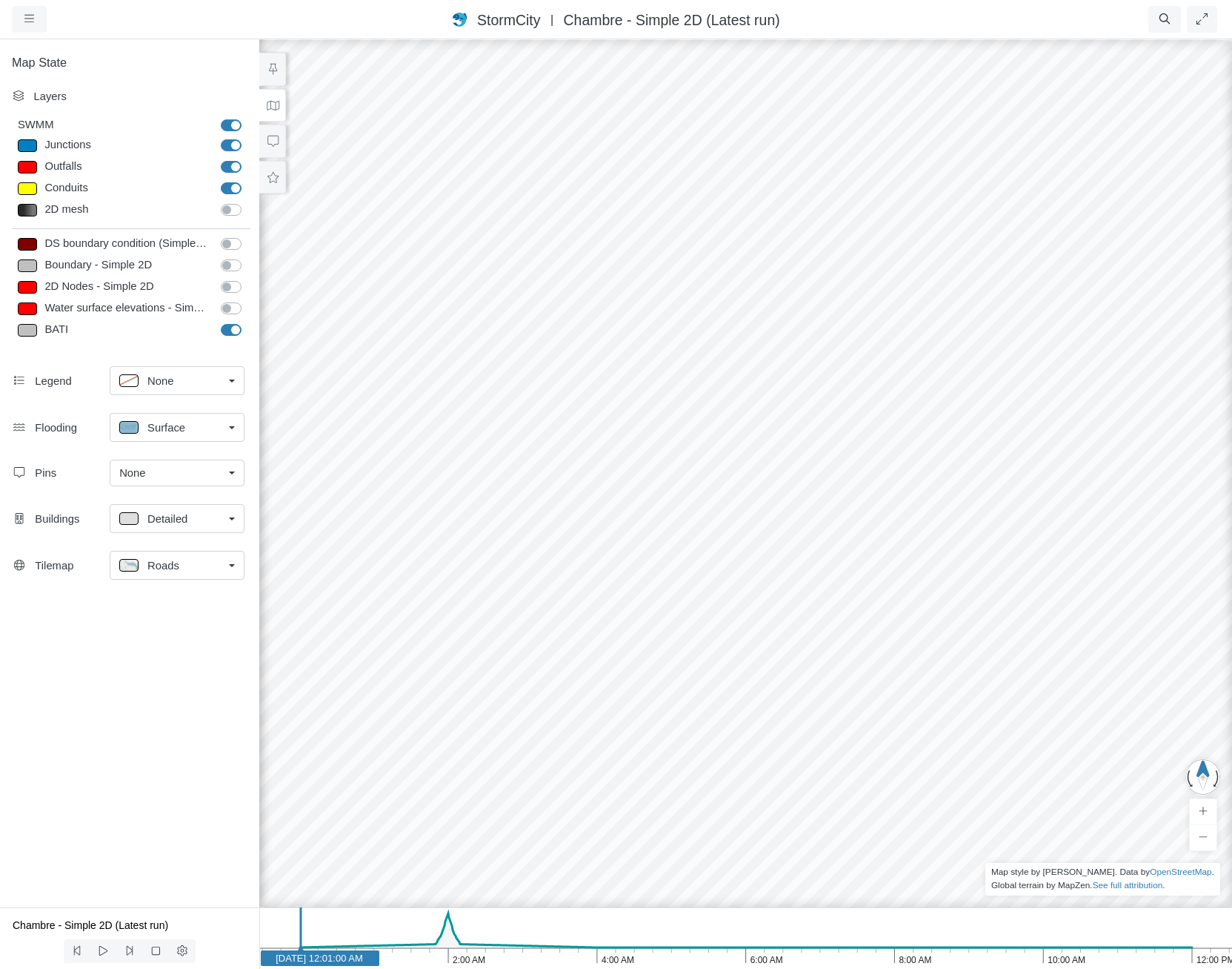
click at [445, 951] on icon "12:00 PM 10:00 AM 8:00 AM 6:00 AM 4:00 AM 2:00 AM Dec 19, 2016 Dec 19, 2016 12:…" at bounding box center [745, 937] width 973 height 61
click at [264, 176] on button at bounding box center [272, 177] width 26 height 33
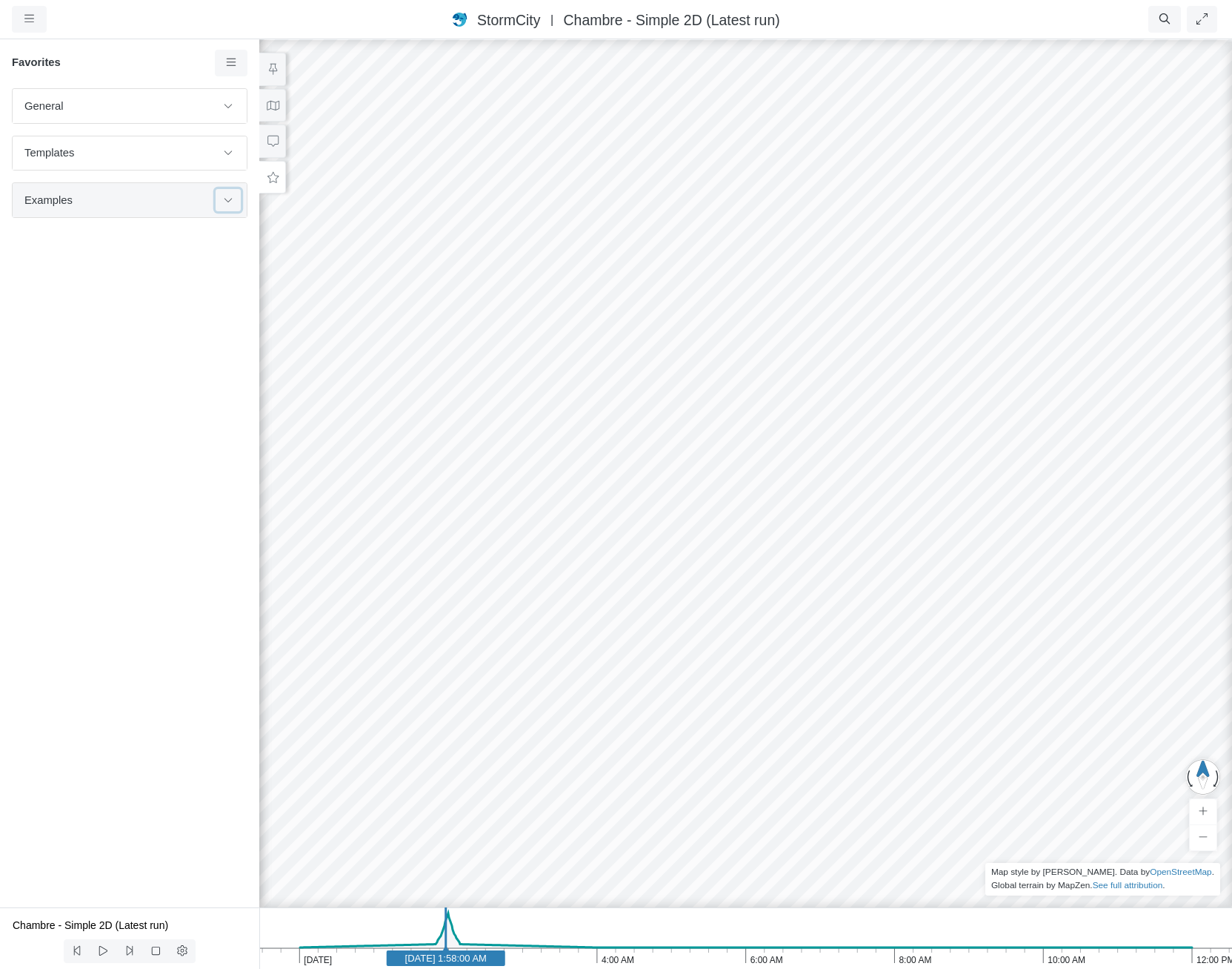
click at [231, 201] on icon at bounding box center [229, 200] width 8 height 5
click at [230, 197] on icon at bounding box center [228, 200] width 12 height 10
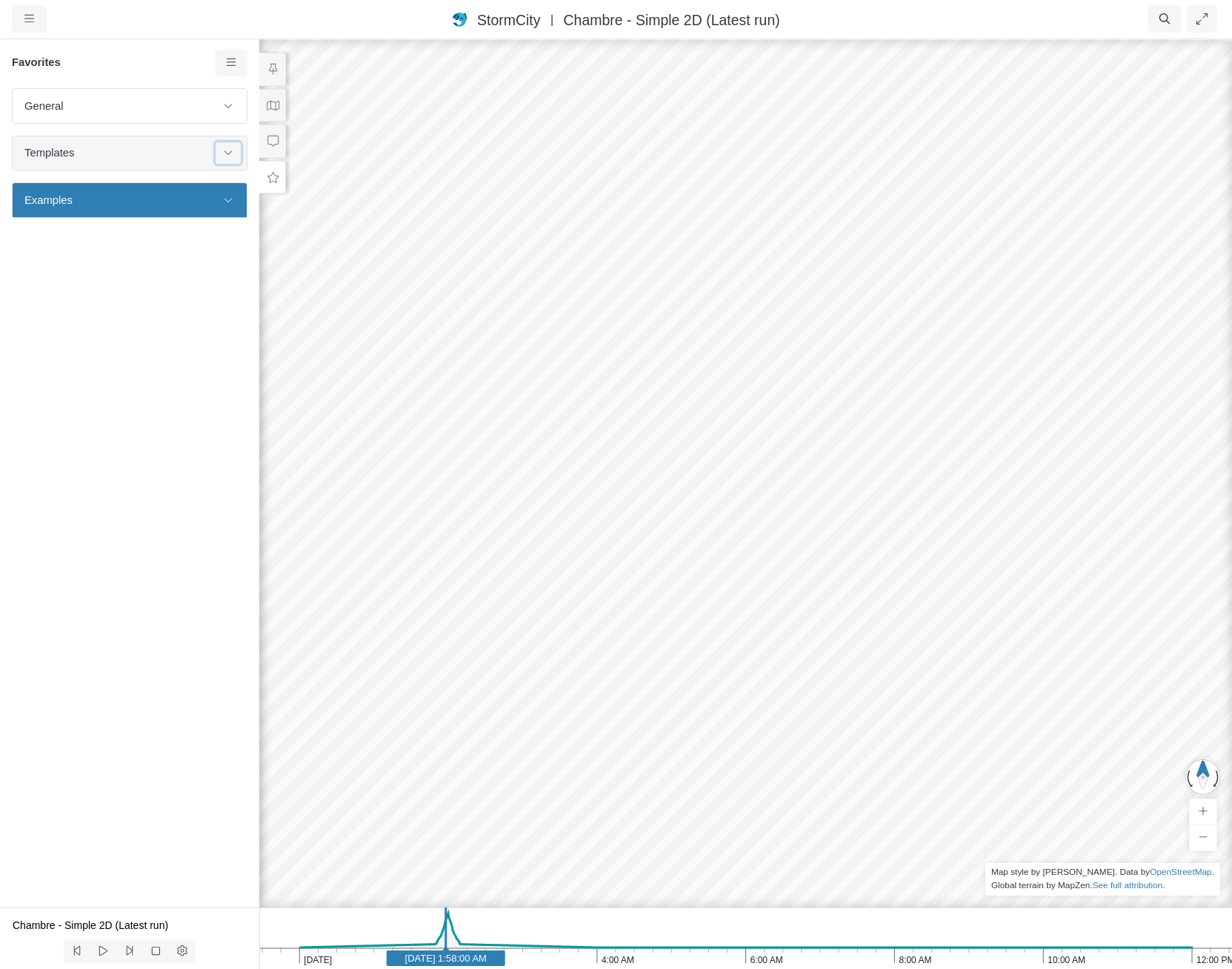
click at [232, 154] on icon at bounding box center [228, 152] width 12 height 10
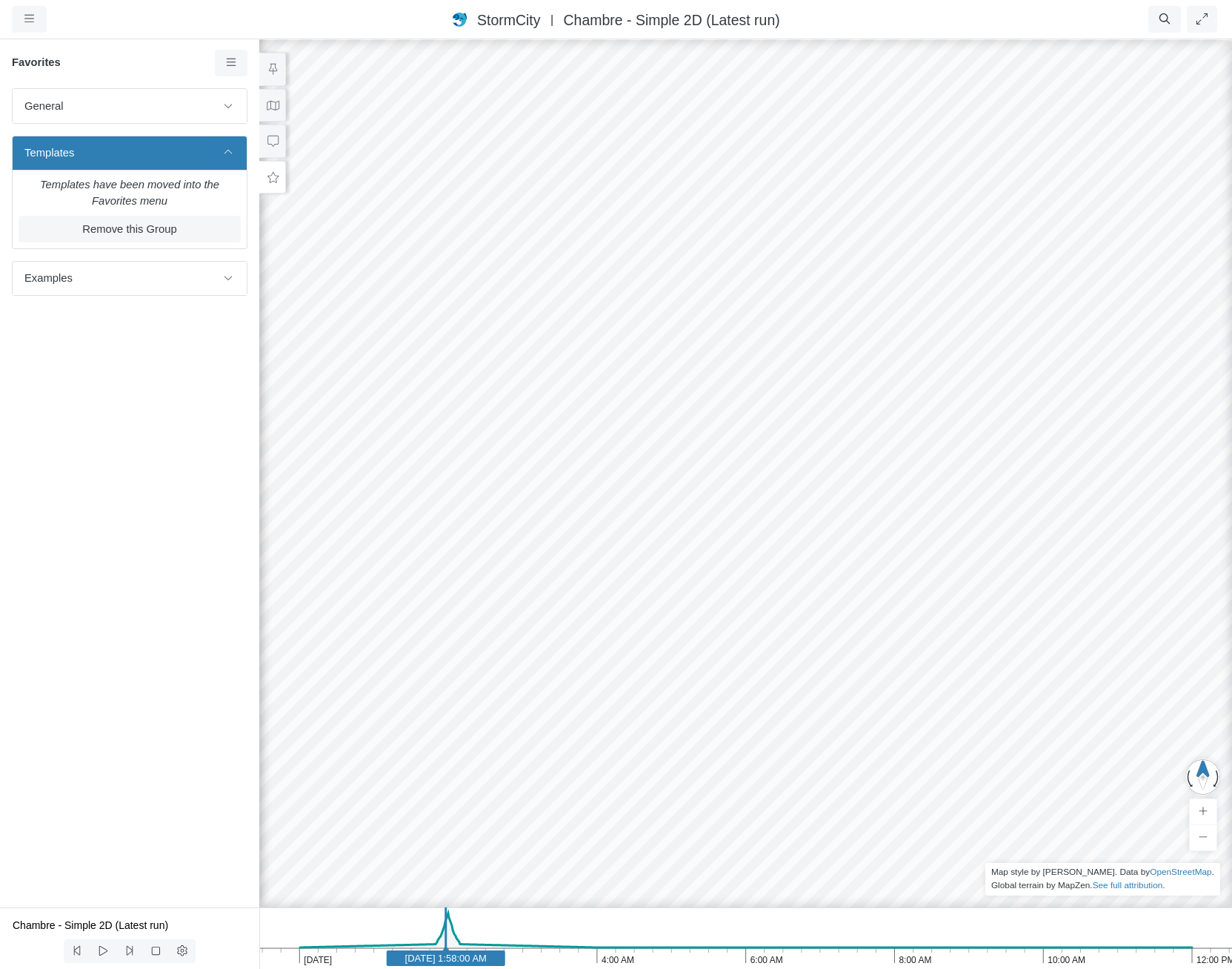
click at [232, 153] on icon at bounding box center [228, 152] width 12 height 10
click at [227, 201] on icon at bounding box center [228, 200] width 12 height 10
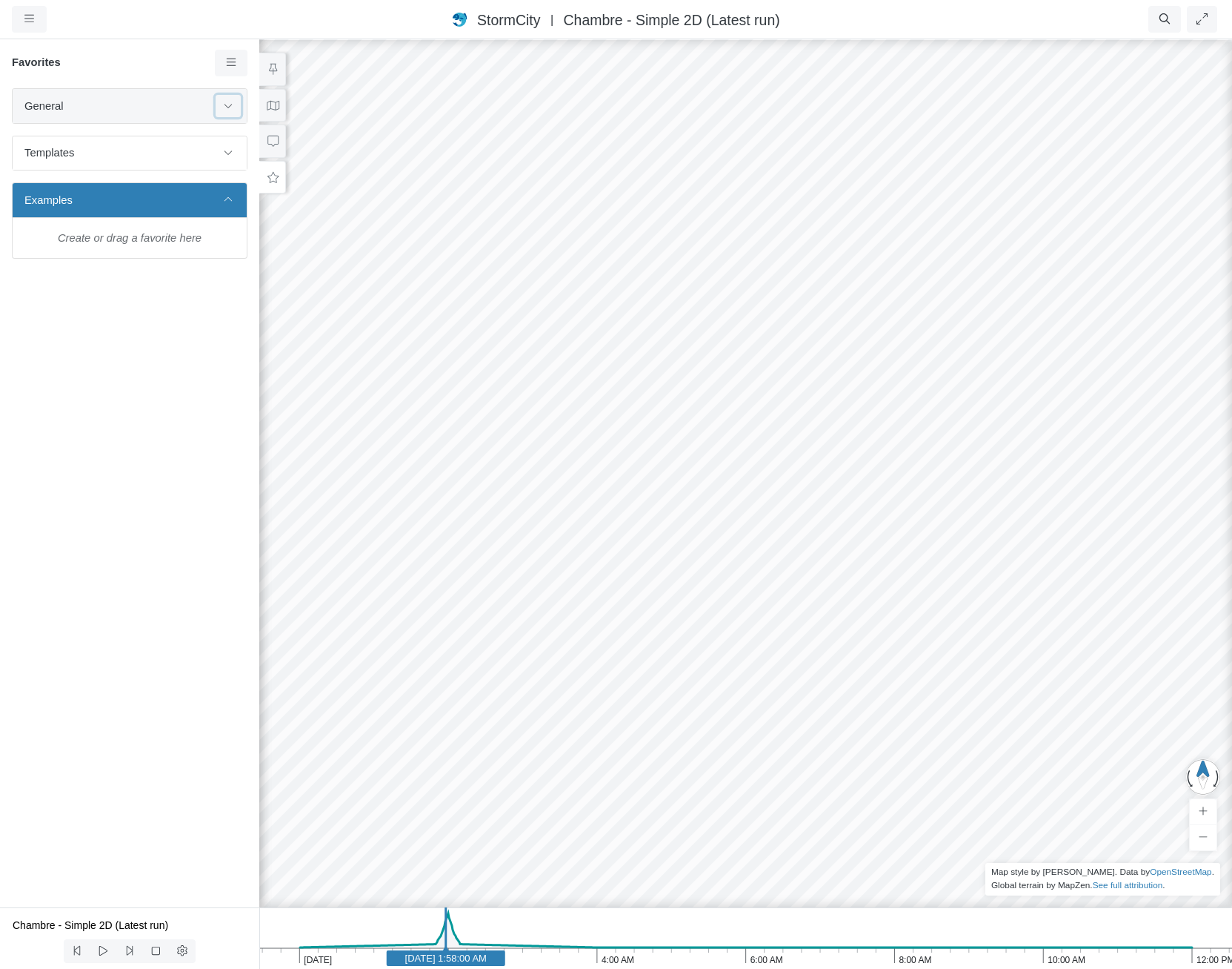
click at [224, 110] on icon at bounding box center [228, 105] width 12 height 10
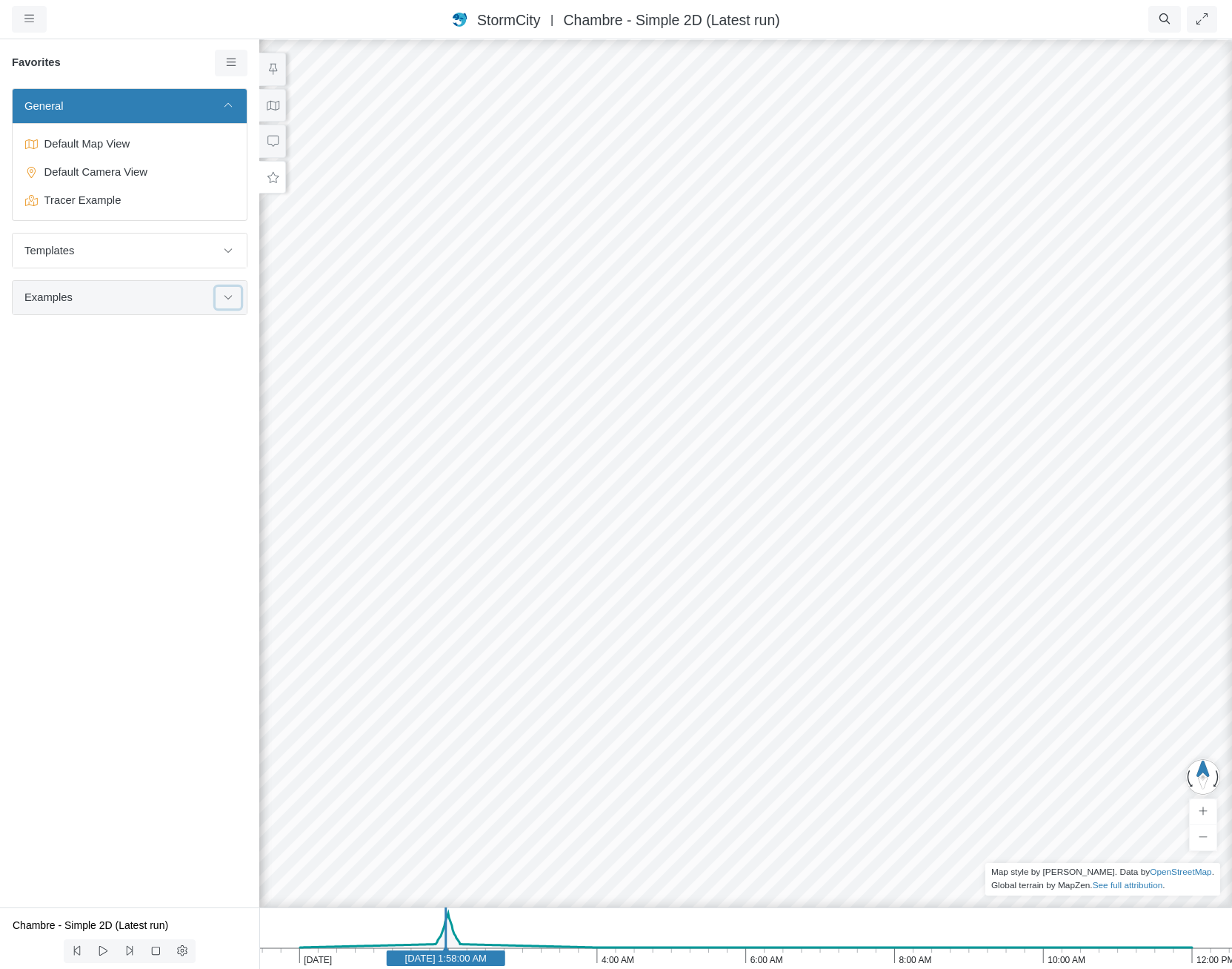
click at [230, 291] on button at bounding box center [228, 297] width 25 height 21
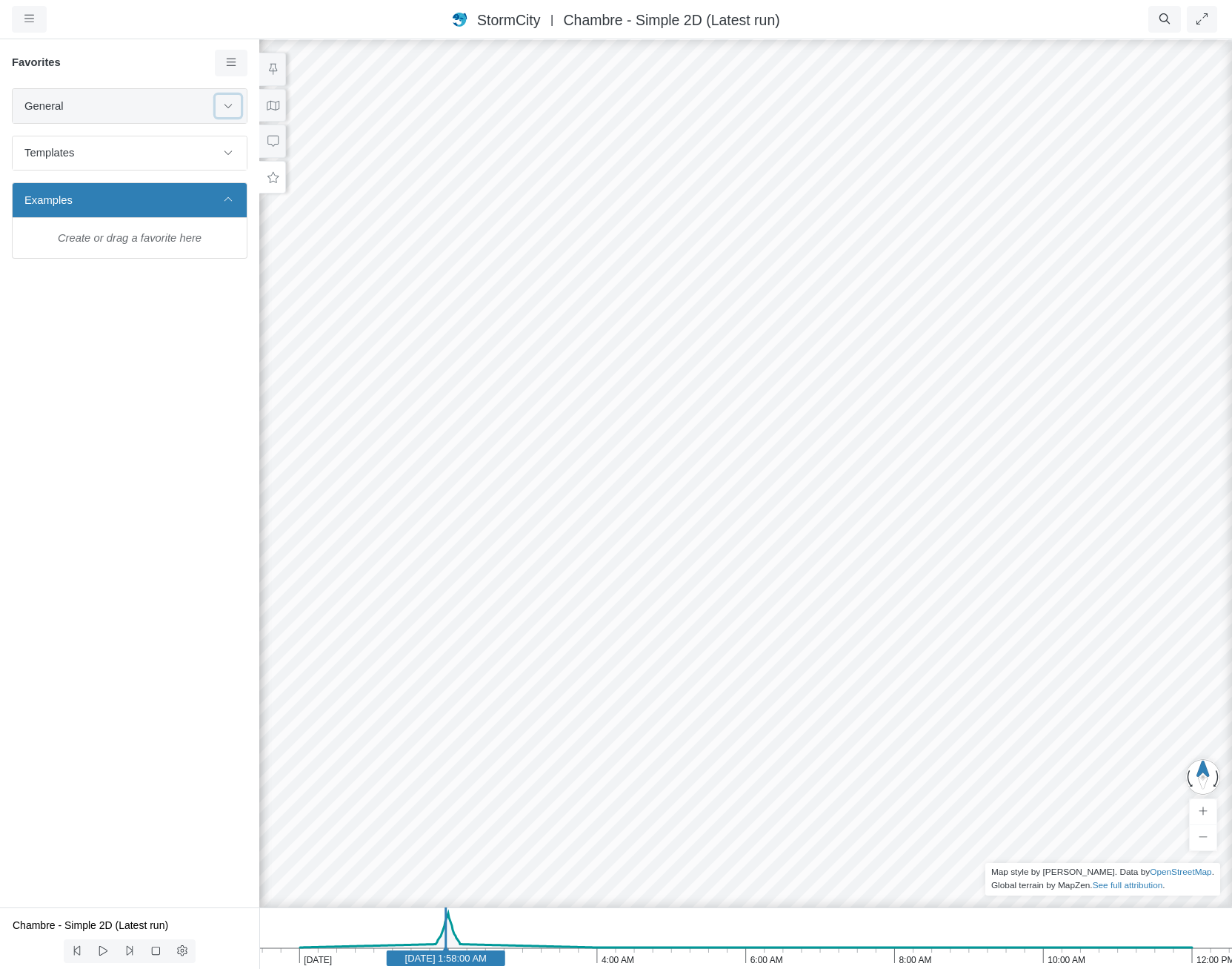
click at [230, 100] on button at bounding box center [228, 105] width 25 height 21
click at [141, 243] on span "Tracer Example" at bounding box center [131, 238] width 185 height 17
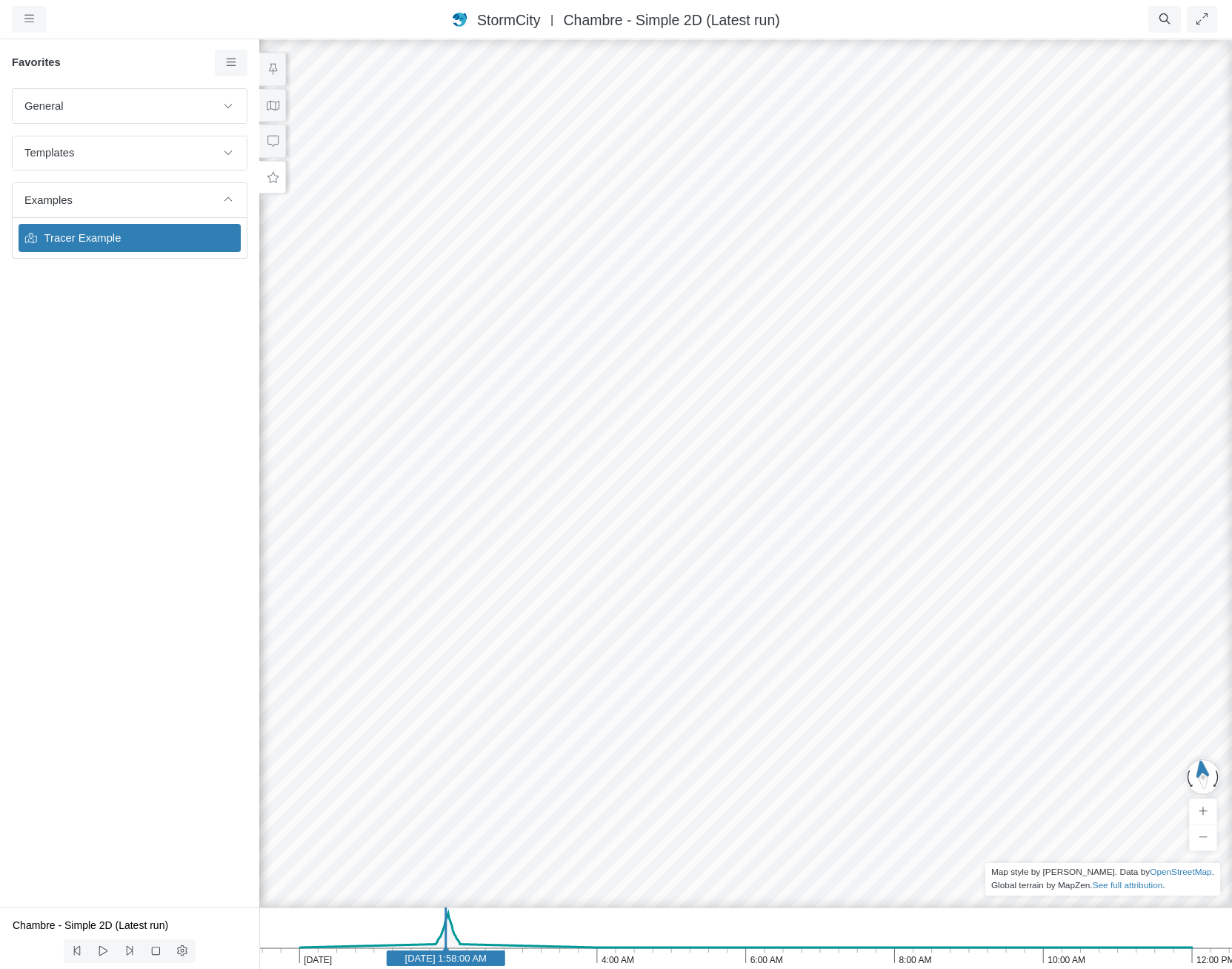
click at [691, 14] on span "Chambre - Simple 2D (Latest run)" at bounding box center [672, 19] width 216 height 17
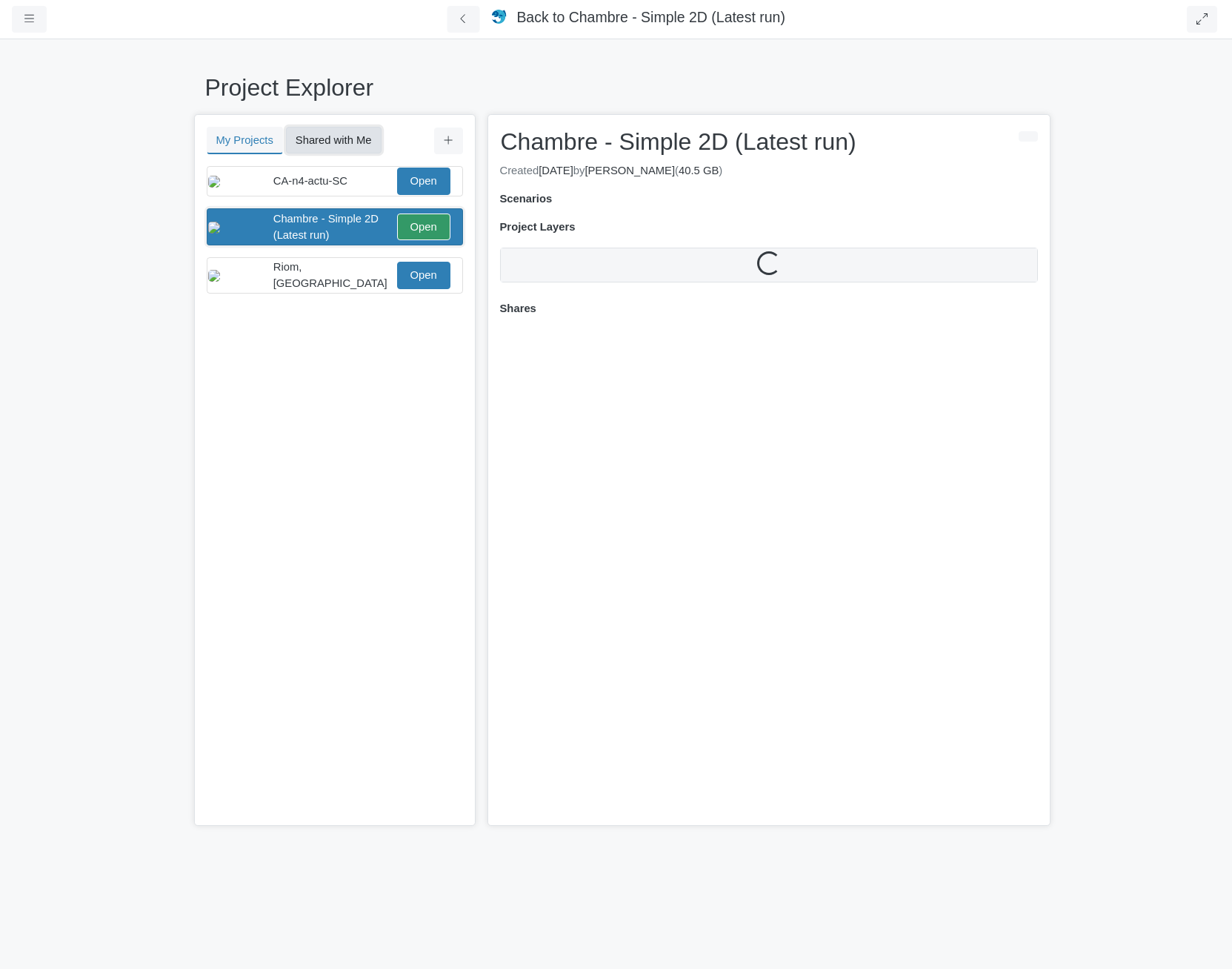
click at [347, 141] on button "Shared with Me" at bounding box center [334, 139] width 95 height 26
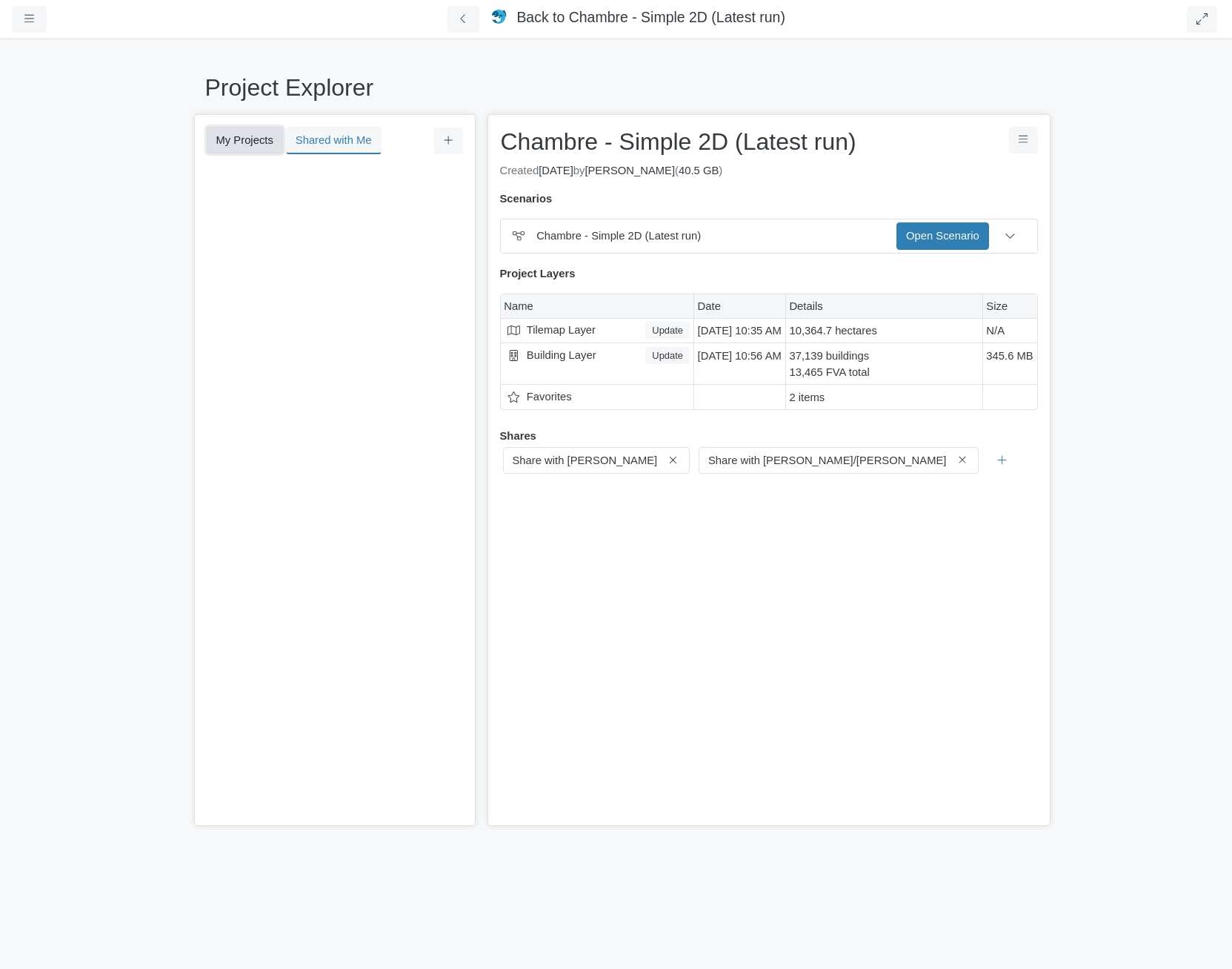
click at [252, 130] on button "My Projects" at bounding box center [244, 139] width 76 height 26
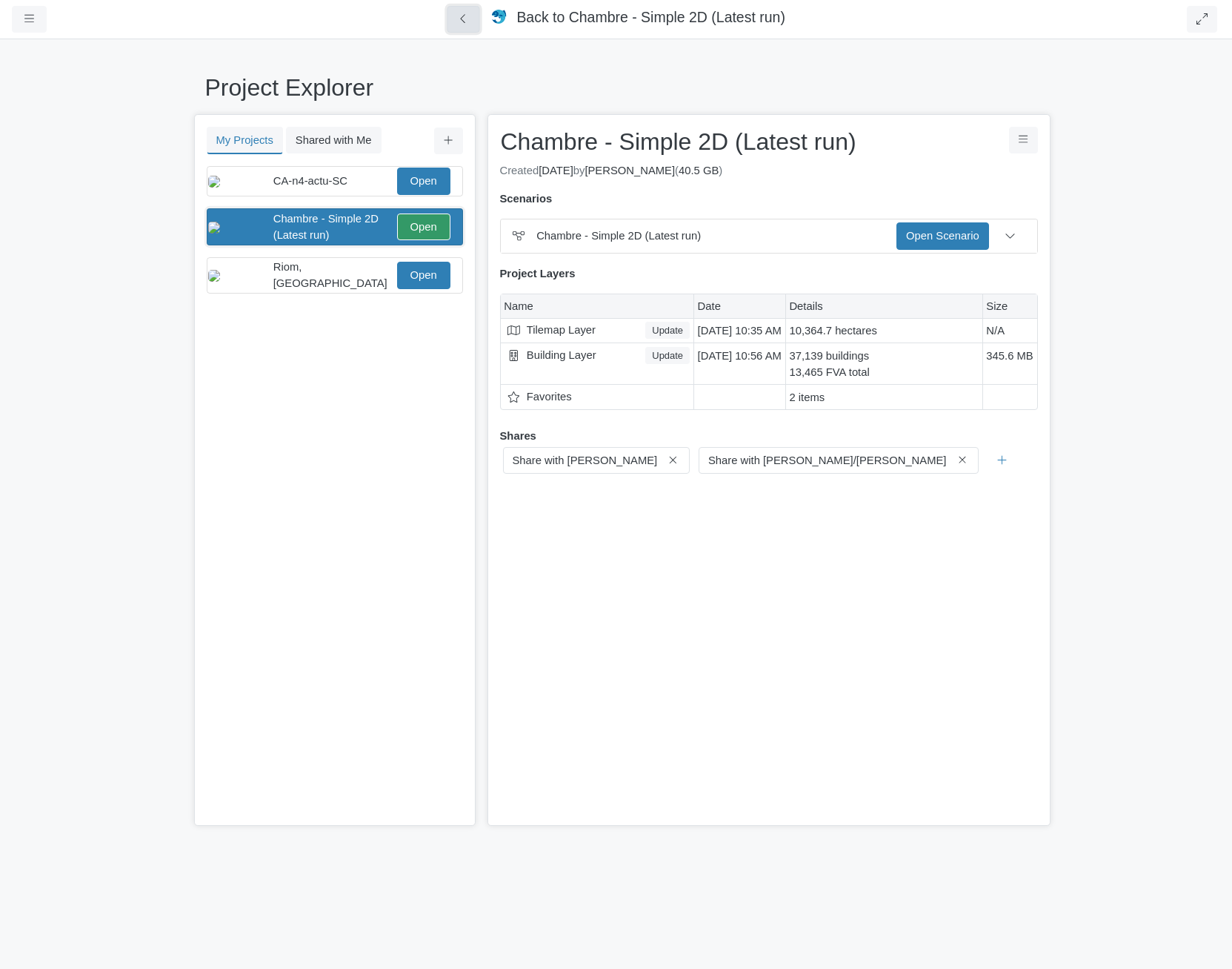
click at [470, 18] on icon at bounding box center [464, 19] width 14 height 11
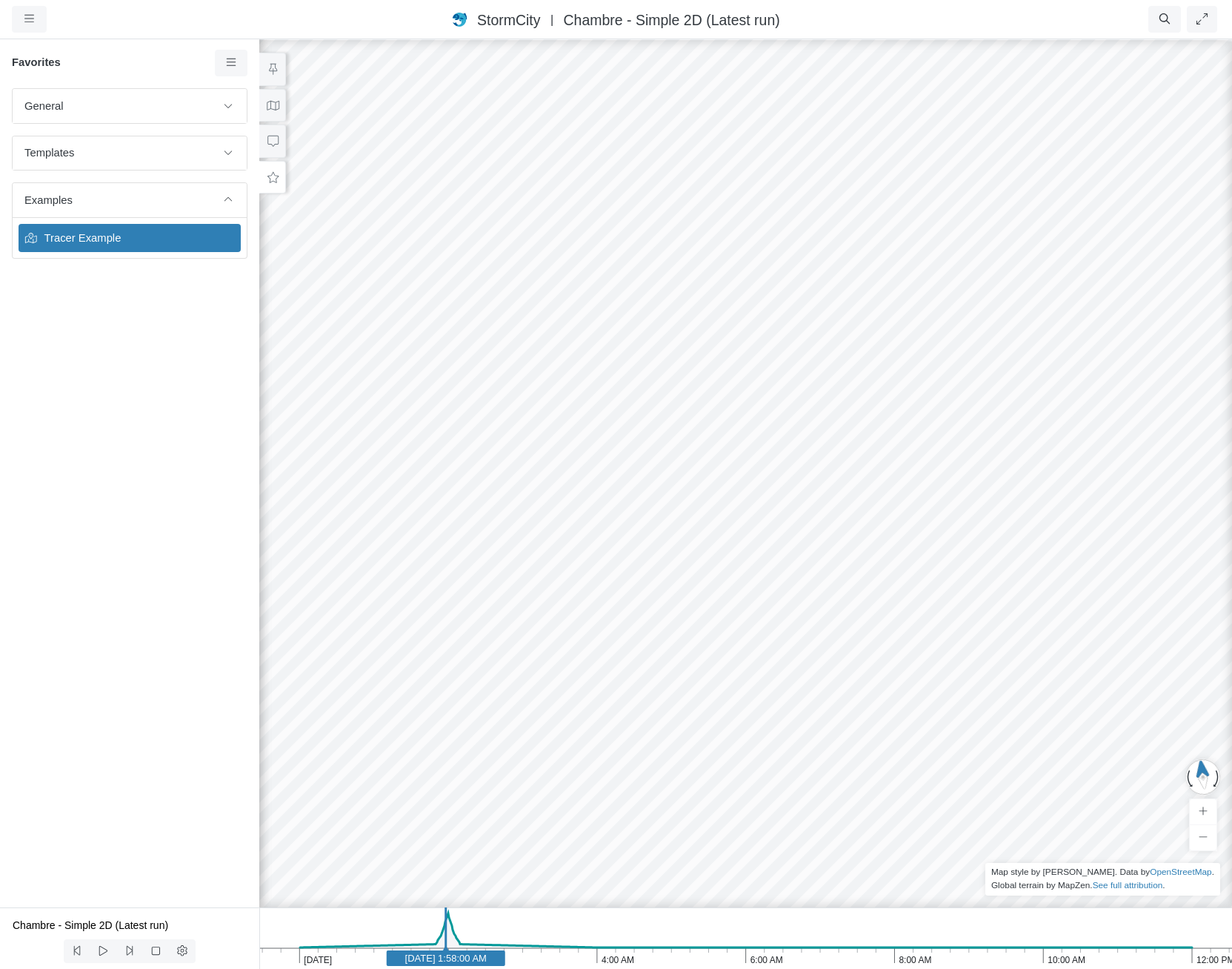
click at [668, 29] on h1 "StormCity France Central | Chambre - Simple 2D (Latest run)" at bounding box center [616, 19] width 327 height 21
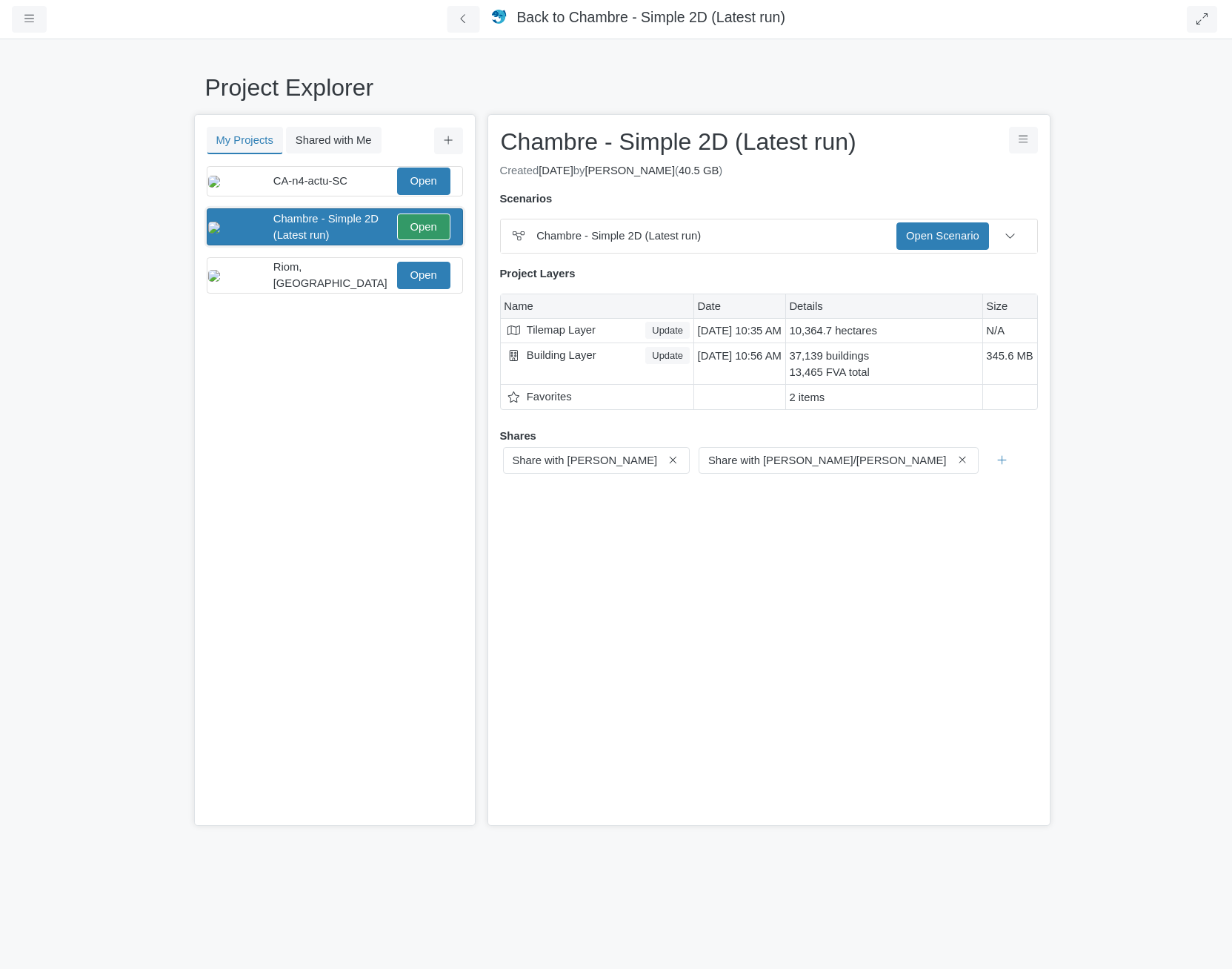
click at [365, 156] on div "My Projects Shared with Me Filter You don't currently have any projects. Upload…" at bounding box center [334, 469] width 281 height 711
click at [364, 145] on button "Shared with Me" at bounding box center [334, 139] width 95 height 26
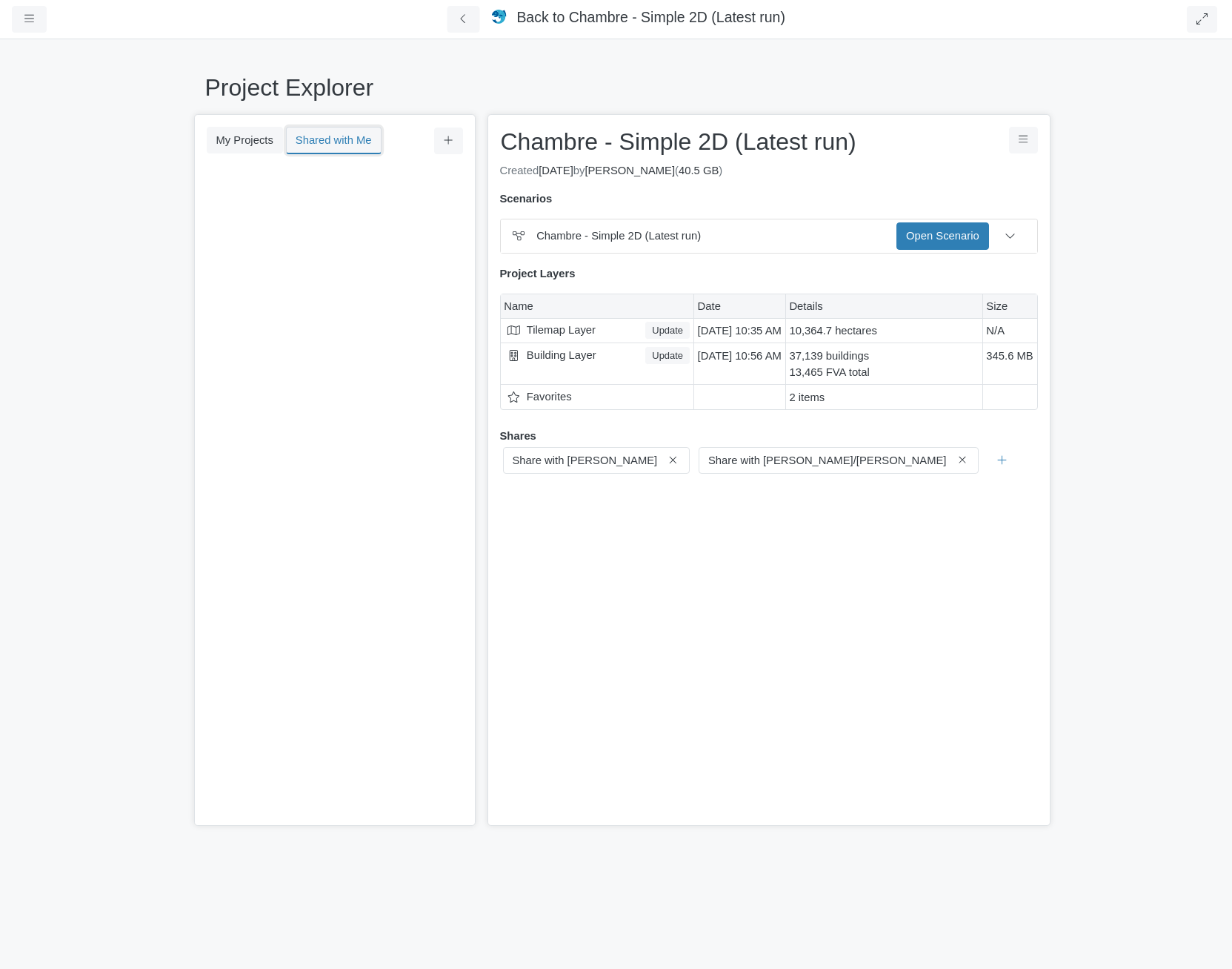
click at [292, 138] on button "Shared with Me" at bounding box center [334, 140] width 95 height 27
click at [200, 130] on div "My Projects Shared with Me Filter You don't currently have any projects. Upload…" at bounding box center [334, 469] width 281 height 711
click at [252, 147] on button "My Projects" at bounding box center [244, 139] width 76 height 26
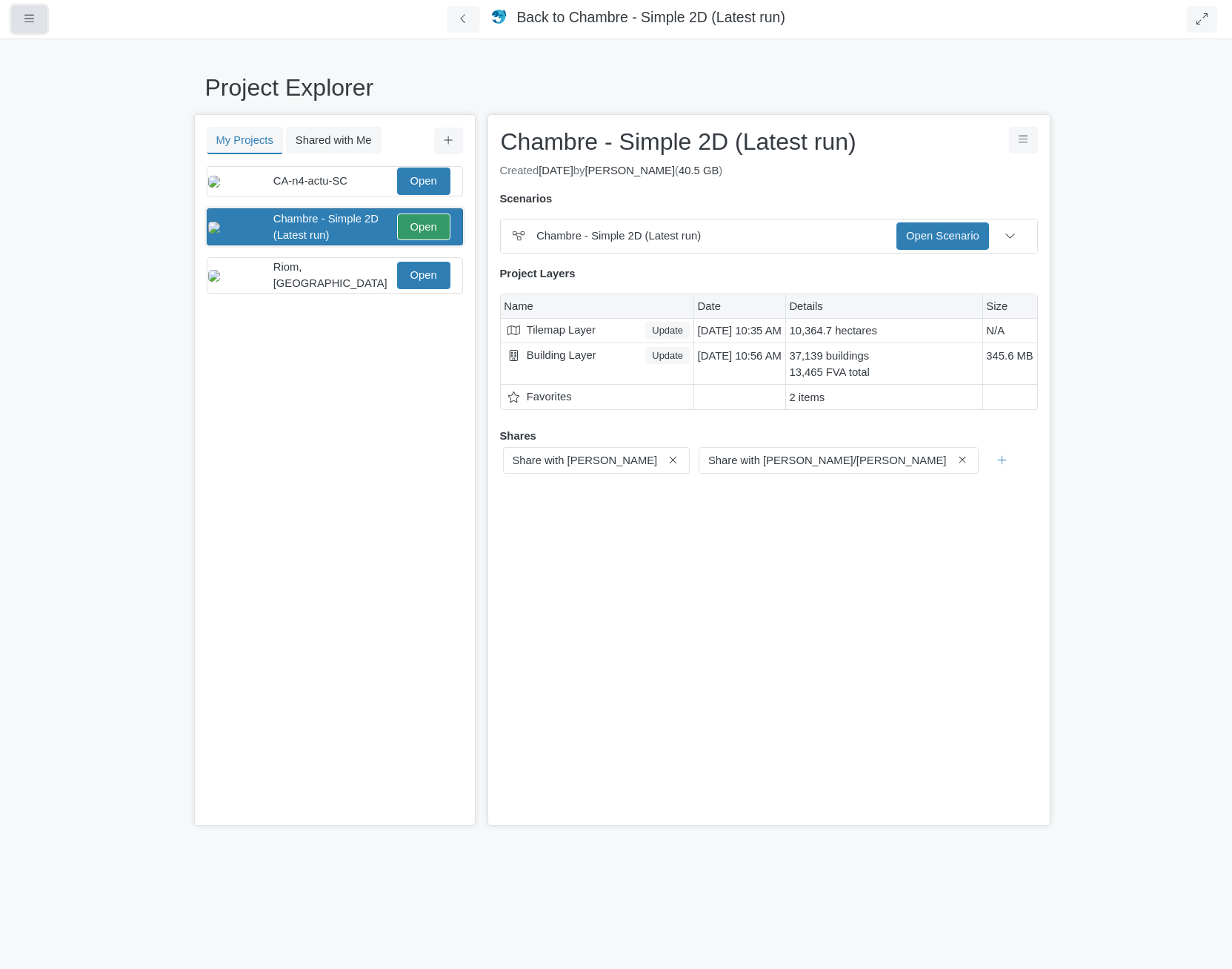
click at [30, 19] on icon "button" at bounding box center [29, 19] width 10 height 11
click at [83, 123] on link "Profiles" at bounding box center [71, 130] width 117 height 22
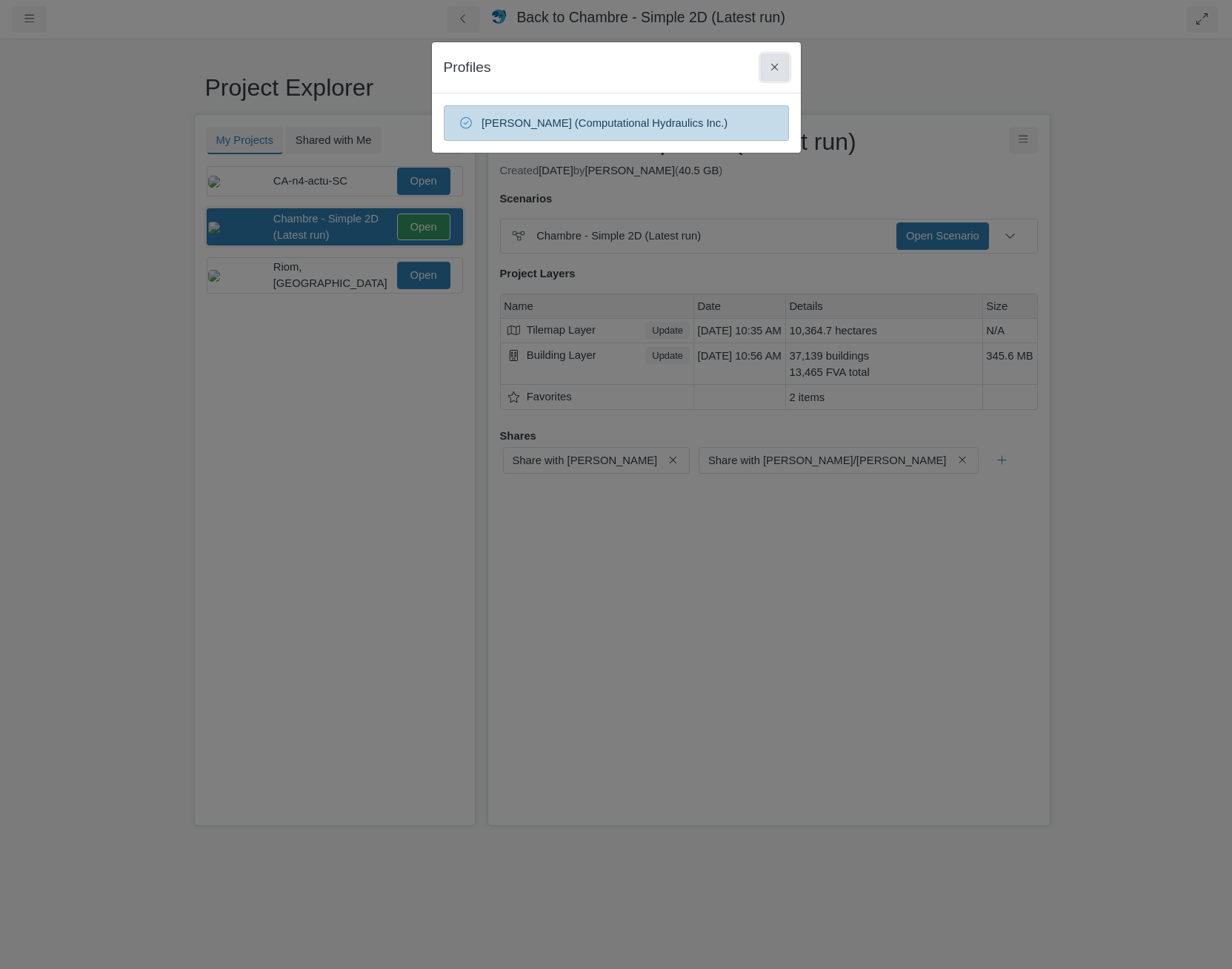
click at [783, 65] on button at bounding box center [774, 67] width 27 height 26
